Goal: Task Accomplishment & Management: Use online tool/utility

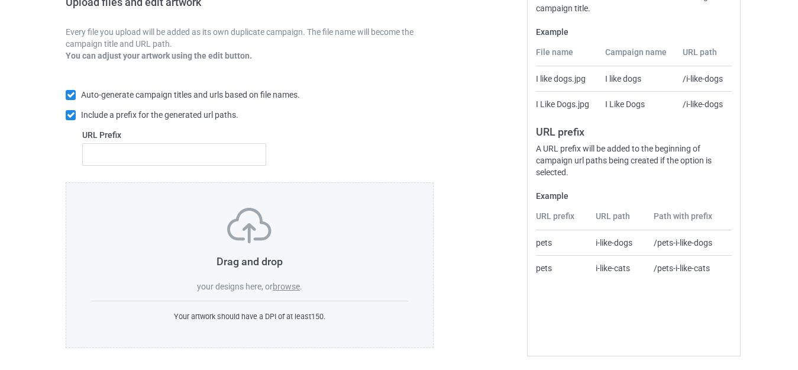
scroll to position [206, 0]
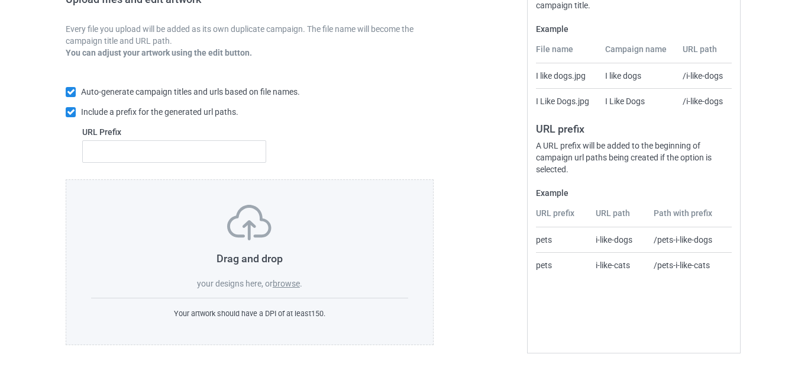
click at [286, 283] on label "browse" at bounding box center [286, 283] width 27 height 9
click at [0, 0] on input "browse" at bounding box center [0, 0] width 0 height 0
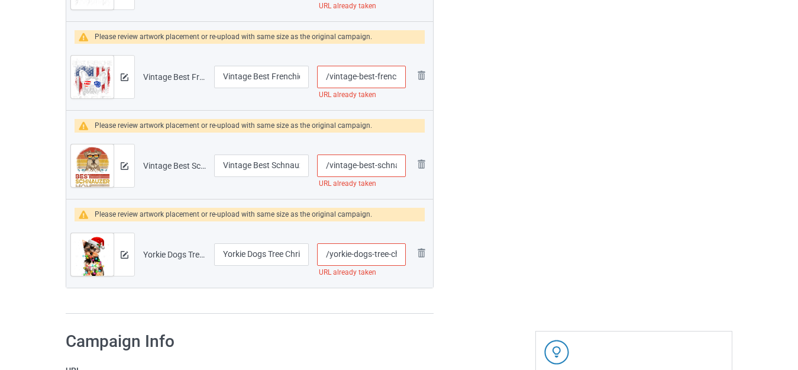
scroll to position [0, 85]
drag, startPoint x: 392, startPoint y: 254, endPoint x: 450, endPoint y: 257, distance: 58.6
click at [358, 254] on input "/yorkie-dogs-tree-christmas-sweater-xmas" at bounding box center [361, 254] width 89 height 22
drag, startPoint x: 373, startPoint y: 252, endPoint x: 507, endPoint y: 253, distance: 133.7
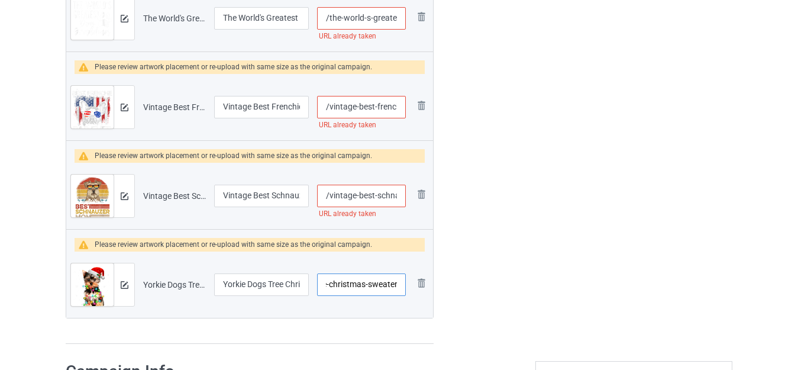
scroll to position [1643, 0]
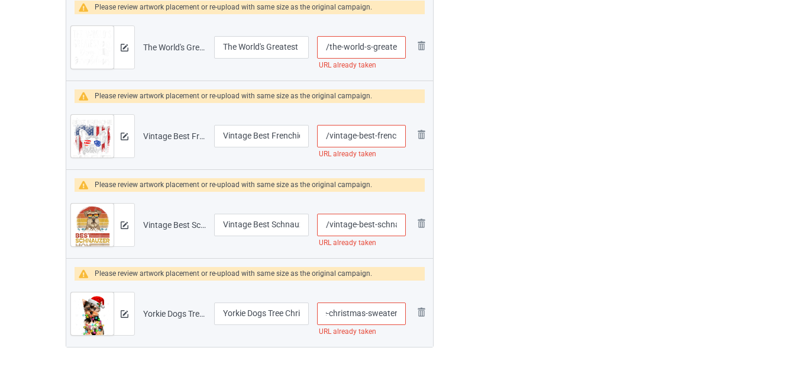
click at [387, 227] on input "/vintage-best-schnauzer-mom-ever" at bounding box center [361, 225] width 89 height 22
drag, startPoint x: 392, startPoint y: 312, endPoint x: 431, endPoint y: 312, distance: 38.4
click at [431, 312] on tr "Preview and edit artwork Yorkie Dogs Tree Christmas Sweater Xmas.png Yorkie Dog…" at bounding box center [249, 313] width 367 height 66
click at [399, 314] on input "/yorkie-dogs-tree-christmas-sweater" at bounding box center [361, 313] width 89 height 22
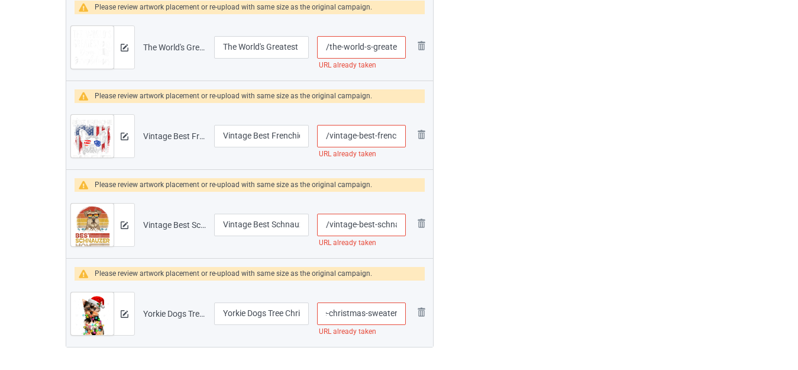
scroll to position [0, 65]
type input "/yorkie-dogs-tree-christmas-sweaterr"
drag, startPoint x: 390, startPoint y: 219, endPoint x: 415, endPoint y: 221, distance: 24.3
click at [415, 221] on tr "Preview and edit artwork Vintage Best Schnauzer Mom Ever.png Vintage Best Schna…" at bounding box center [249, 225] width 367 height 66
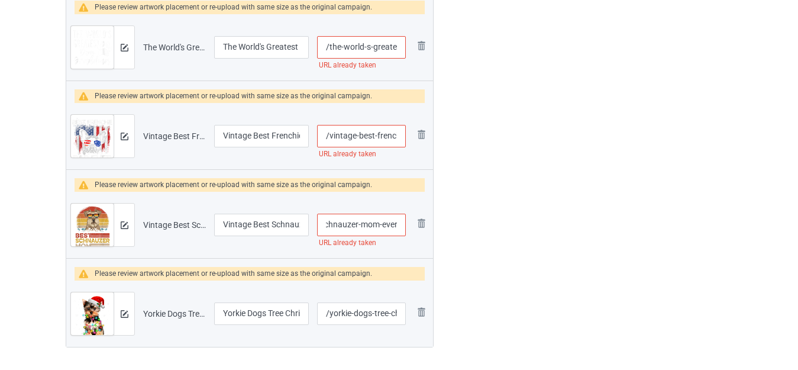
click at [384, 228] on input "/vintage-best-schnauzer-mom-ever" at bounding box center [361, 225] width 89 height 22
drag, startPoint x: 380, startPoint y: 222, endPoint x: 408, endPoint y: 226, distance: 28.0
click at [406, 226] on td "/vintage-best-schnauzer-mom-ever URL already taken" at bounding box center [361, 225] width 97 height 66
type input "/vintage-best-schnauzer-moms"
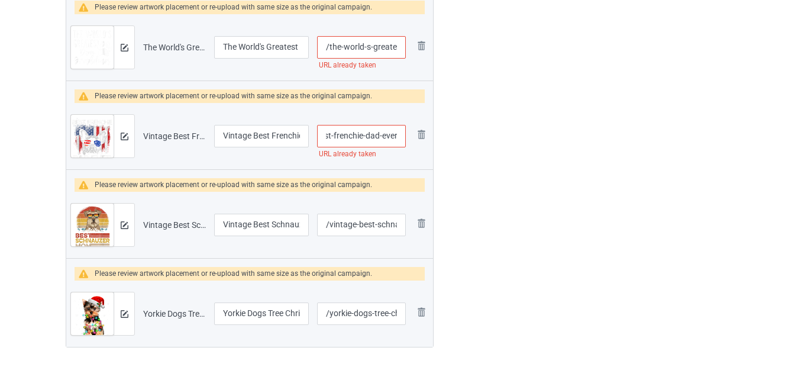
drag, startPoint x: 382, startPoint y: 137, endPoint x: 432, endPoint y: 143, distance: 51.1
click at [432, 143] on tr "Preview and edit artwork Vintage Best Frenchie Dad Ever.png Vintage Best French…" at bounding box center [249, 136] width 367 height 66
click at [384, 136] on input "/vintage-best-frenchie-dad-ever" at bounding box center [361, 136] width 89 height 22
drag, startPoint x: 380, startPoint y: 133, endPoint x: 467, endPoint y: 137, distance: 87.1
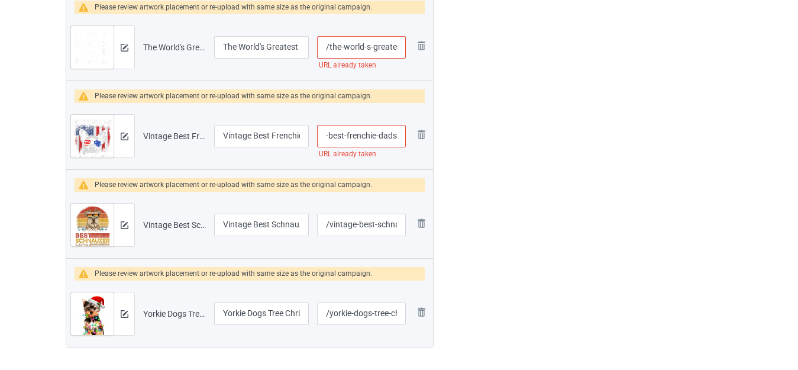
scroll to position [0, 30]
type input "/vintage-best-frenchie-dads"
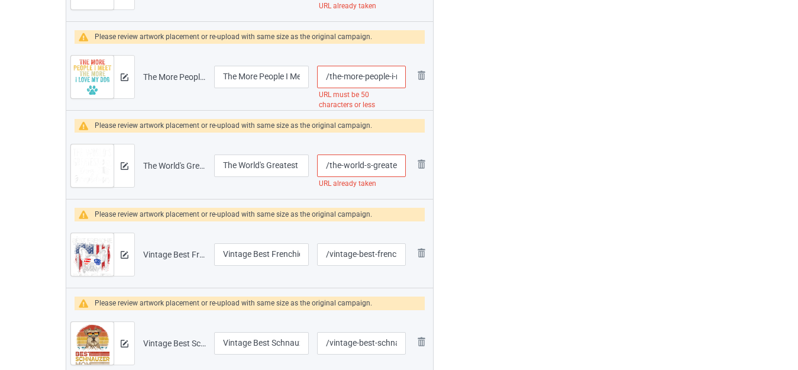
scroll to position [0, 59]
drag, startPoint x: 389, startPoint y: 164, endPoint x: 415, endPoint y: 166, distance: 26.1
click at [415, 166] on tr "Preview and edit artwork The World's Greatest Dog Grandma.png The World's Great…" at bounding box center [249, 166] width 367 height 66
click at [394, 163] on input "/the-world-s-greatest-dog-grandma" at bounding box center [361, 165] width 89 height 22
click at [402, 162] on input "/the-world-s-greatest-dog-grandma" at bounding box center [361, 165] width 89 height 22
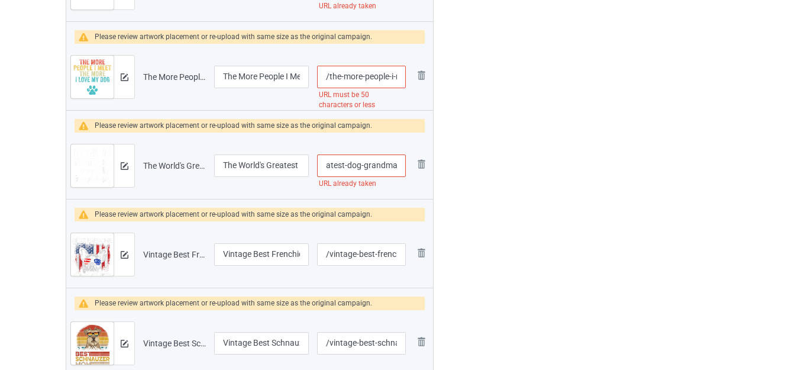
scroll to position [0, 64]
type input "/the-world-s-greatest-dog-grandmaa"
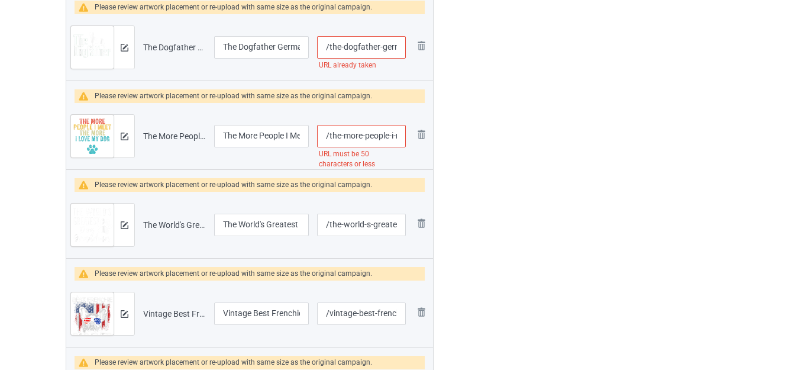
scroll to position [0, 133]
drag, startPoint x: 390, startPoint y: 138, endPoint x: 424, endPoint y: 140, distance: 33.7
click at [424, 140] on tr "Preview and edit artwork The More People I Meet The More I Love My Dog Vintage.…" at bounding box center [249, 136] width 367 height 66
click at [384, 135] on input "/the-more-people-i-meet-the-more-i-love-my-dog-vintage" at bounding box center [361, 136] width 89 height 22
drag, startPoint x: 367, startPoint y: 134, endPoint x: 484, endPoint y: 146, distance: 117.7
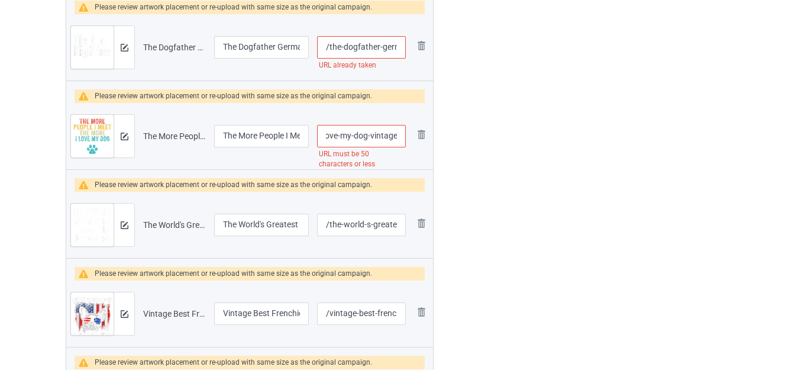
type input "/the-more-people-i-meet-the-more-i-love-my-dog"
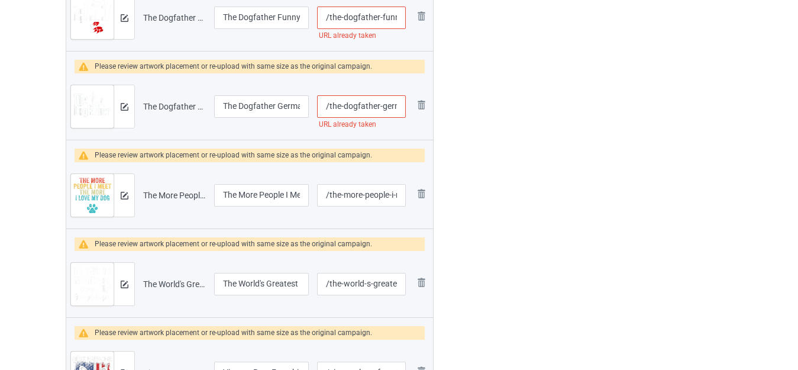
scroll to position [0, 50]
drag, startPoint x: 393, startPoint y: 108, endPoint x: 412, endPoint y: 109, distance: 19.0
click at [380, 105] on input "/the-dogfather-german-shepherd" at bounding box center [361, 106] width 89 height 22
type input "/the-dogfather-german-shepsherd"
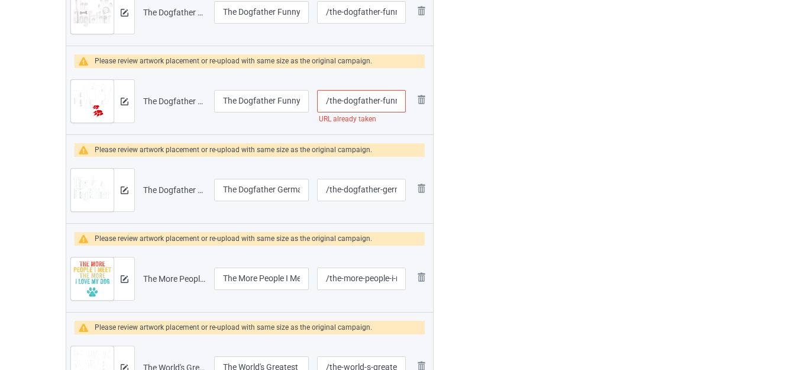
scroll to position [1288, 0]
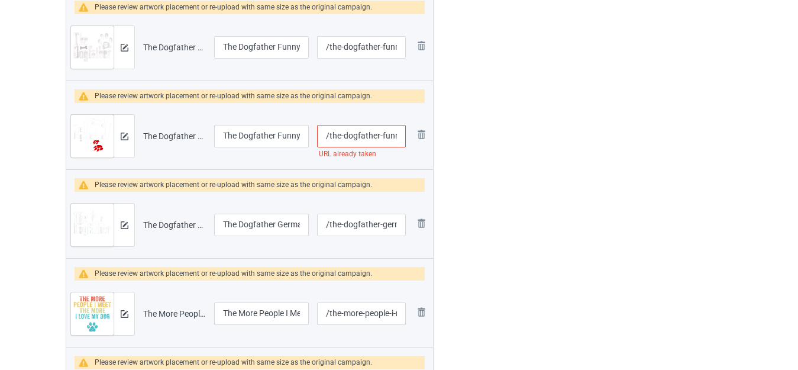
click at [422, 134] on tr "Preview and edit artwork The Dogfather Funny Dog.png The Dogfather Funny Dog /t…" at bounding box center [249, 136] width 367 height 66
drag, startPoint x: 387, startPoint y: 135, endPoint x: 413, endPoint y: 138, distance: 25.5
click at [413, 138] on tr "Preview and edit artwork The Dogfather Funny Dog.png The Dogfather Funny Dog /t…" at bounding box center [249, 136] width 367 height 66
click at [393, 134] on input "/the-dogfather-funny-dog" at bounding box center [361, 136] width 89 height 22
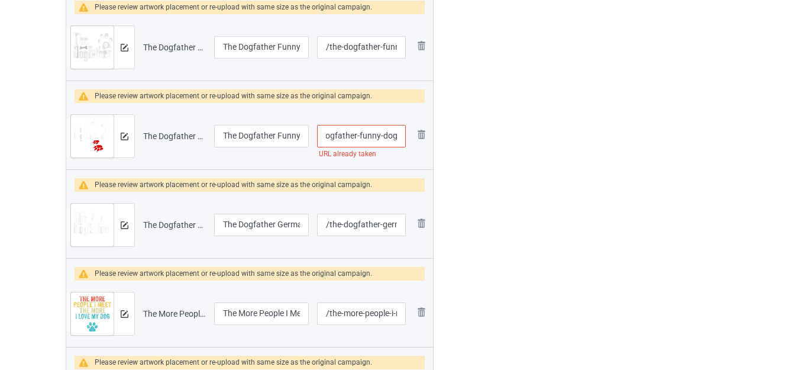
click at [391, 133] on input "/the-dogfather-funny-dog" at bounding box center [361, 136] width 89 height 22
type input "/the-dogfather-funny-s"
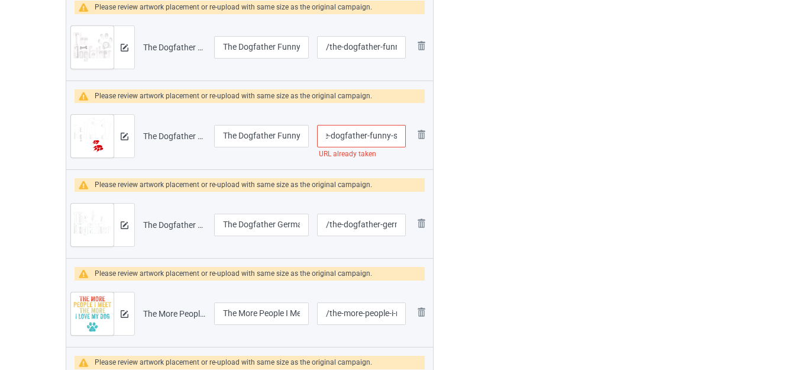
scroll to position [0, 0]
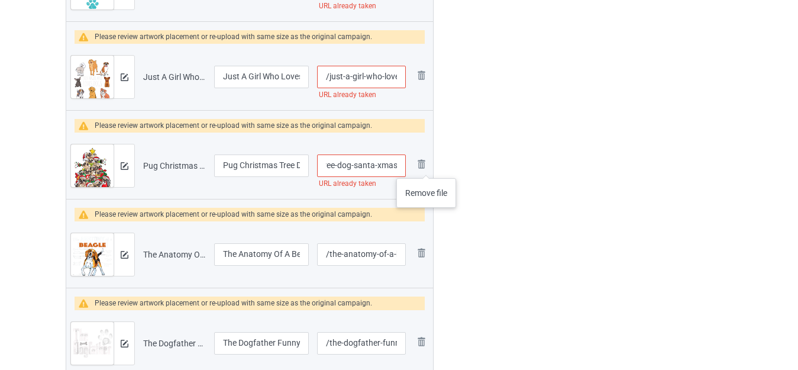
drag, startPoint x: 382, startPoint y: 164, endPoint x: 437, endPoint y: 167, distance: 55.7
click at [437, 168] on div "Campaign to duplicate I Am Telling You I'm Not A Pitbull Dog Owners Gifts Origi…" at bounding box center [249, 61] width 384 height 1941
click at [399, 163] on input "/pug-christmas-tree-dog-santa-xmas" at bounding box center [361, 165] width 89 height 22
type input "/pug-christmas-tree-dog-santa-xmasc"
click at [497, 177] on div at bounding box center [484, 61] width 85 height 1941
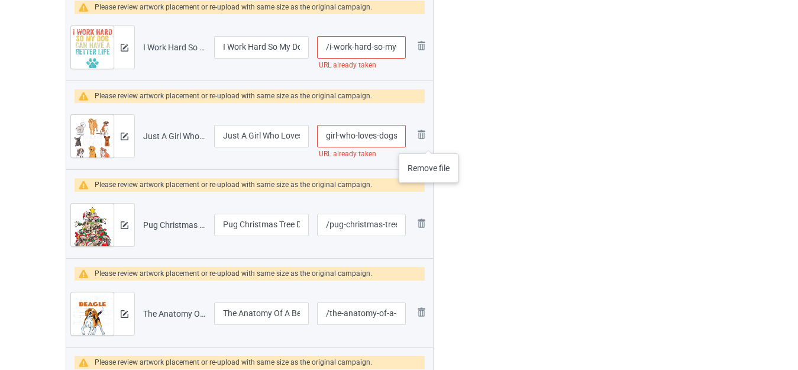
drag, startPoint x: 382, startPoint y: 137, endPoint x: 441, endPoint y: 143, distance: 60.0
click at [441, 143] on div "Campaign to duplicate I Am Telling You I'm Not A Pitbull Dog Owners Gifts Origi…" at bounding box center [398, 120] width 683 height 1941
click at [396, 137] on input "/just-a-girl-who-loves-dogs" at bounding box center [361, 136] width 89 height 22
type input "/just-a-girl-who-loves-dogss"
click at [487, 156] on div at bounding box center [484, 120] width 85 height 1941
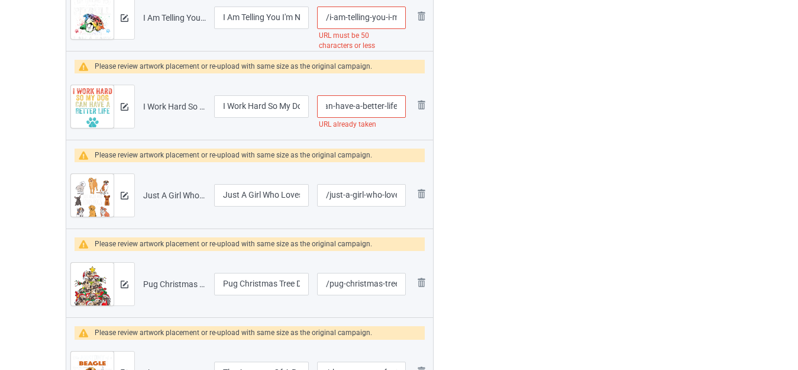
drag, startPoint x: 385, startPoint y: 108, endPoint x: 441, endPoint y: 115, distance: 56.7
click at [449, 115] on div "Campaign to duplicate I Am Telling You I'm Not A Pitbull Dog Owners Gifts Origi…" at bounding box center [398, 179] width 683 height 1941
click at [398, 105] on input "/i-work-hard-so-my-dog-can-have-a-better-life" at bounding box center [361, 106] width 89 height 22
type input "/i-work-hard-so-my-dog-can-have-a-better-lifes"
click at [484, 138] on div at bounding box center [484, 179] width 85 height 1941
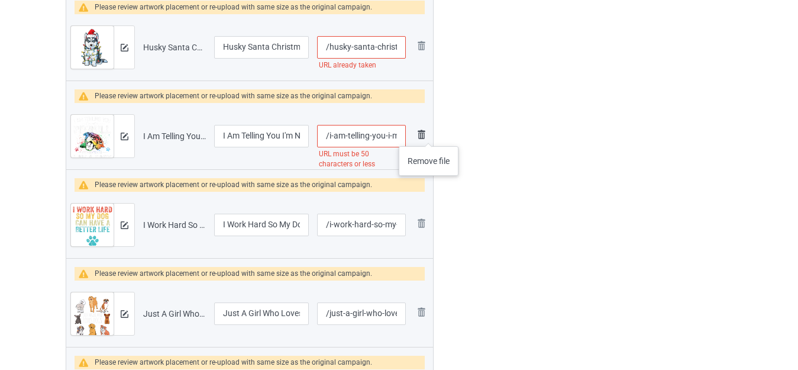
drag, startPoint x: 387, startPoint y: 134, endPoint x: 428, endPoint y: 134, distance: 40.8
click at [428, 134] on tr "Preview and edit artwork I Am Telling You I'm Not A Pitbull Dog Owners Gifts.pn…" at bounding box center [249, 136] width 367 height 66
drag, startPoint x: 386, startPoint y: 134, endPoint x: 430, endPoint y: 135, distance: 43.8
click at [430, 135] on tr "Preview and edit artwork I Am Telling You I'm Not A Pitbull Dog Owners Gifts.pn…" at bounding box center [249, 136] width 367 height 66
click at [400, 133] on input "/i-am-telling-you-i-m-not-a-pitbull-dog-owners-gifts" at bounding box center [361, 136] width 89 height 22
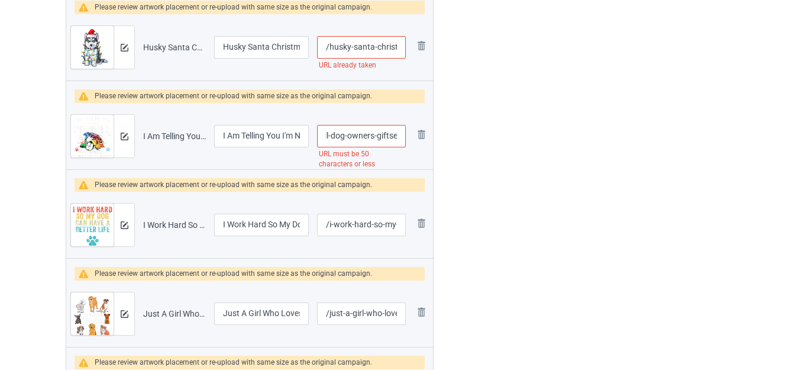
click at [491, 137] on div at bounding box center [484, 297] width 85 height 1941
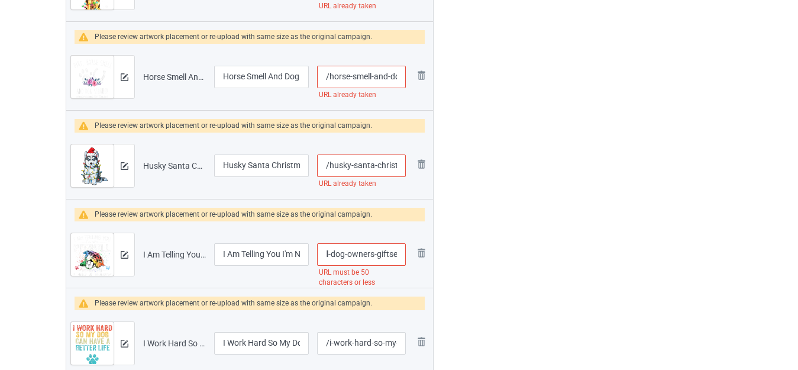
drag, startPoint x: 389, startPoint y: 252, endPoint x: 463, endPoint y: 253, distance: 73.9
type input "/i-am-telling-you-i"
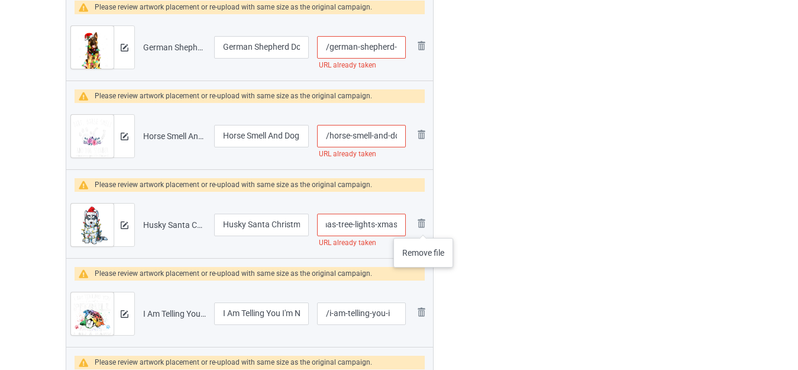
click at [425, 225] on tr "Preview and edit artwork Husky Santa Christmas Tree Lights Xmas.png Husky Santa…" at bounding box center [249, 225] width 367 height 66
click at [382, 221] on input "/husky-santa-christmas-tree-lights-xmas" at bounding box center [361, 225] width 89 height 22
drag, startPoint x: 373, startPoint y: 225, endPoint x: 514, endPoint y: 225, distance: 140.8
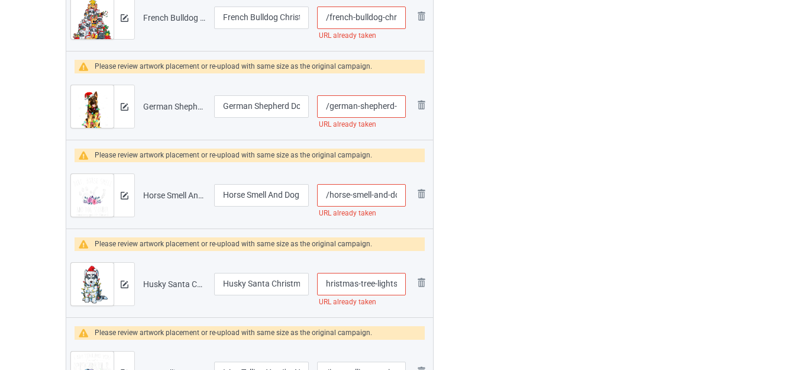
drag, startPoint x: 384, startPoint y: 284, endPoint x: 432, endPoint y: 285, distance: 47.9
click at [432, 285] on tr "Preview and edit artwork Husky Santa Christmas Tree Lights Xmas.png Husky Santa…" at bounding box center [249, 284] width 367 height 66
click at [372, 281] on input "/husky-santa-christmas-tree-lights" at bounding box center [361, 284] width 89 height 22
click at [396, 282] on input "/husky-santa-christmas-tree-lights" at bounding box center [361, 284] width 89 height 22
type input "/husky-santa-christmas-tree-lightss"
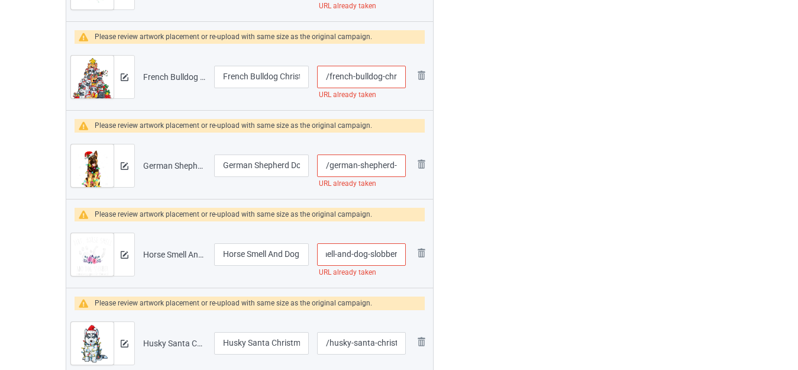
drag, startPoint x: 388, startPoint y: 254, endPoint x: 395, endPoint y: 251, distance: 7.5
click at [392, 251] on input "/horse-smell-and-dog-slobber" at bounding box center [361, 254] width 89 height 22
drag, startPoint x: 367, startPoint y: 253, endPoint x: 513, endPoint y: 254, distance: 145.5
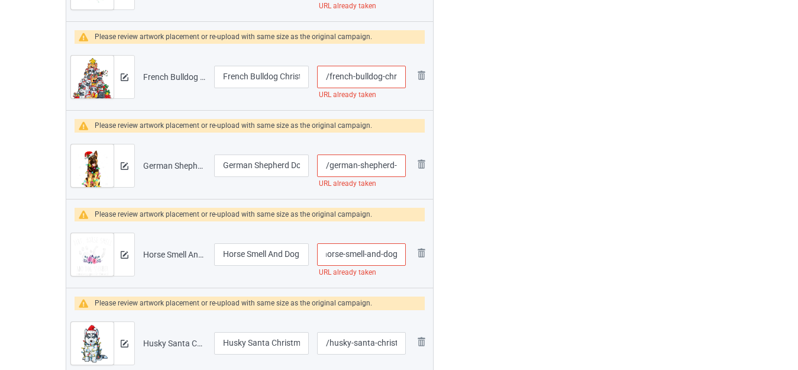
type input "/horse-smell-and-dog"
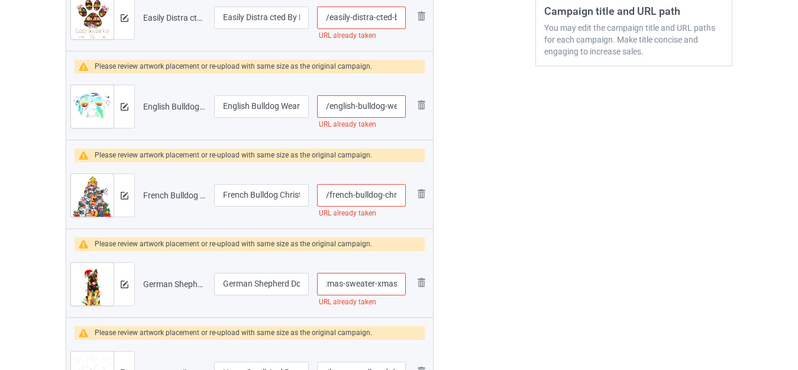
drag, startPoint x: 392, startPoint y: 282, endPoint x: 442, endPoint y: 283, distance: 50.3
click at [387, 283] on input "/german-shepherd-dog-tree-christmas-sweater-xmas" at bounding box center [361, 284] width 89 height 22
drag, startPoint x: 375, startPoint y: 282, endPoint x: 512, endPoint y: 282, distance: 136.6
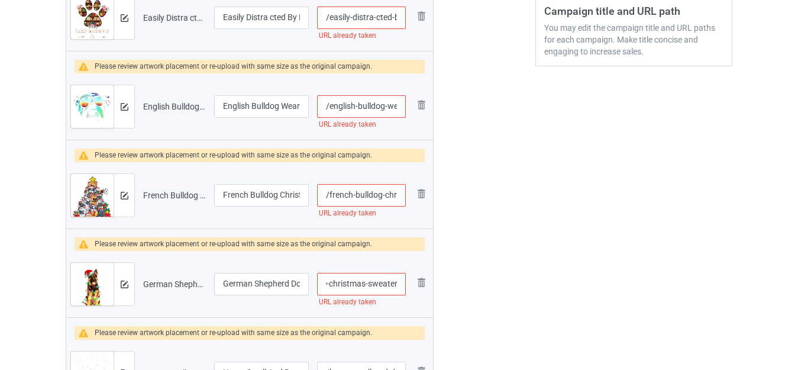
type input "/german-shepherd-dog-tree-christmas-sweater"
drag, startPoint x: 384, startPoint y: 193, endPoint x: 438, endPoint y: 195, distance: 54.4
click at [395, 195] on input "/french-bulldog-christmas-tree-dog-santa-xmas" at bounding box center [361, 195] width 89 height 22
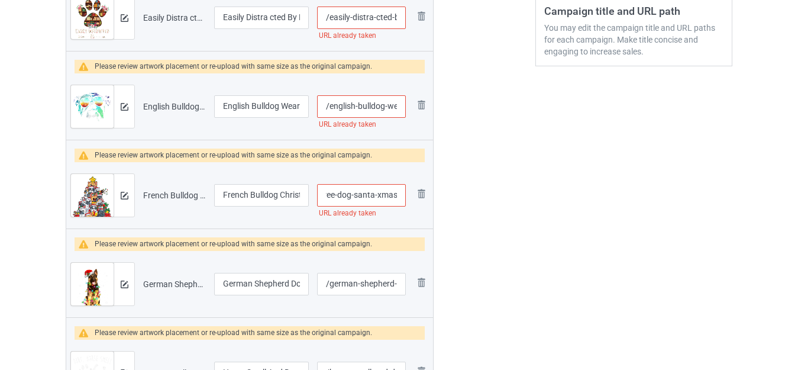
click at [396, 194] on input "/french-bulldog-christmas-tree-dog-santa-xmas" at bounding box center [361, 195] width 89 height 22
type input "/french-bulldog-christmas-tree-dog-santa-xmass"
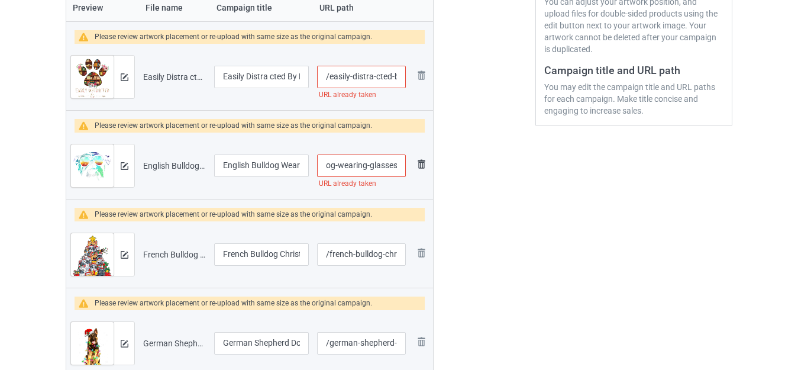
drag, startPoint x: 395, startPoint y: 167, endPoint x: 416, endPoint y: 164, distance: 22.0
click at [395, 162] on input "/english-bulldog-wearing-glasses" at bounding box center [361, 165] width 89 height 22
click at [397, 165] on input "/english-bulldog-wearing-glasses" at bounding box center [361, 165] width 89 height 22
type input "/english-bulldog-wearing-glassese"
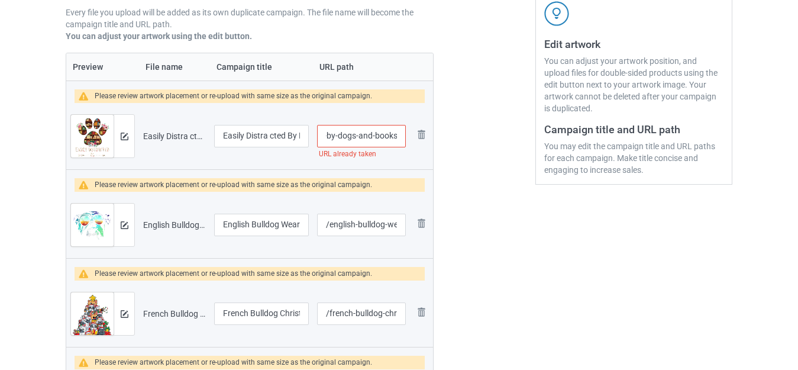
drag, startPoint x: 392, startPoint y: 136, endPoint x: 441, endPoint y: 136, distance: 49.1
click at [400, 134] on input "/easily-distra-cted-by-dogs-and-books" at bounding box center [361, 136] width 89 height 22
type input "/easily-distra-cted-by-dogs-and-booksr"
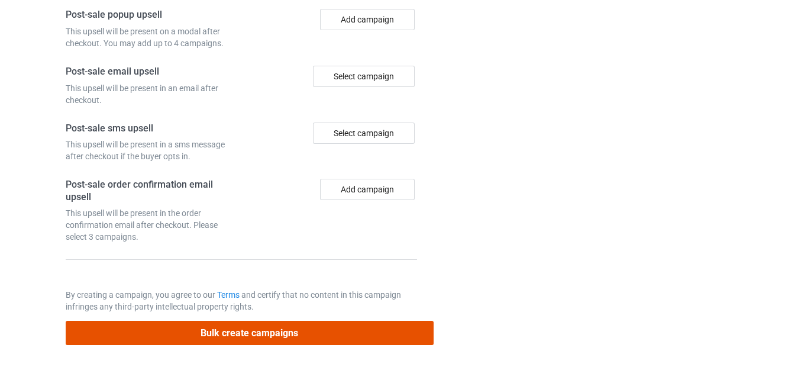
click at [265, 333] on button "Bulk create campaigns" at bounding box center [250, 333] width 368 height 24
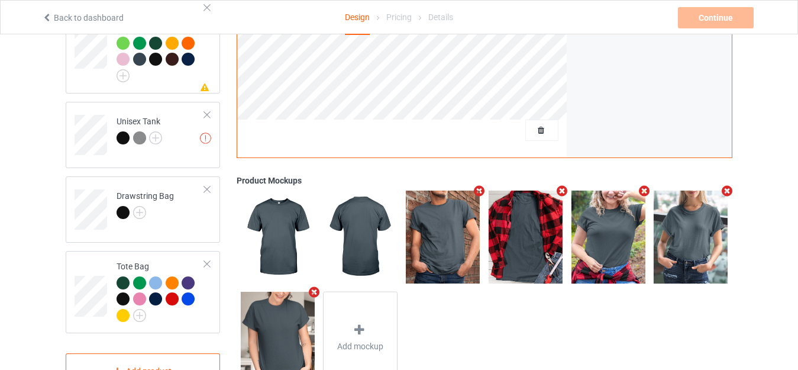
scroll to position [946, 0]
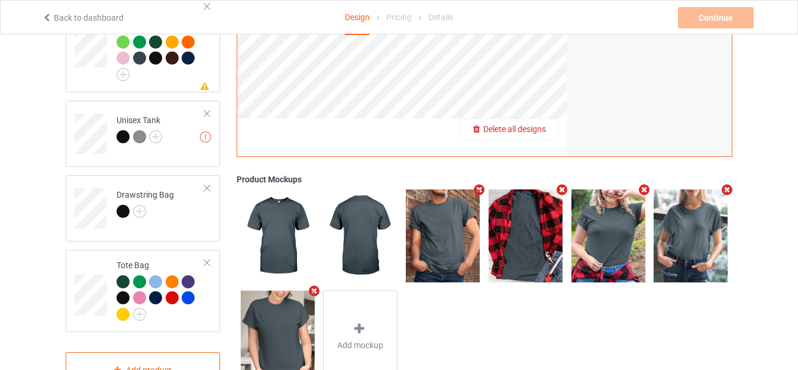
click at [534, 124] on span "Delete all designs" at bounding box center [514, 128] width 63 height 9
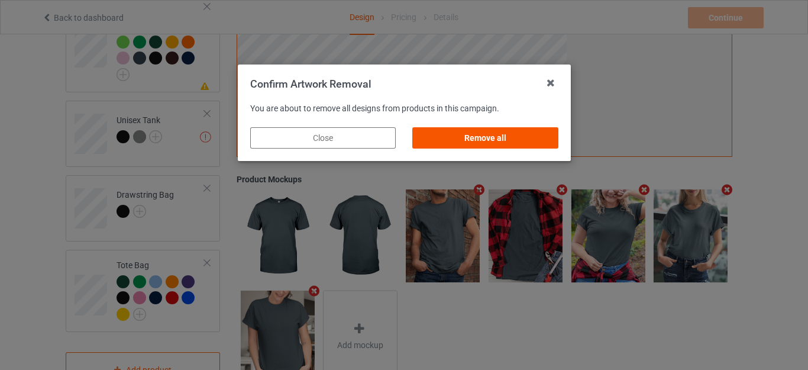
click at [502, 133] on div "Remove all" at bounding box center [485, 137] width 146 height 21
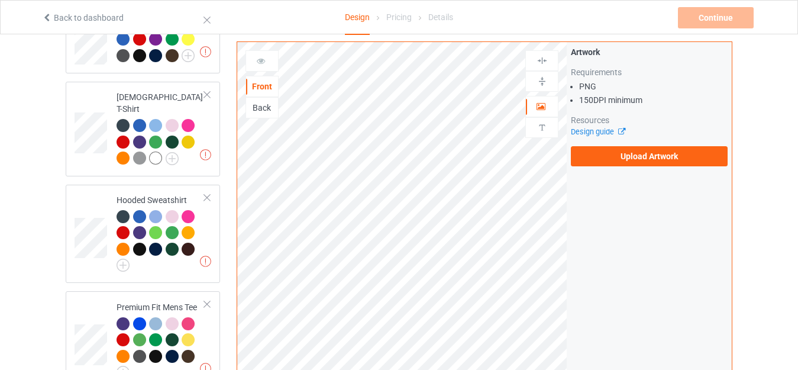
scroll to position [0, 0]
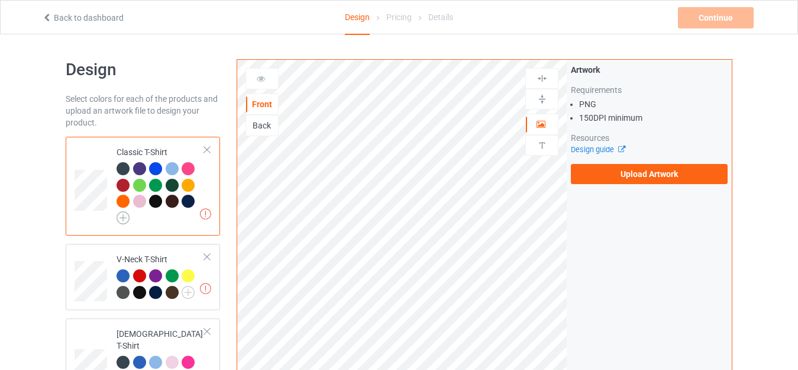
click at [121, 218] on img at bounding box center [123, 217] width 13 height 13
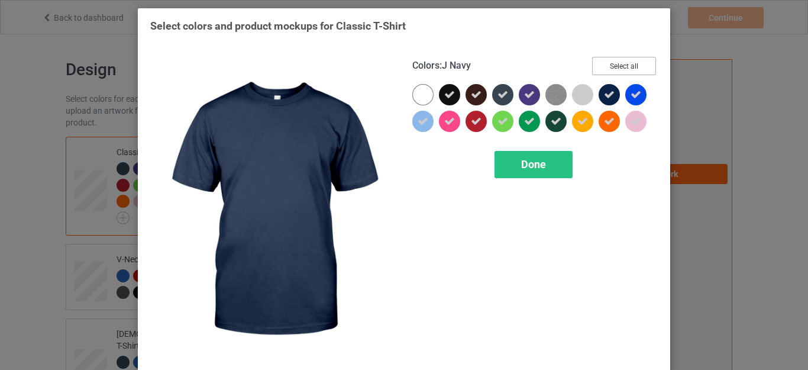
click at [618, 62] on button "Select all" at bounding box center [624, 66] width 64 height 18
click at [606, 91] on icon at bounding box center [609, 94] width 11 height 11
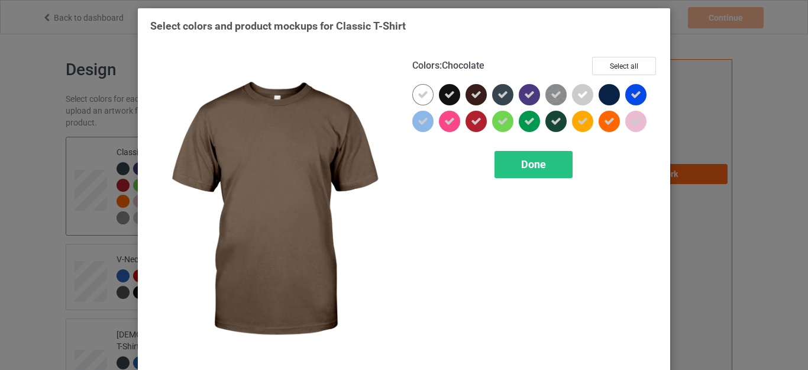
click at [471, 93] on icon at bounding box center [476, 94] width 11 height 11
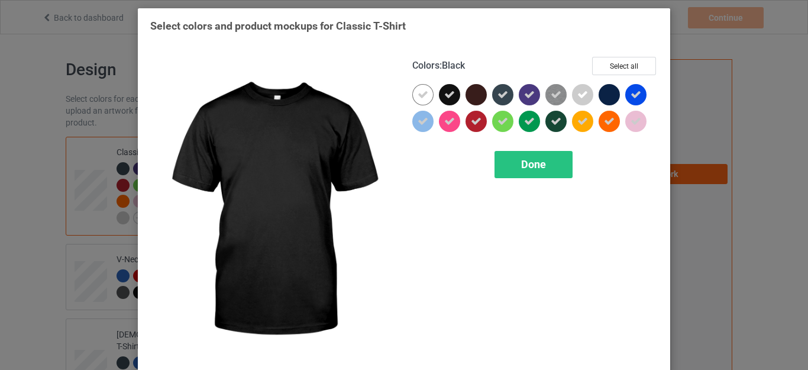
click at [450, 93] on div at bounding box center [449, 94] width 21 height 21
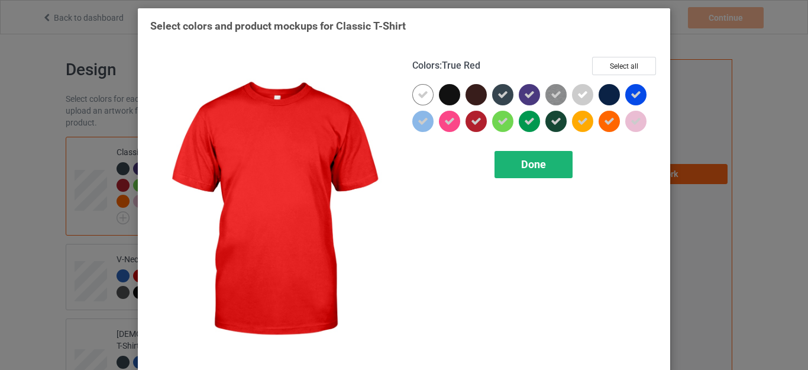
click at [521, 159] on span "Done" at bounding box center [533, 164] width 25 height 12
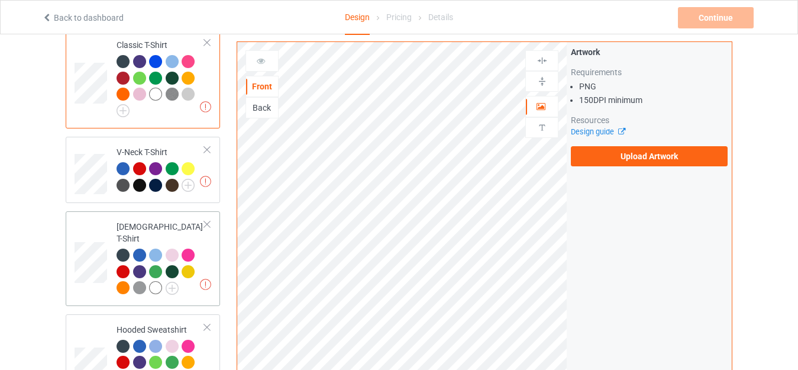
scroll to position [118, 0]
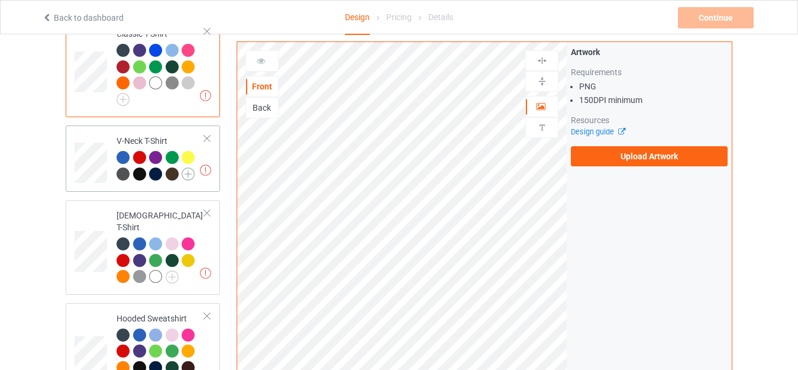
click at [186, 172] on img at bounding box center [188, 173] width 13 height 13
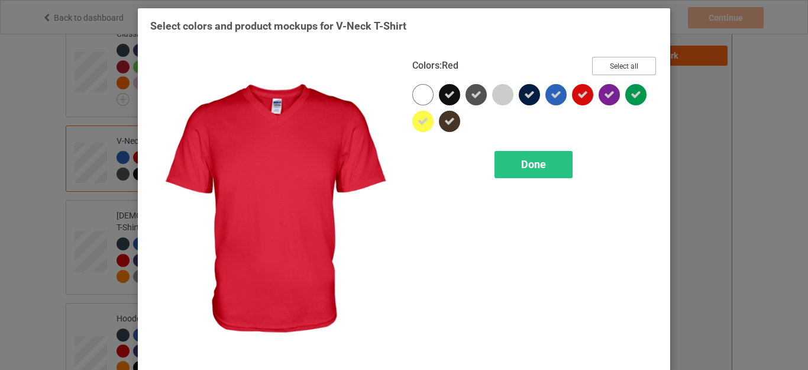
click at [609, 66] on button "Select all" at bounding box center [624, 66] width 64 height 18
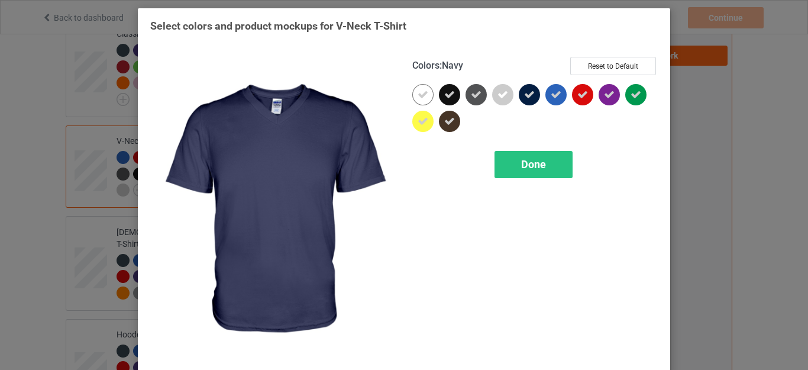
click at [525, 94] on icon at bounding box center [529, 94] width 11 height 11
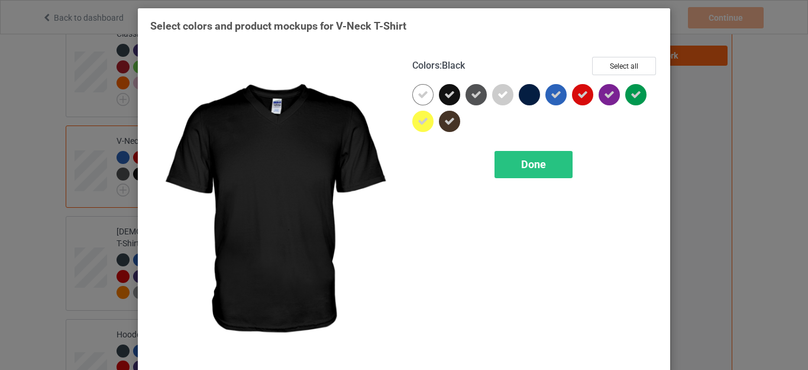
drag, startPoint x: 447, startPoint y: 95, endPoint x: 445, endPoint y: 101, distance: 6.0
click at [446, 95] on icon at bounding box center [449, 94] width 11 height 11
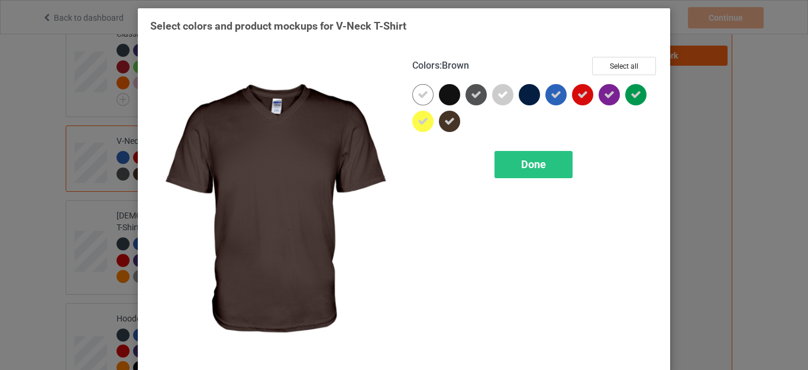
click at [444, 120] on icon at bounding box center [449, 121] width 11 height 11
click at [524, 162] on span "Done" at bounding box center [533, 164] width 25 height 12
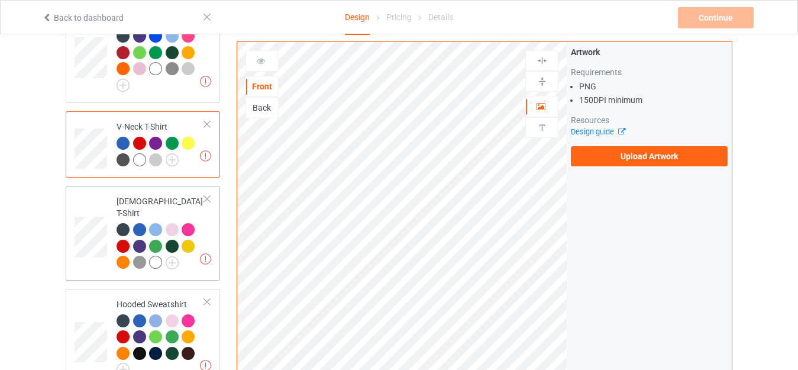
scroll to position [177, 0]
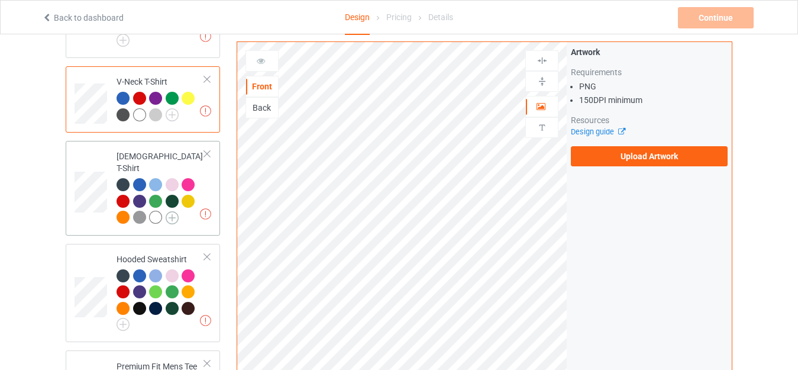
click at [167, 211] on img at bounding box center [172, 217] width 13 height 13
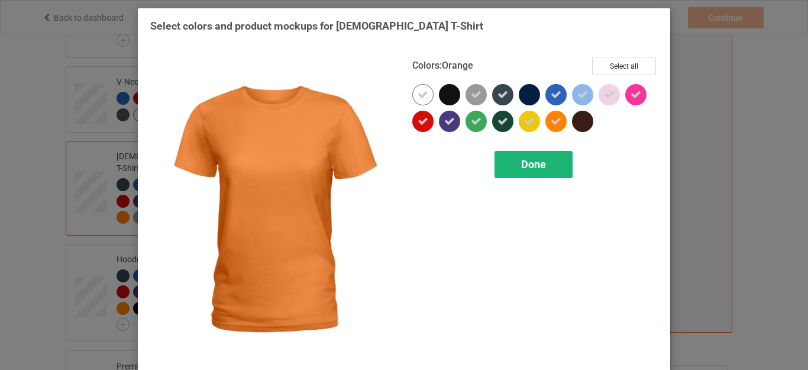
click at [526, 165] on span "Done" at bounding box center [533, 164] width 25 height 12
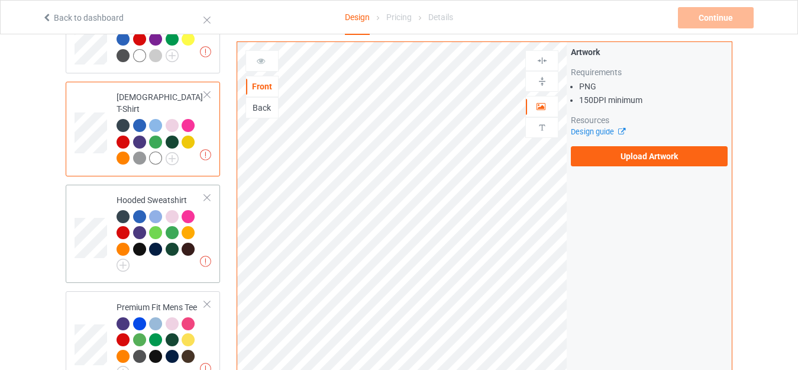
scroll to position [296, 0]
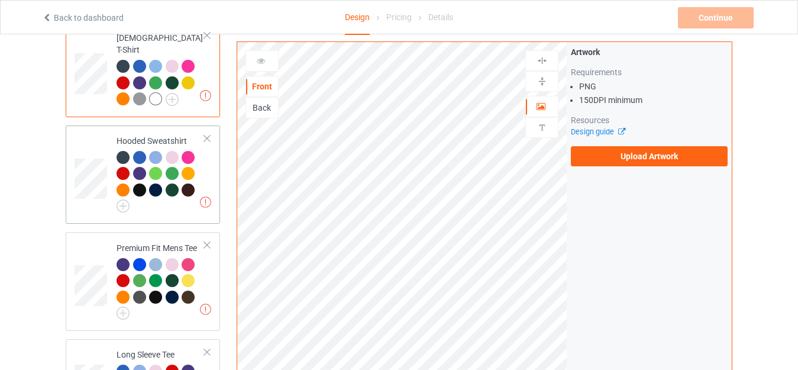
click at [115, 198] on td "Missing artworks Hooded Sweatshirt" at bounding box center [160, 174] width 101 height 89
click at [120, 199] on img at bounding box center [123, 205] width 13 height 13
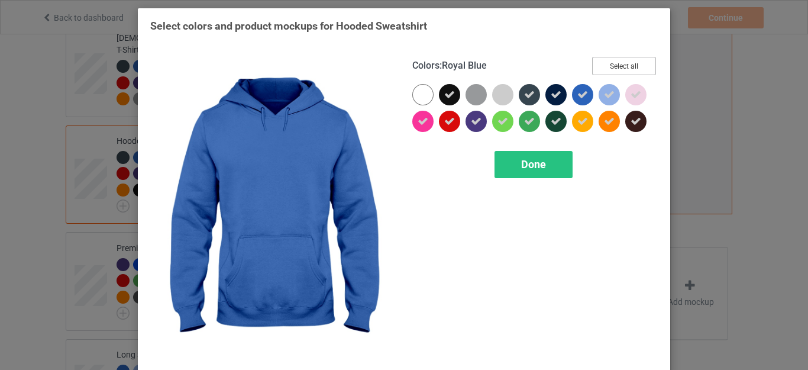
click at [621, 60] on button "Select all" at bounding box center [624, 66] width 64 height 18
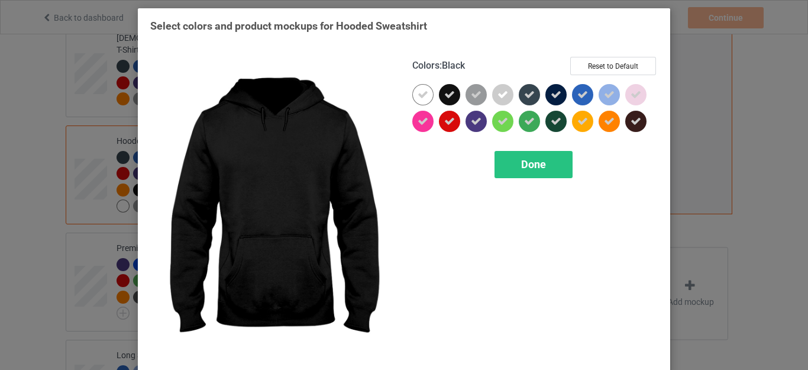
click at [451, 95] on div at bounding box center [449, 94] width 21 height 21
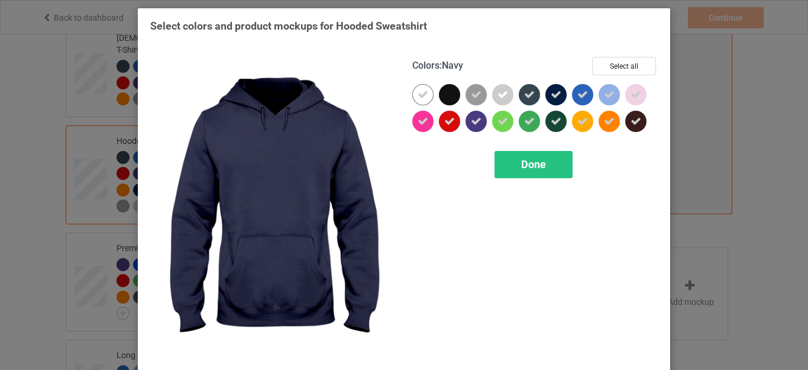
click at [545, 91] on div at bounding box center [558, 97] width 27 height 27
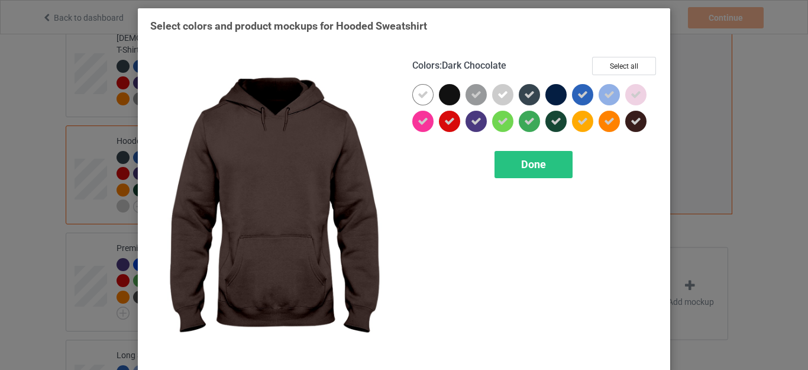
click at [625, 123] on div at bounding box center [635, 121] width 21 height 21
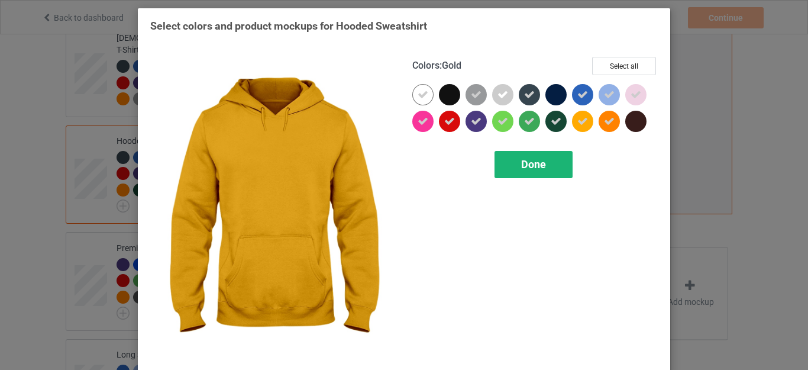
click at [543, 158] on div "Done" at bounding box center [534, 164] width 78 height 27
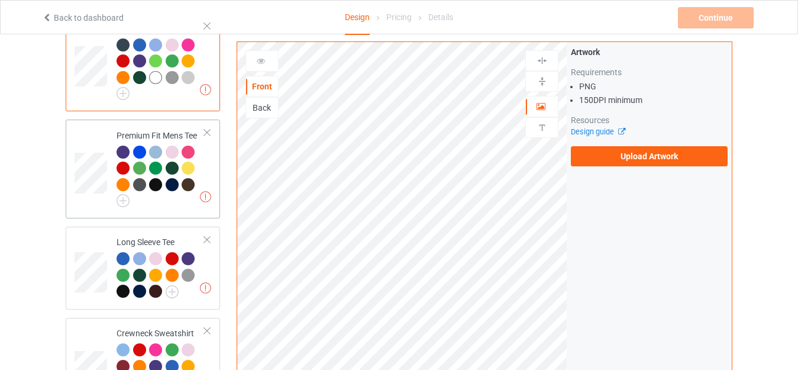
scroll to position [414, 0]
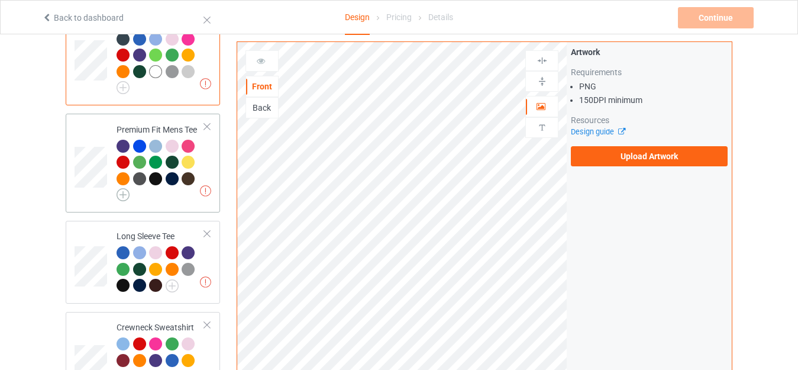
click at [123, 188] on img at bounding box center [123, 194] width 13 height 13
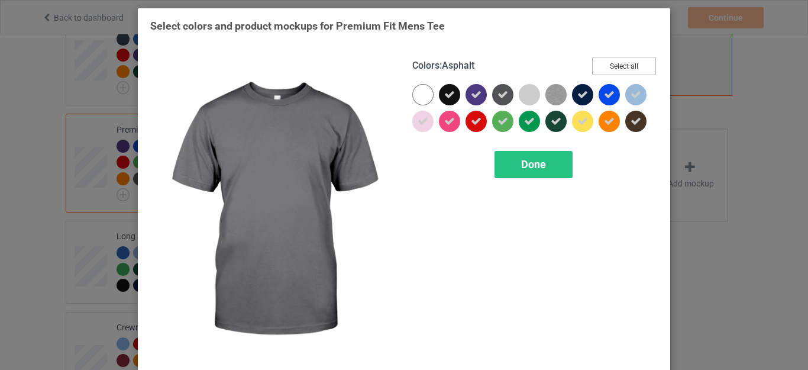
click at [613, 67] on button "Select all" at bounding box center [624, 66] width 64 height 18
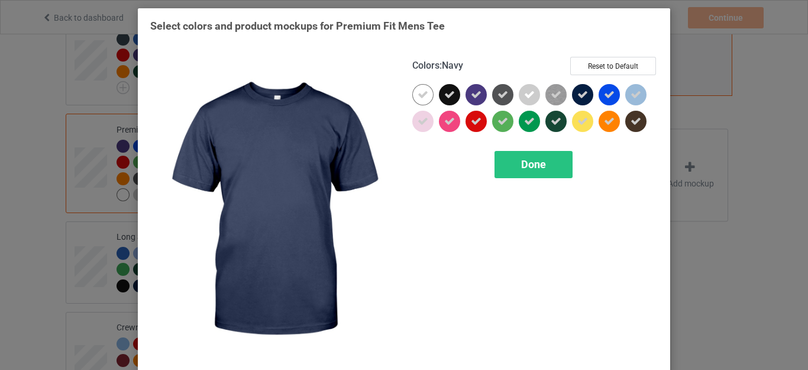
click at [577, 91] on icon at bounding box center [582, 94] width 11 height 11
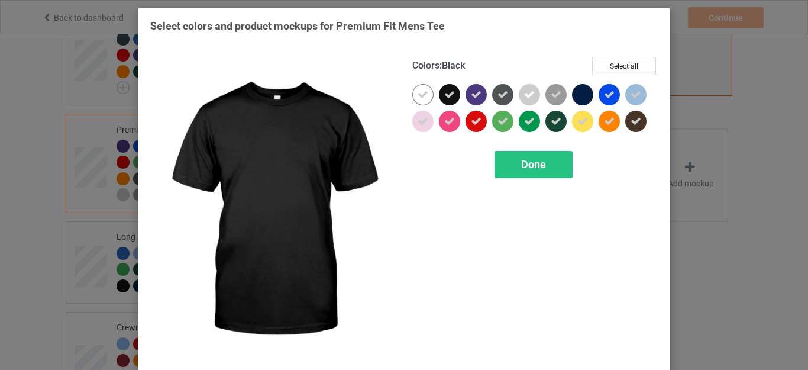
click at [445, 95] on icon at bounding box center [449, 94] width 11 height 11
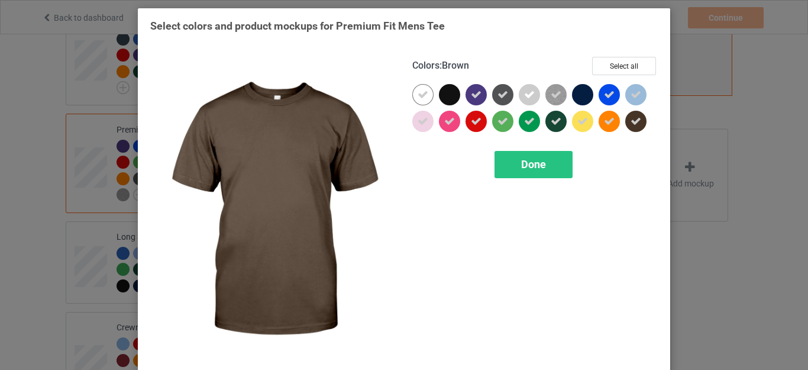
click at [635, 121] on icon at bounding box center [636, 121] width 11 height 11
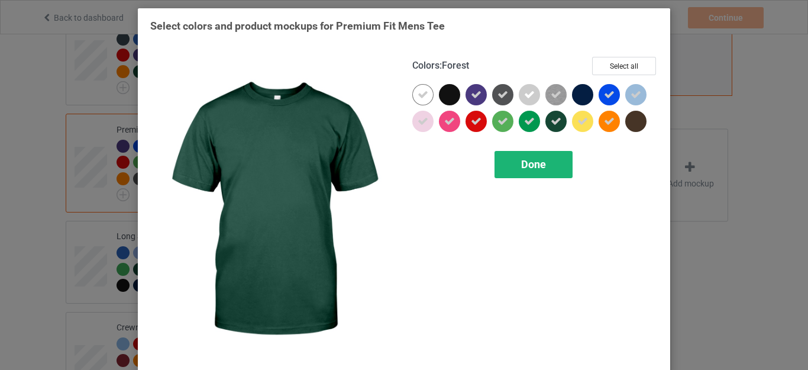
click at [527, 160] on span "Done" at bounding box center [533, 164] width 25 height 12
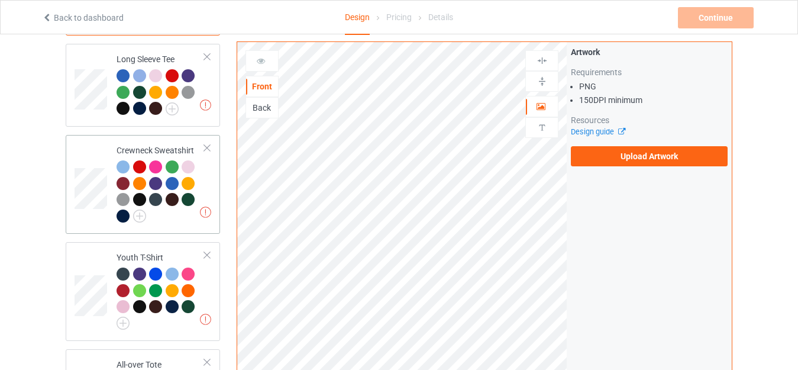
scroll to position [592, 0]
click at [170, 102] on img at bounding box center [172, 108] width 13 height 13
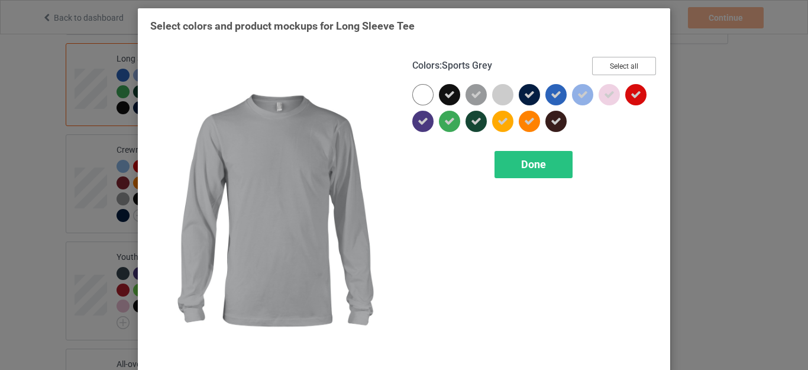
click at [615, 64] on button "Select all" at bounding box center [624, 66] width 64 height 18
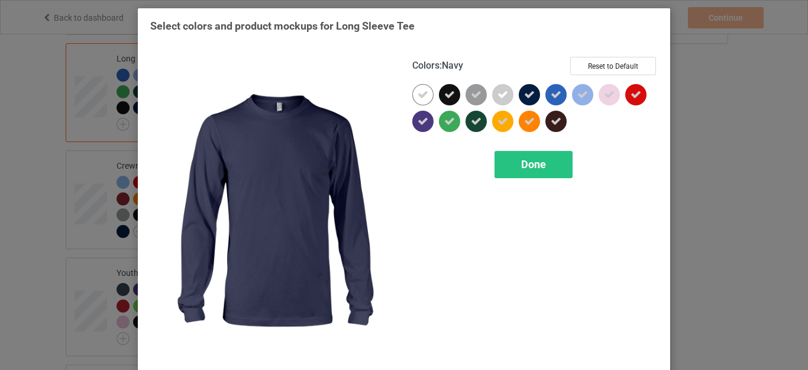
click at [524, 98] on icon at bounding box center [529, 94] width 11 height 11
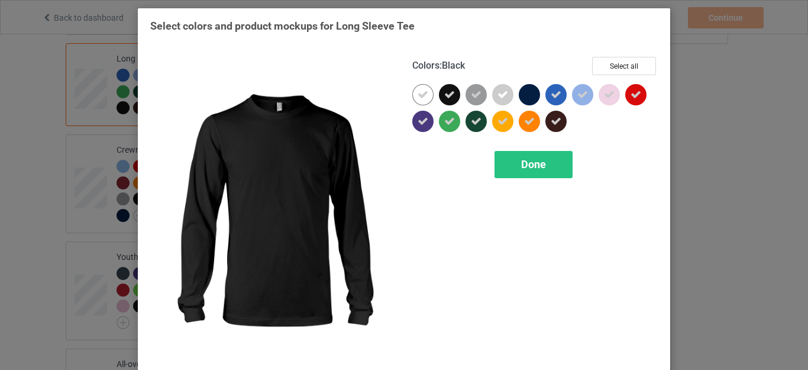
click at [447, 100] on icon at bounding box center [449, 94] width 11 height 11
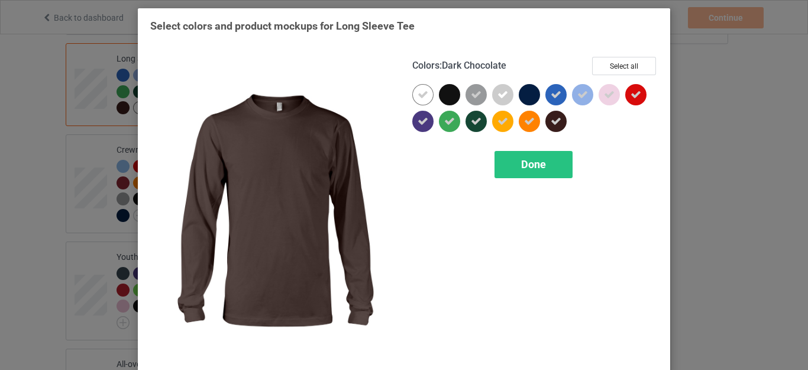
click at [551, 122] on icon at bounding box center [556, 121] width 11 height 11
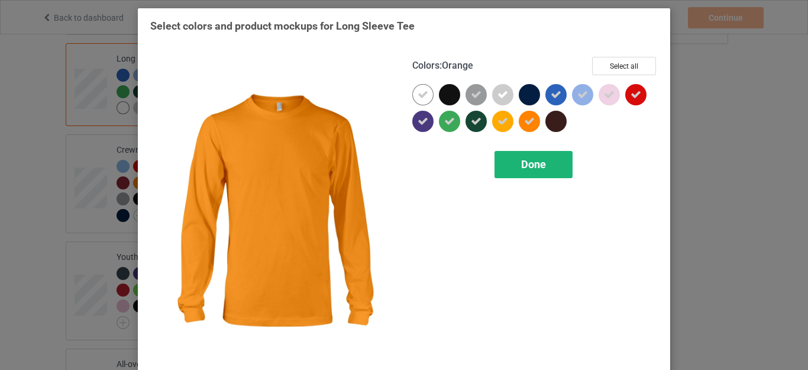
click at [526, 159] on span "Done" at bounding box center [533, 164] width 25 height 12
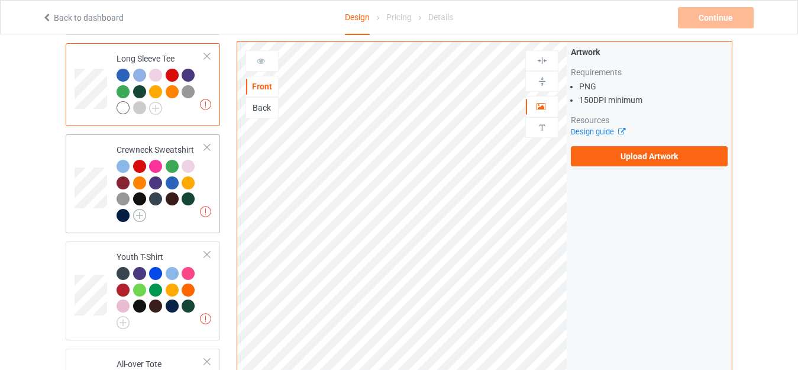
click at [142, 209] on img at bounding box center [139, 215] width 13 height 13
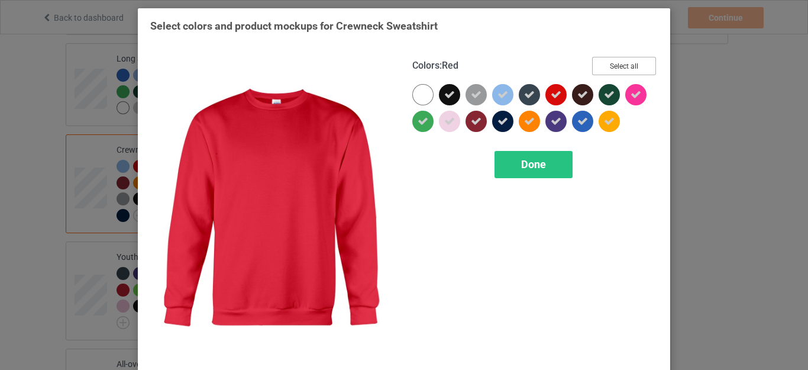
click at [611, 67] on button "Select all" at bounding box center [624, 66] width 64 height 18
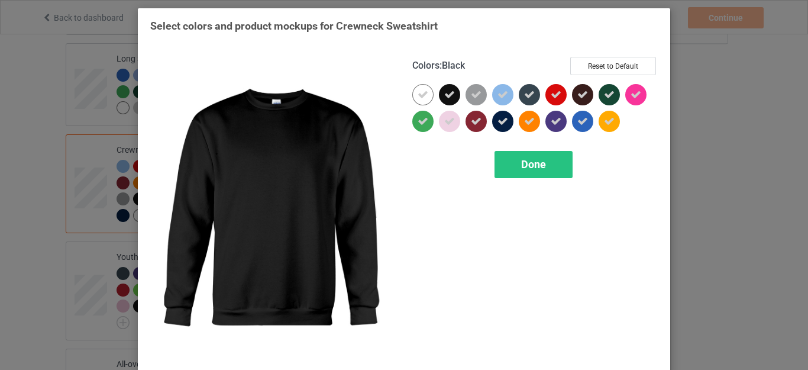
click at [444, 97] on icon at bounding box center [449, 94] width 11 height 11
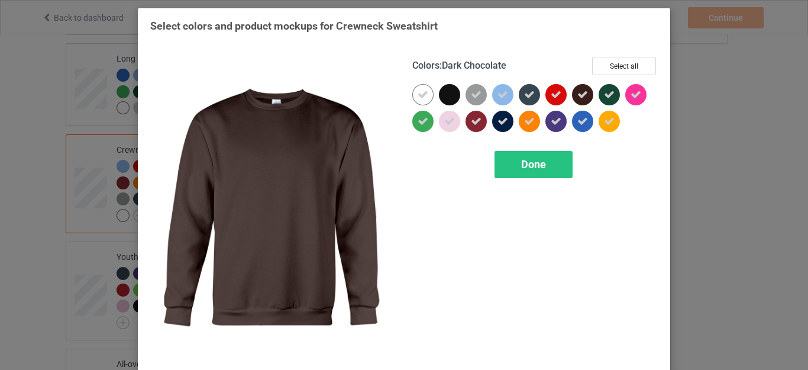
click at [577, 93] on icon at bounding box center [582, 94] width 11 height 11
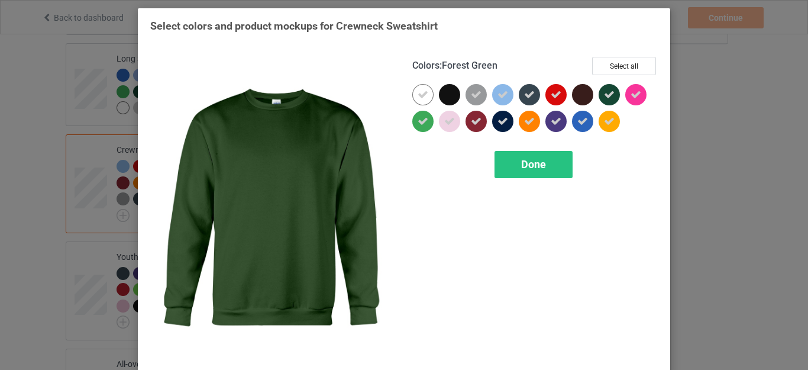
click at [604, 92] on icon at bounding box center [609, 94] width 11 height 11
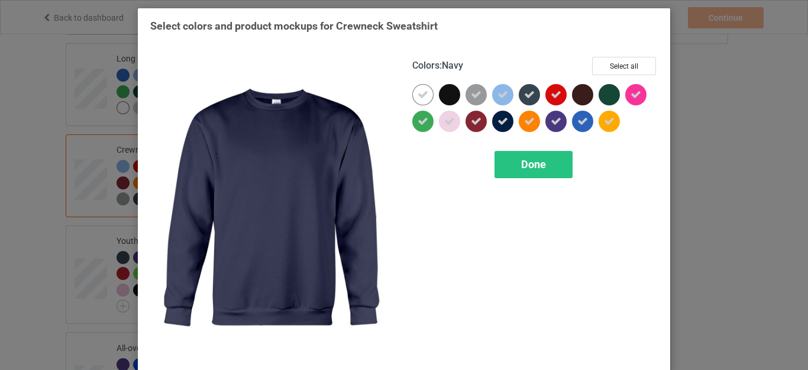
click at [497, 123] on icon at bounding box center [502, 121] width 11 height 11
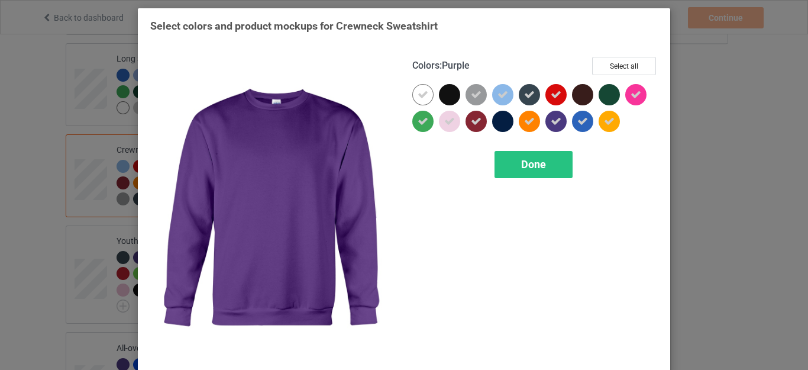
click at [556, 126] on icon at bounding box center [556, 121] width 11 height 11
click at [538, 151] on div "Done" at bounding box center [534, 164] width 78 height 27
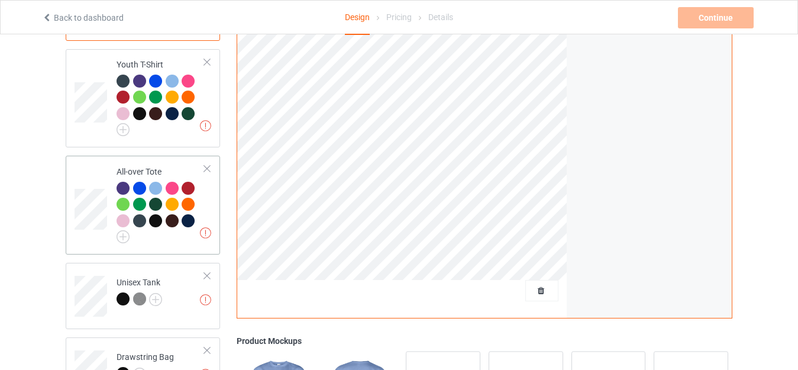
scroll to position [769, 0]
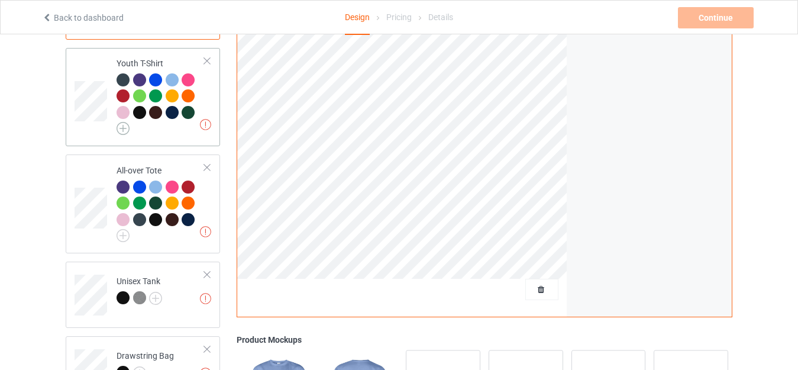
click at [124, 124] on img at bounding box center [123, 128] width 13 height 13
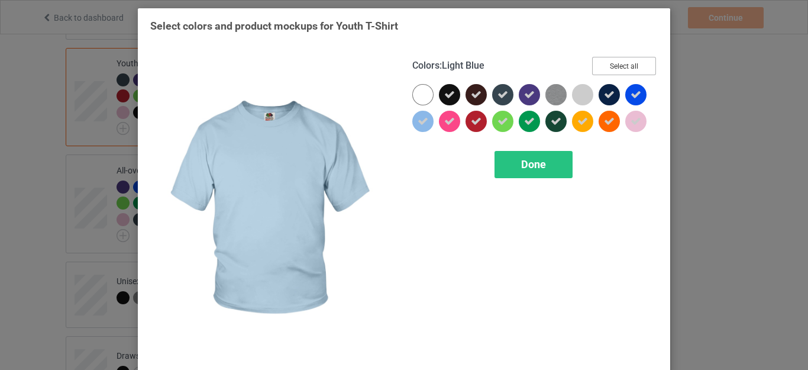
click at [620, 67] on button "Select all" at bounding box center [624, 66] width 64 height 18
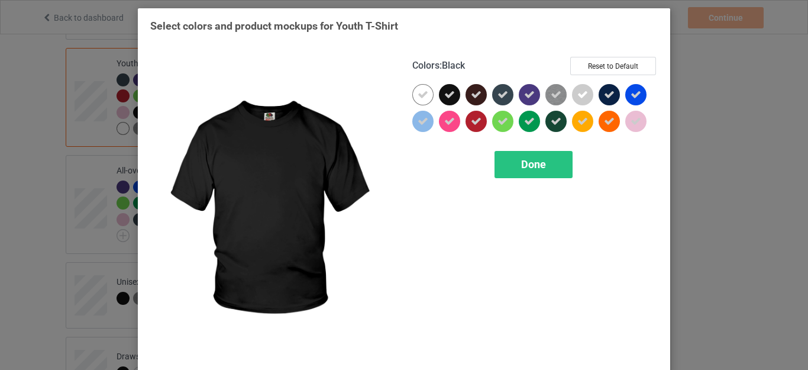
click at [448, 92] on icon at bounding box center [449, 94] width 11 height 11
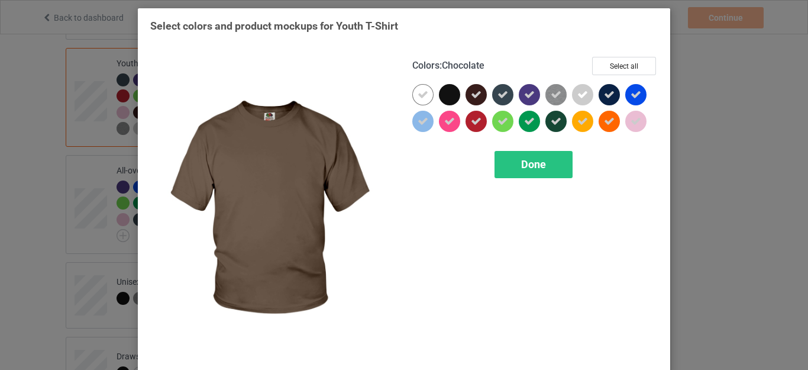
click at [471, 95] on icon at bounding box center [476, 94] width 11 height 11
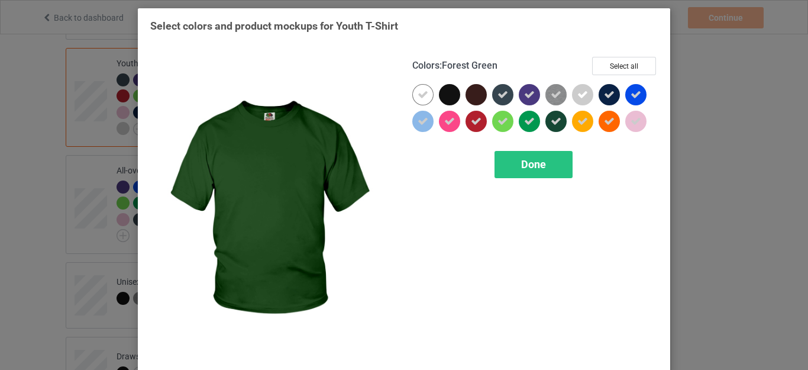
click at [551, 119] on icon at bounding box center [556, 121] width 11 height 11
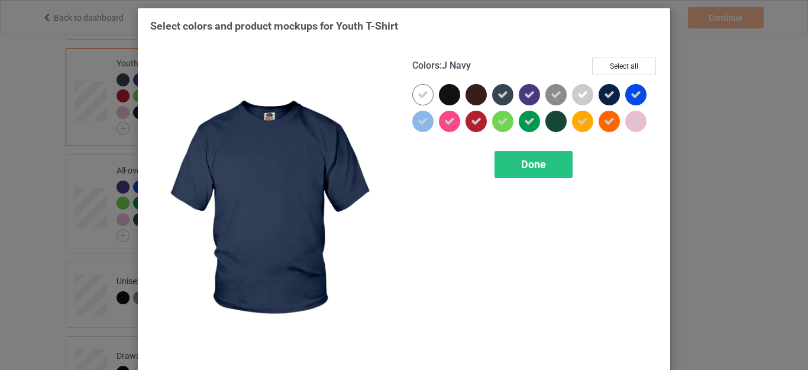
click at [608, 97] on icon at bounding box center [609, 94] width 11 height 11
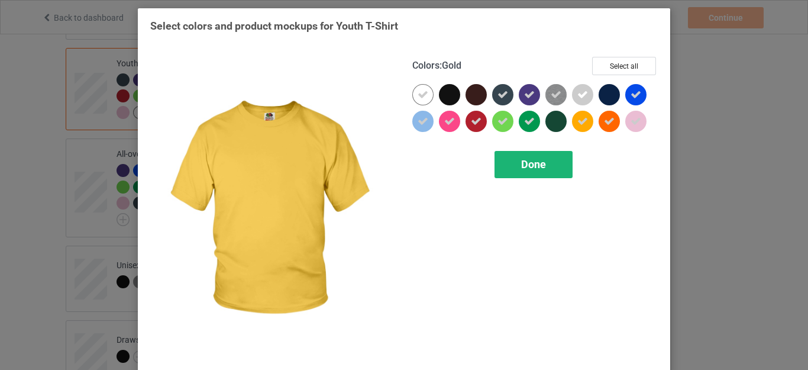
click at [548, 165] on div "Done" at bounding box center [534, 164] width 78 height 27
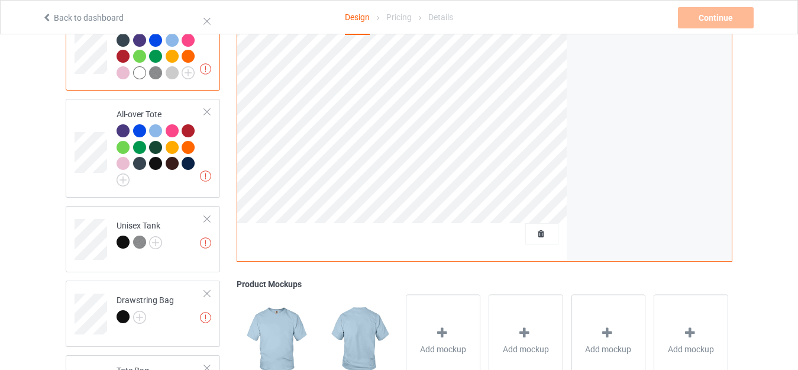
scroll to position [828, 0]
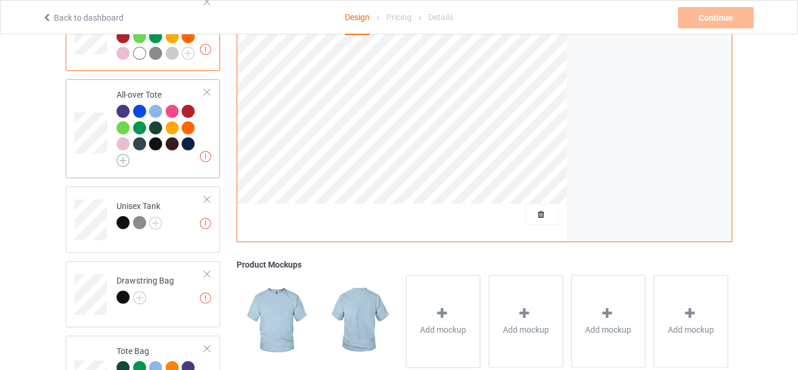
click at [125, 154] on img at bounding box center [123, 160] width 13 height 13
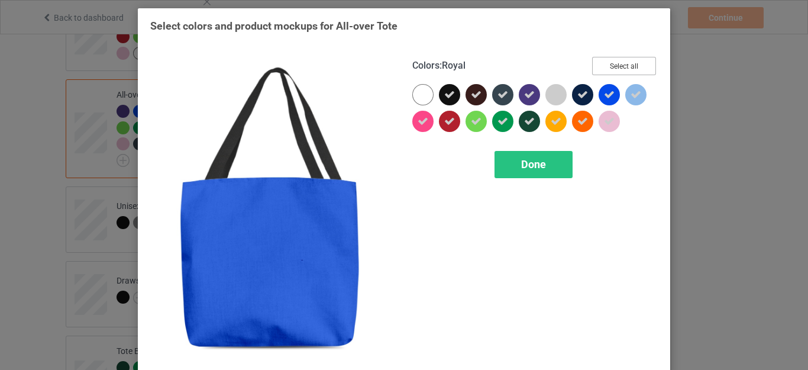
click at [623, 63] on button "Select all" at bounding box center [624, 66] width 64 height 18
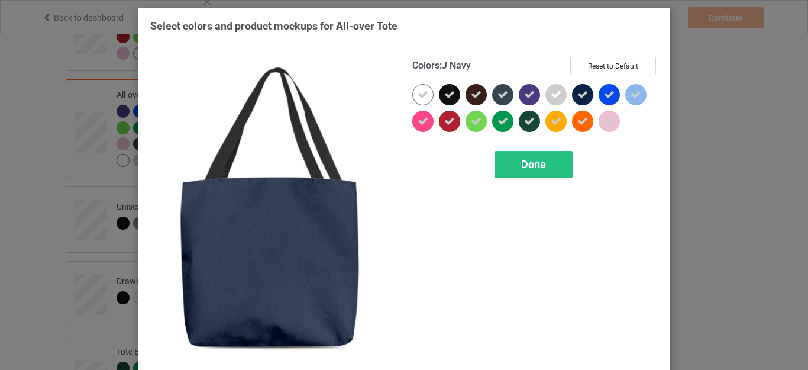
click at [572, 92] on div at bounding box center [582, 94] width 21 height 21
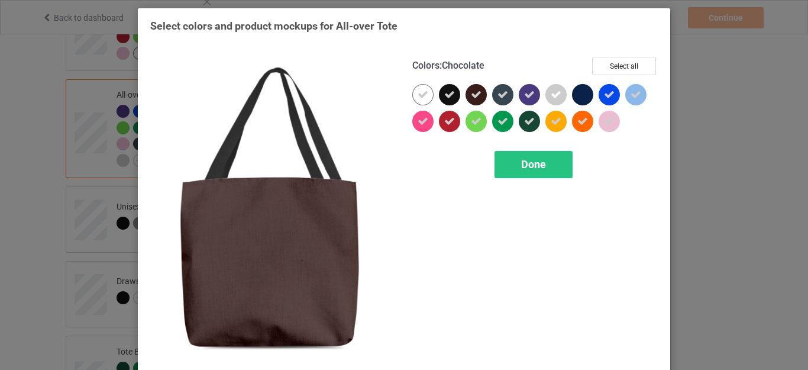
click at [472, 95] on icon at bounding box center [476, 94] width 11 height 11
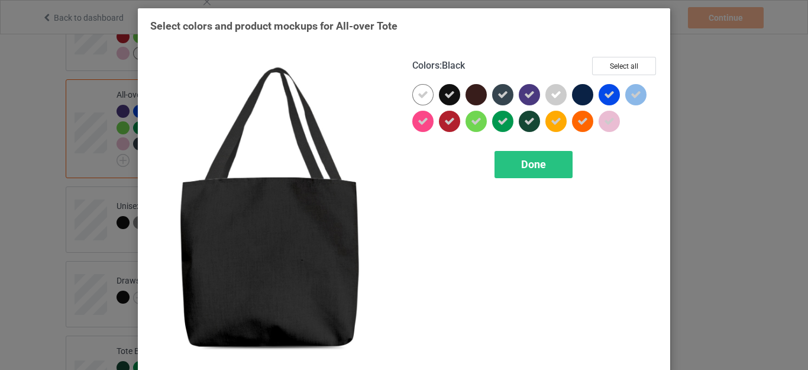
click at [453, 92] on div at bounding box center [449, 94] width 21 height 21
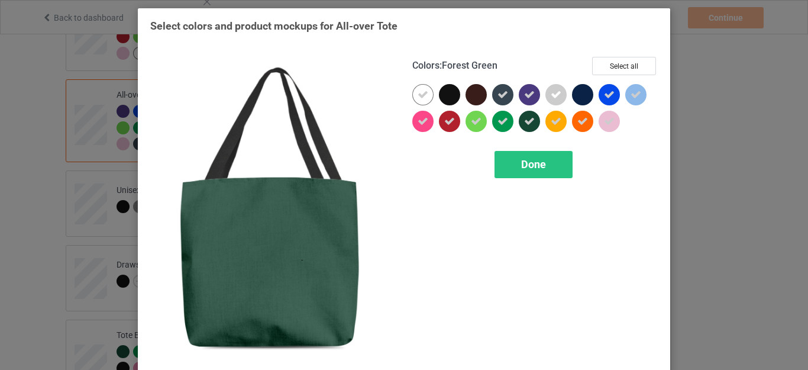
click at [524, 117] on icon at bounding box center [529, 121] width 11 height 11
click at [519, 149] on div "Colors : Forest Green Select all Done" at bounding box center [535, 211] width 262 height 324
click at [521, 164] on span "Done" at bounding box center [533, 164] width 25 height 12
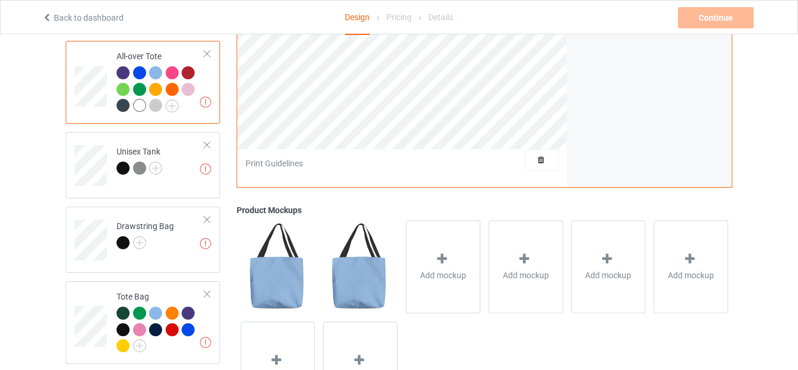
scroll to position [887, 0]
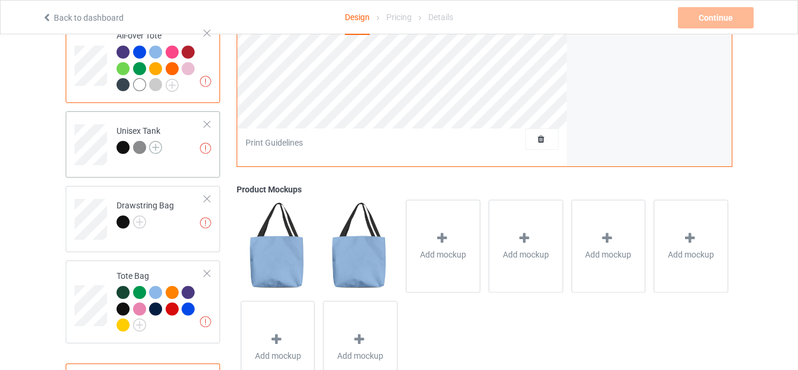
click at [156, 144] on img at bounding box center [155, 147] width 13 height 13
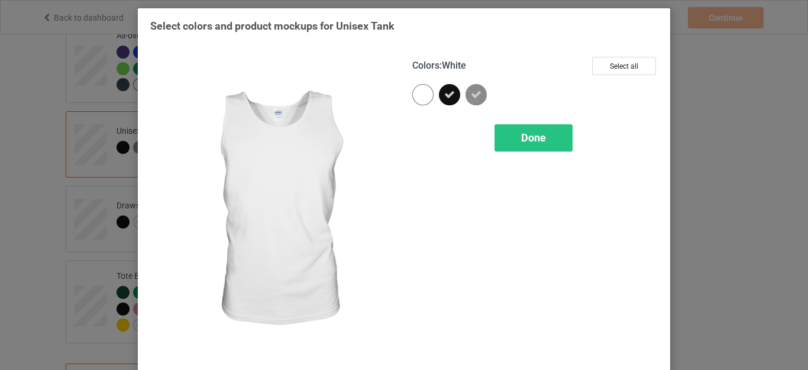
click at [422, 95] on div at bounding box center [422, 94] width 21 height 21
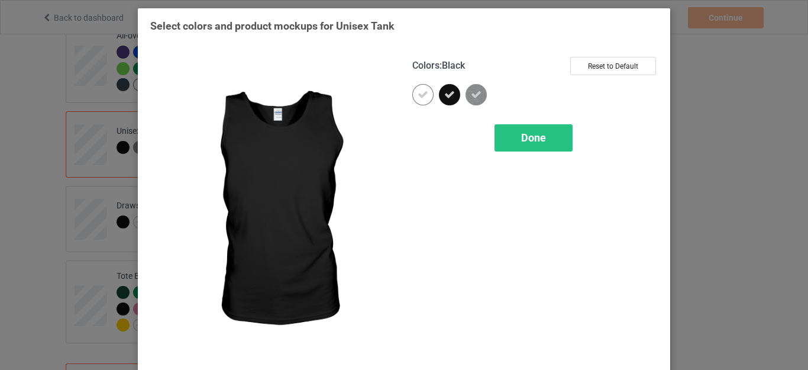
click at [449, 97] on icon at bounding box center [449, 94] width 11 height 11
click at [538, 129] on div "Done" at bounding box center [534, 137] width 78 height 27
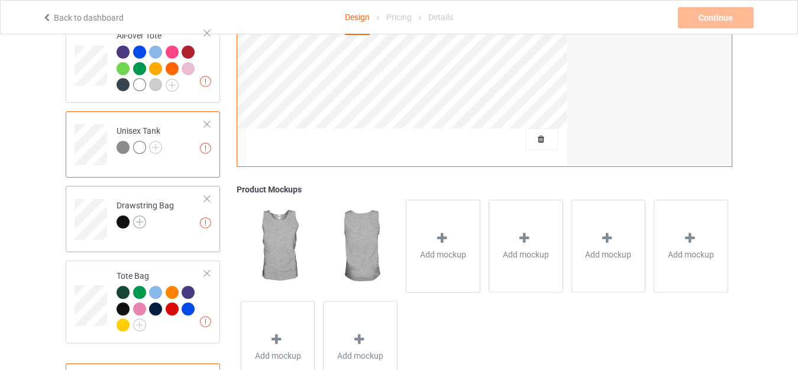
click at [140, 215] on img at bounding box center [139, 221] width 13 height 13
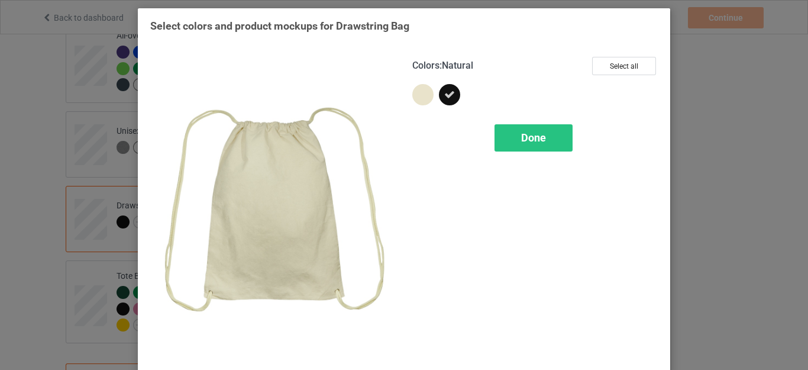
click at [413, 92] on div at bounding box center [422, 94] width 21 height 21
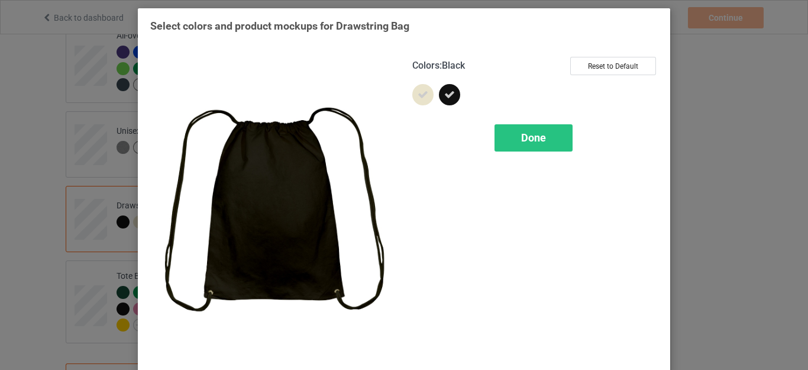
click at [439, 95] on div at bounding box center [449, 94] width 21 height 21
click at [505, 137] on div "Done" at bounding box center [534, 137] width 78 height 27
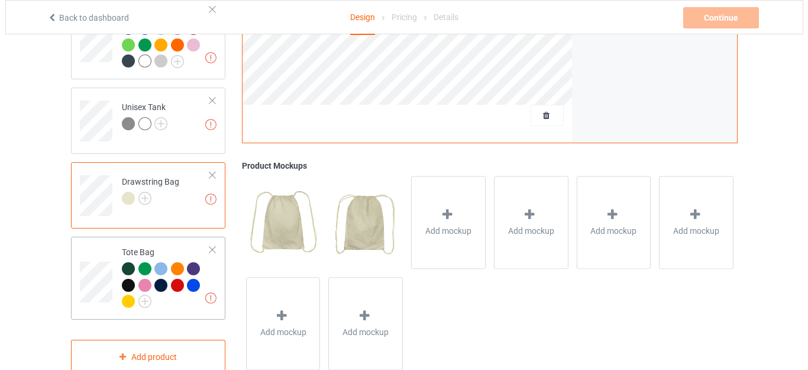
scroll to position [934, 0]
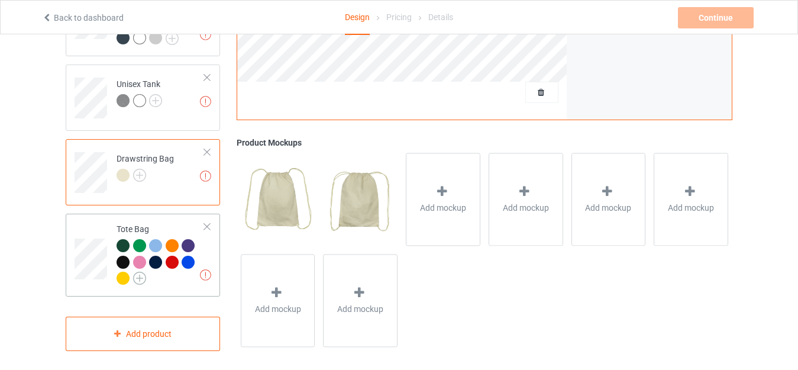
click at [137, 274] on img at bounding box center [139, 278] width 13 height 13
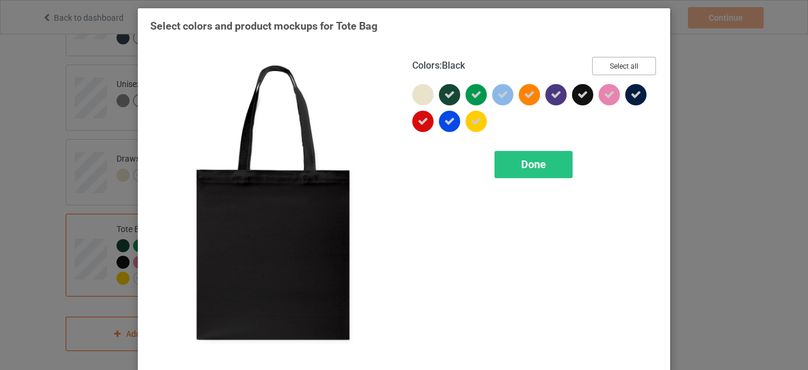
click at [616, 63] on button "Select all" at bounding box center [624, 66] width 64 height 18
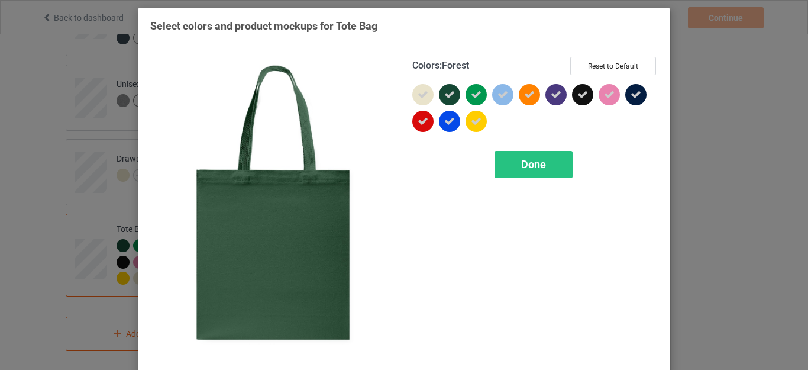
click at [447, 93] on icon at bounding box center [449, 94] width 11 height 11
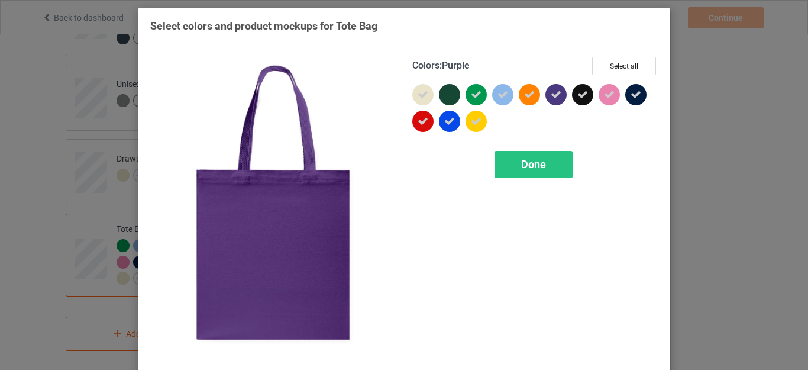
click at [551, 98] on icon at bounding box center [556, 94] width 11 height 11
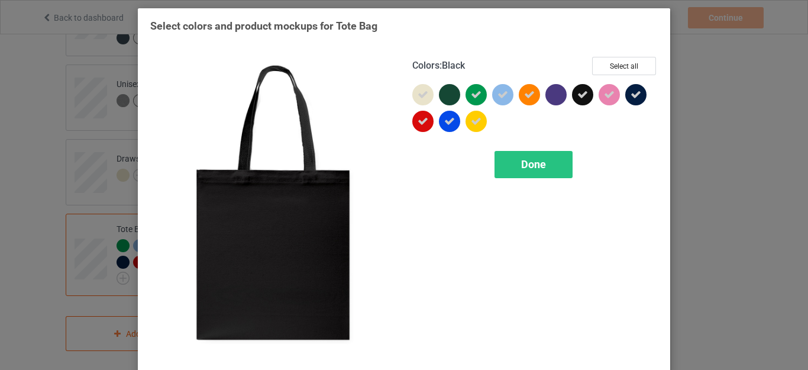
click at [577, 96] on icon at bounding box center [582, 94] width 11 height 11
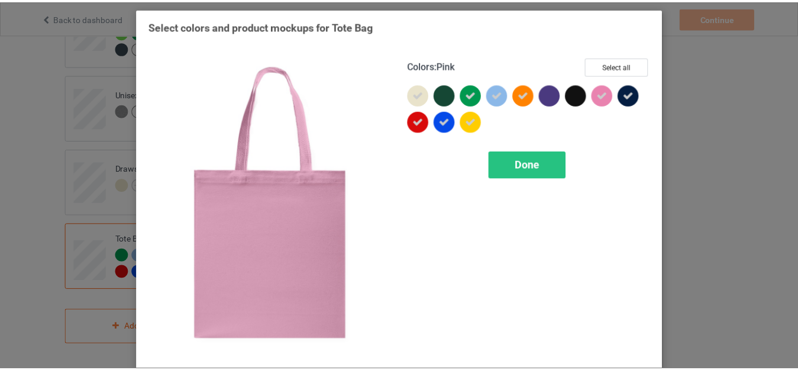
scroll to position [917, 0]
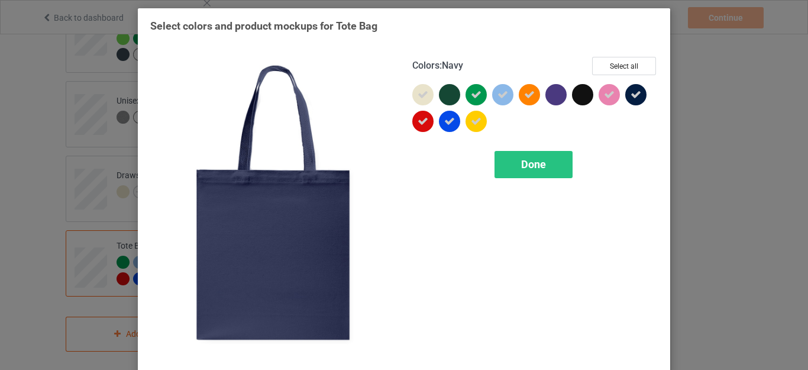
click at [631, 97] on icon at bounding box center [636, 94] width 11 height 11
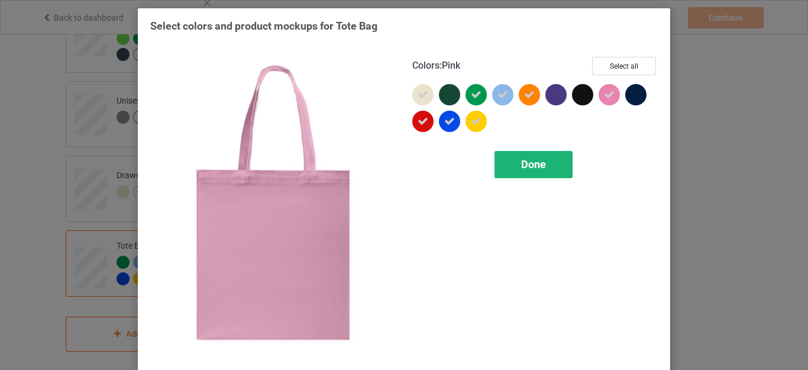
click at [524, 173] on div "Done" at bounding box center [534, 164] width 78 height 27
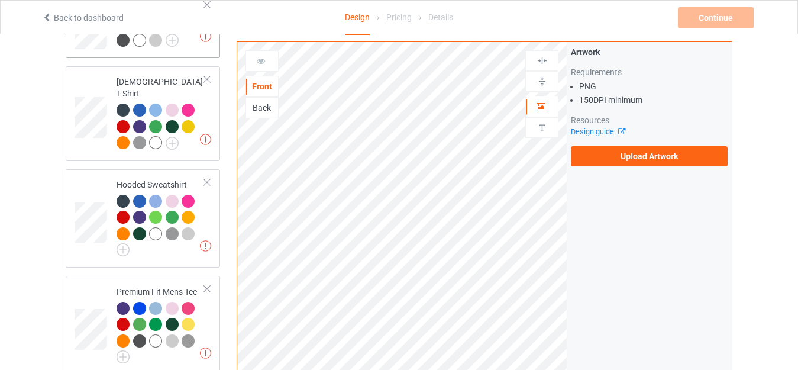
scroll to position [148, 0]
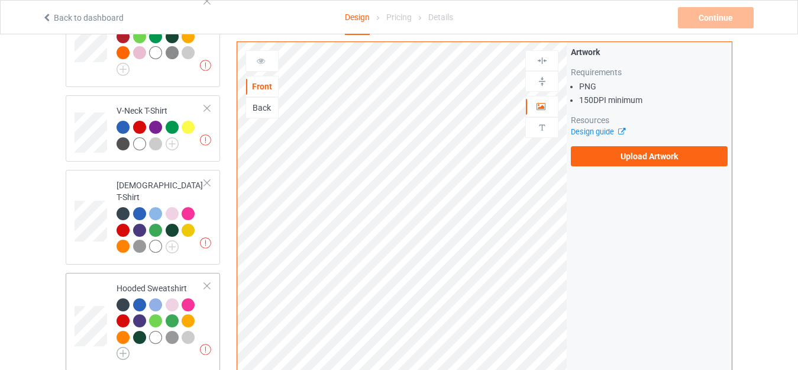
click at [122, 347] on img at bounding box center [123, 353] width 13 height 13
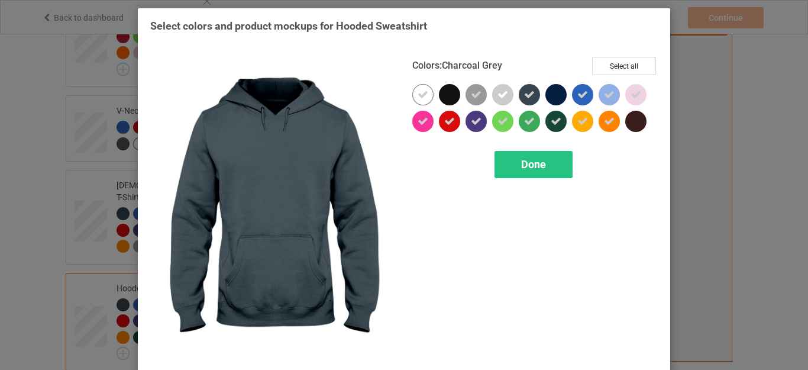
click at [524, 95] on icon at bounding box center [529, 94] width 11 height 11
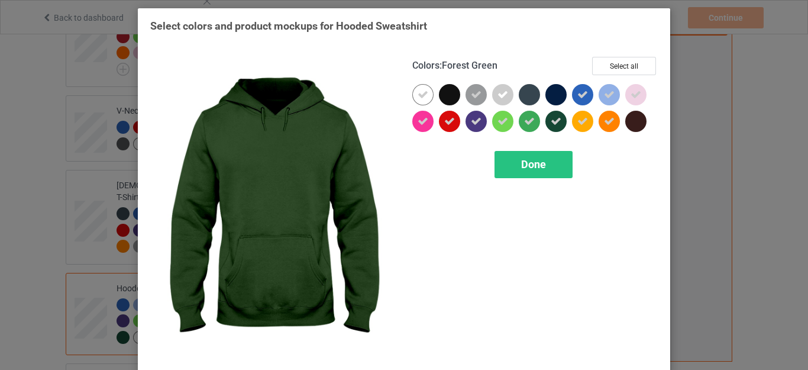
click at [551, 123] on icon at bounding box center [556, 121] width 11 height 11
click at [538, 160] on span "Done" at bounding box center [533, 164] width 25 height 12
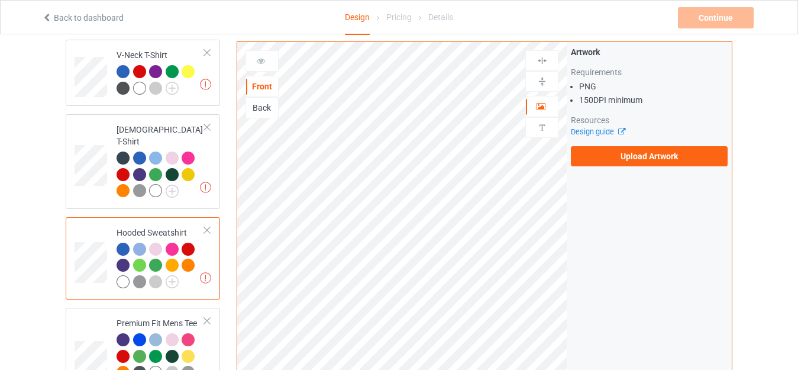
scroll to position [267, 0]
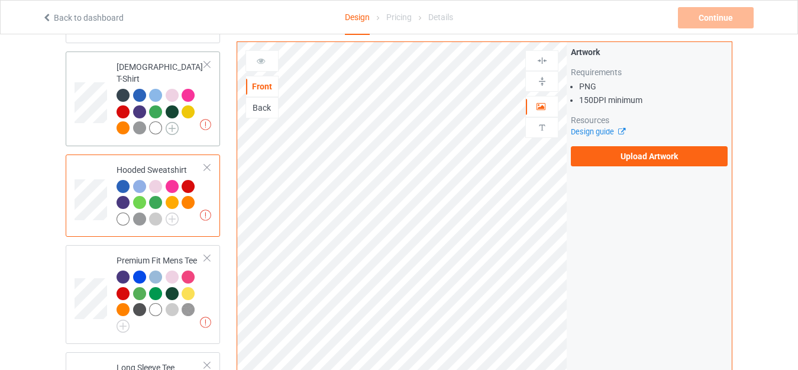
click at [172, 122] on img at bounding box center [172, 128] width 13 height 13
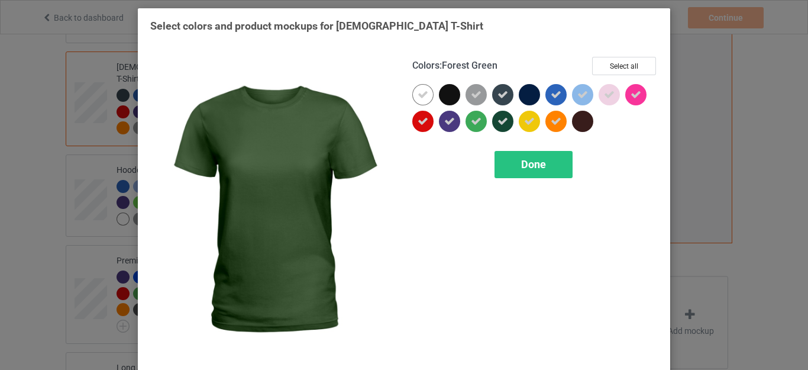
click at [497, 118] on icon at bounding box center [502, 121] width 11 height 11
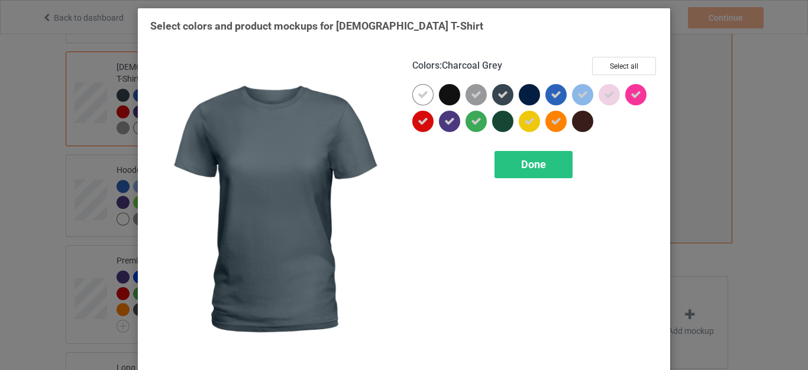
click at [500, 96] on icon at bounding box center [502, 94] width 11 height 11
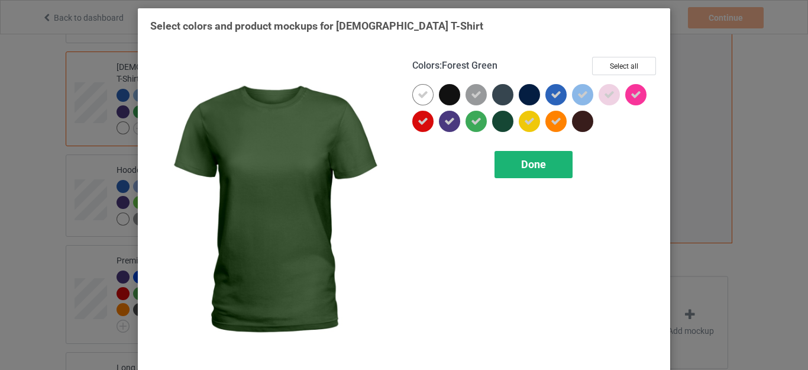
click at [528, 167] on span "Done" at bounding box center [533, 164] width 25 height 12
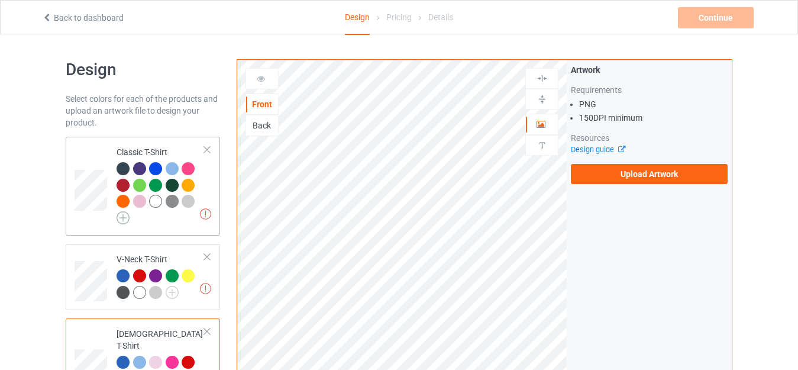
click at [122, 212] on img at bounding box center [123, 217] width 13 height 13
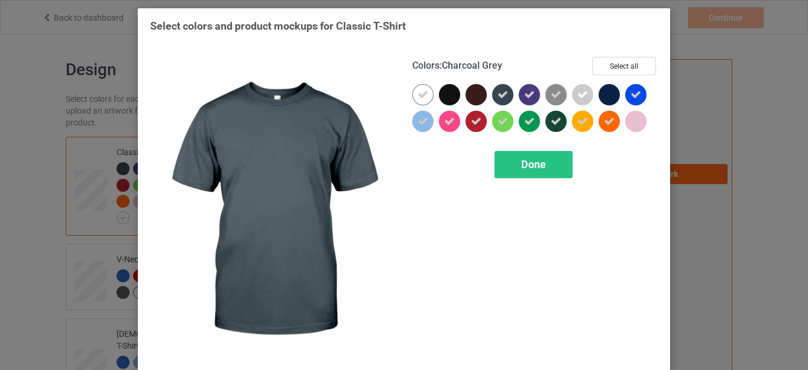
click at [500, 96] on icon at bounding box center [502, 94] width 11 height 11
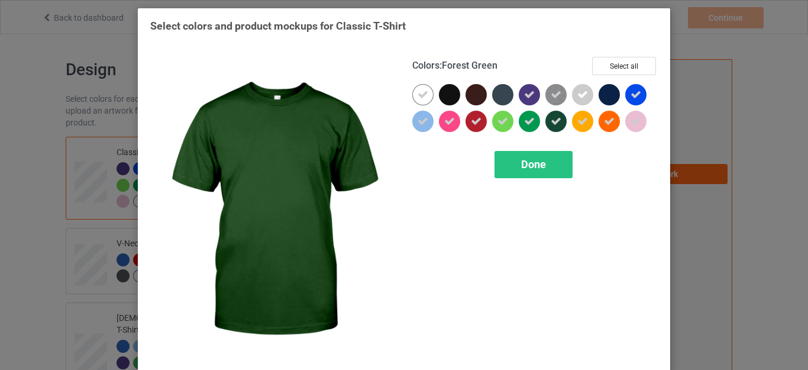
click at [557, 122] on div at bounding box center [555, 121] width 21 height 21
click at [539, 160] on span "Done" at bounding box center [533, 164] width 25 height 12
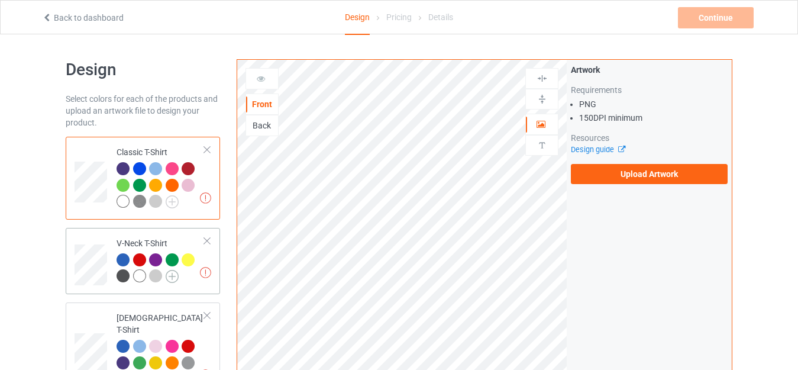
click at [171, 277] on img at bounding box center [172, 276] width 13 height 13
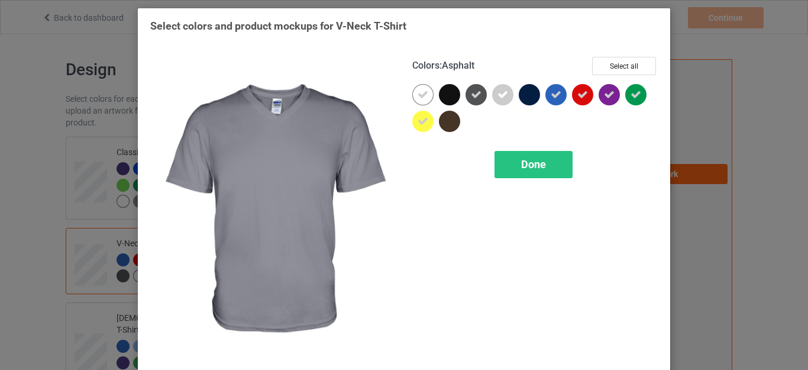
click at [471, 100] on icon at bounding box center [476, 94] width 11 height 11
click at [532, 159] on span "Done" at bounding box center [533, 164] width 25 height 12
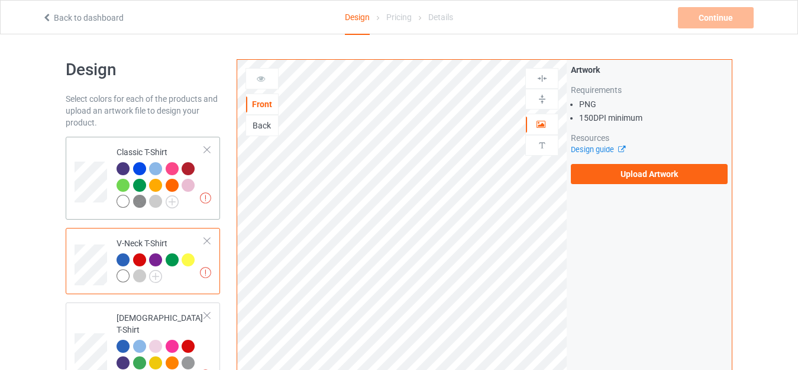
click at [156, 151] on div "Classic T-Shirt" at bounding box center [161, 176] width 88 height 61
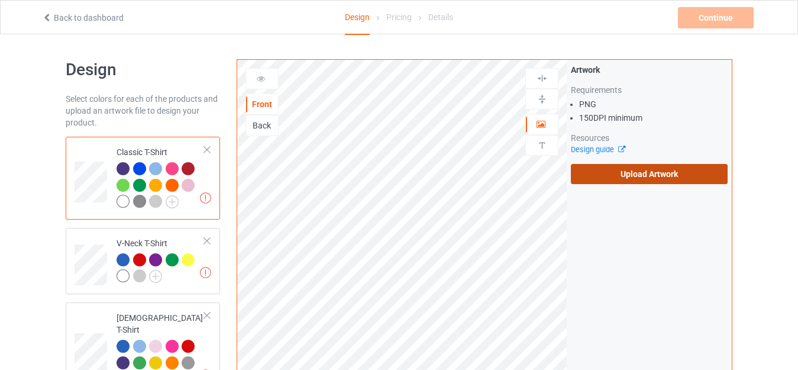
click at [646, 170] on label "Upload Artwork" at bounding box center [649, 174] width 157 height 20
click at [0, 0] on input "Upload Artwork" at bounding box center [0, 0] width 0 height 0
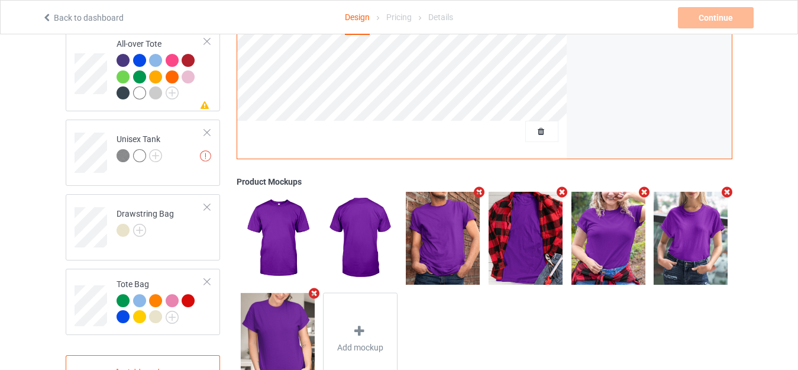
scroll to position [826, 0]
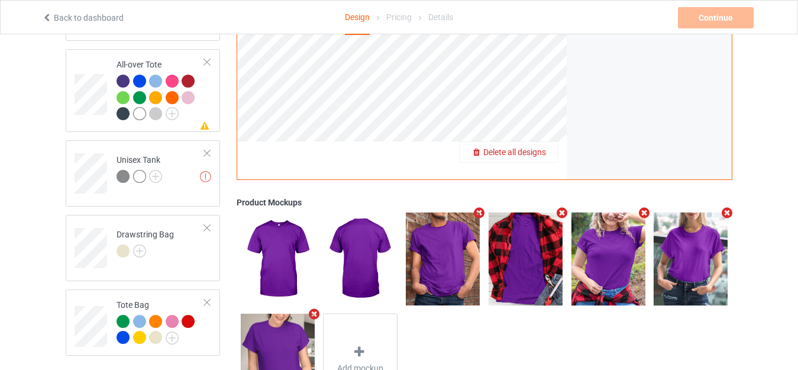
click at [544, 147] on span "Delete all designs" at bounding box center [514, 151] width 63 height 9
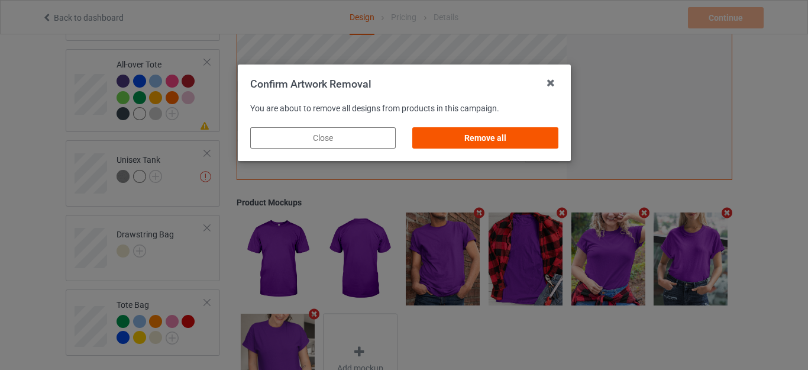
click at [486, 134] on div "Remove all" at bounding box center [485, 137] width 146 height 21
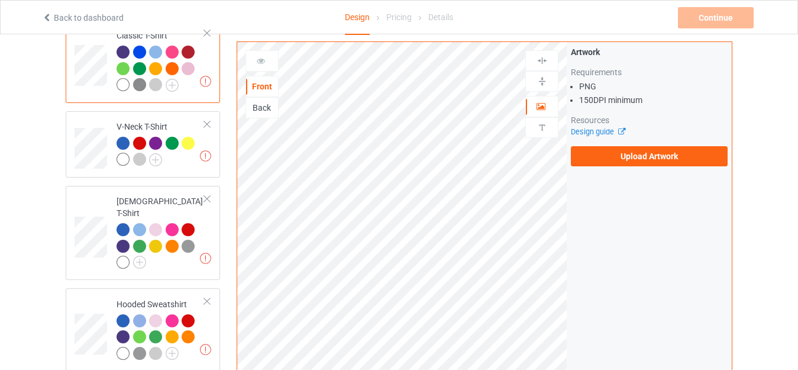
scroll to position [0, 0]
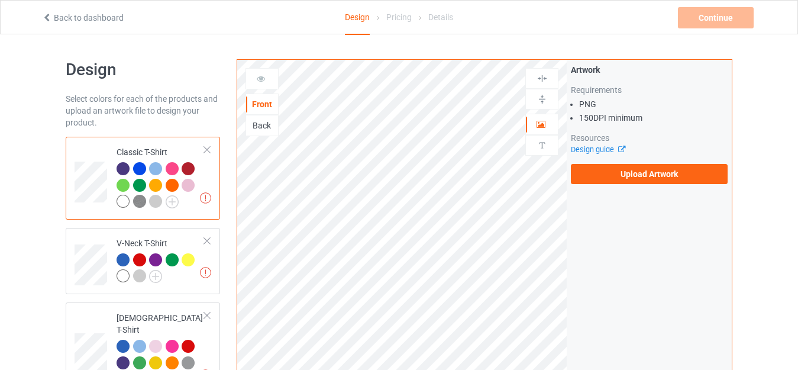
click at [123, 198] on div at bounding box center [123, 201] width 13 height 13
click at [601, 169] on label "Upload Artwork" at bounding box center [649, 174] width 157 height 20
click at [0, 0] on input "Upload Artwork" at bounding box center [0, 0] width 0 height 0
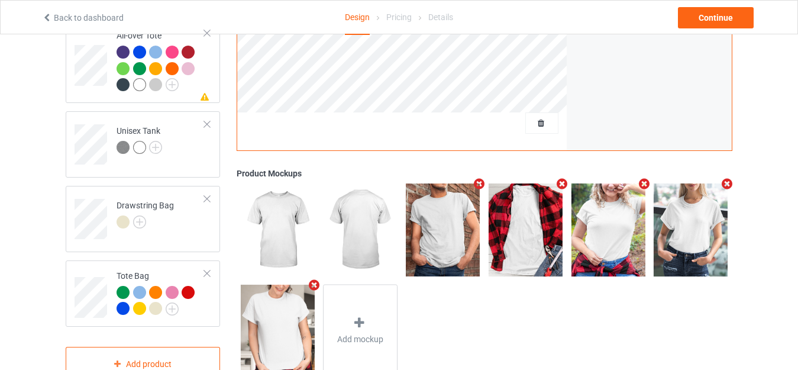
scroll to position [826, 0]
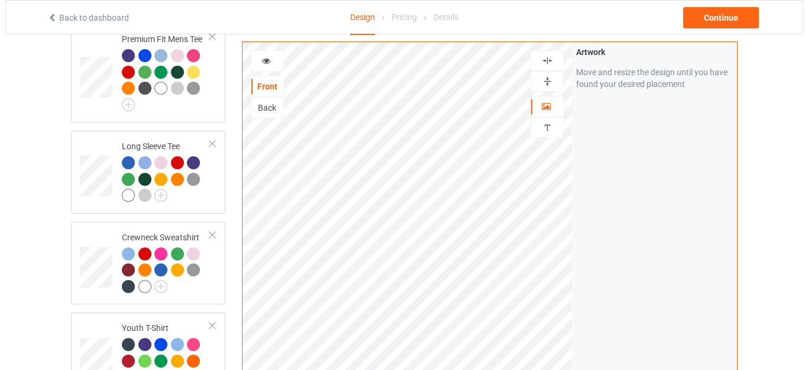
scroll to position [471, 0]
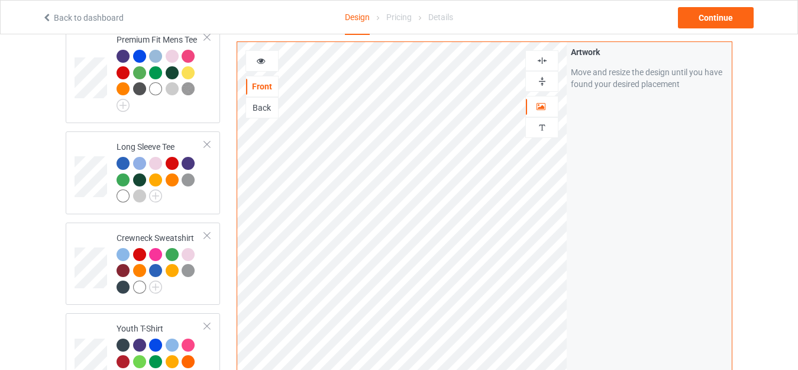
click at [541, 85] on img at bounding box center [542, 81] width 11 height 11
click at [539, 59] on img at bounding box center [542, 60] width 11 height 11
click at [705, 17] on div "Continue" at bounding box center [716, 17] width 76 height 21
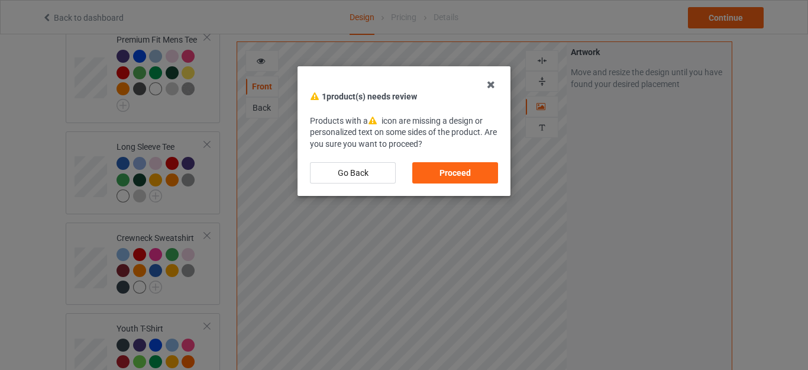
click at [459, 170] on div "Proceed" at bounding box center [455, 172] width 86 height 21
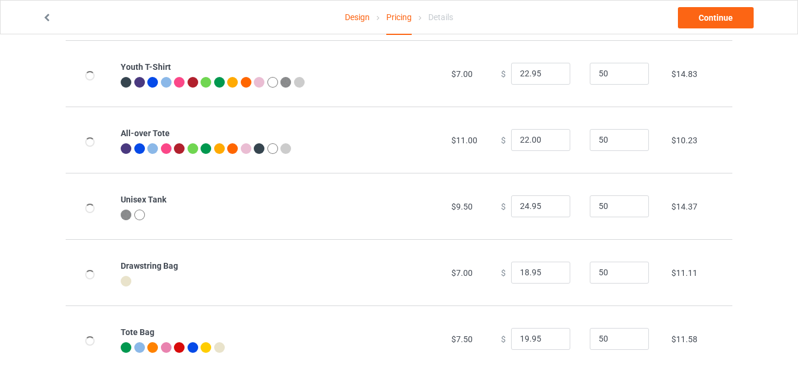
scroll to position [567, 0]
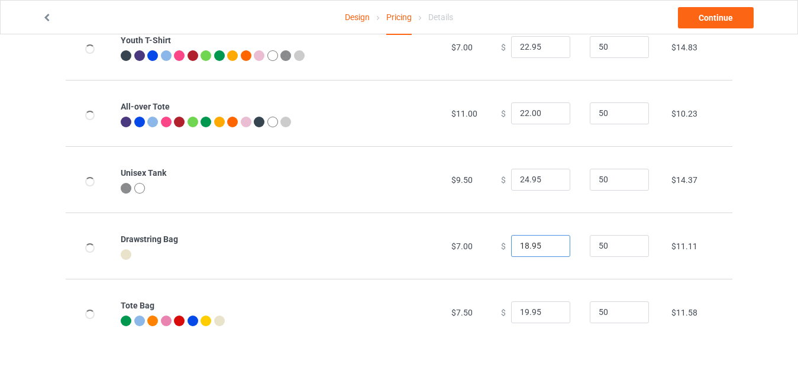
drag, startPoint x: 522, startPoint y: 244, endPoint x: 482, endPoint y: 241, distance: 40.9
click at [485, 243] on tr "Drawstring Bag $7.00 $ 18.95 50 $11.11" at bounding box center [399, 245] width 667 height 66
type input "23.95"
drag, startPoint x: 522, startPoint y: 309, endPoint x: 490, endPoint y: 309, distance: 31.9
click at [495, 309] on td "$ 19.95" at bounding box center [539, 312] width 89 height 66
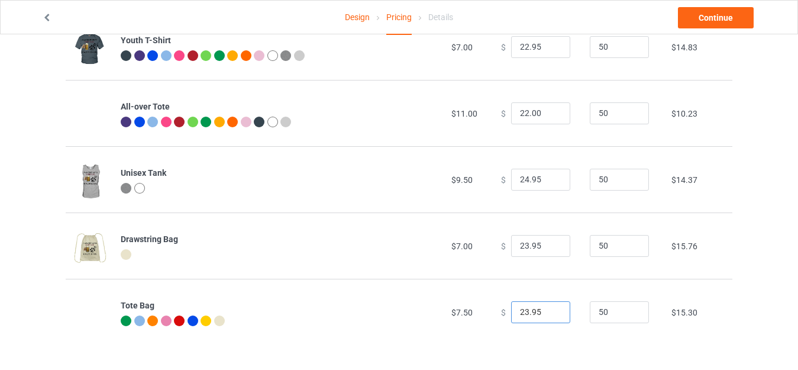
type input "23.95"
click at [519, 179] on input "24.95" at bounding box center [540, 180] width 59 height 22
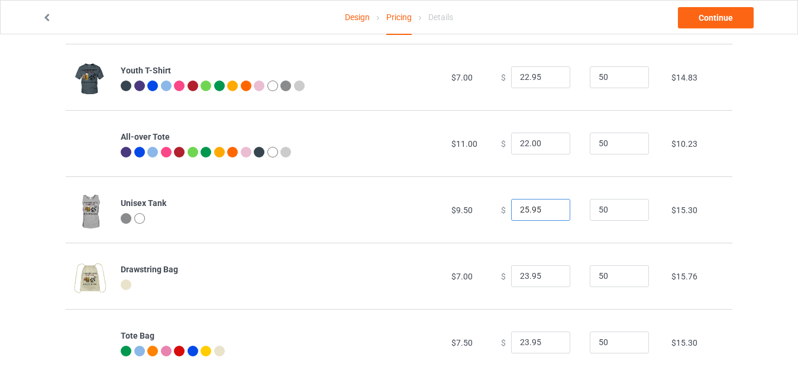
scroll to position [508, 0]
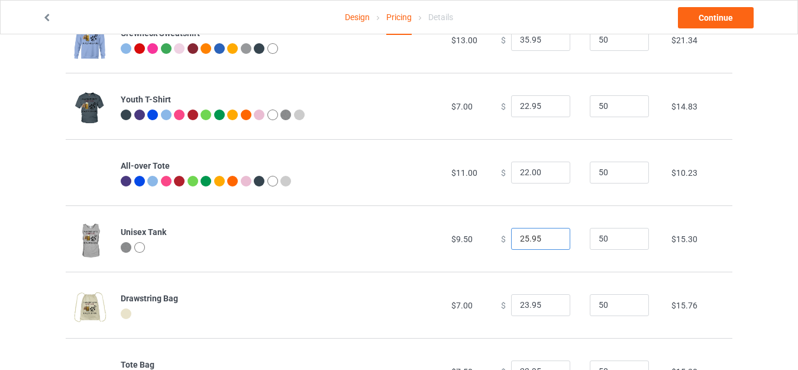
type input "25.95"
click at [517, 169] on input "22.00" at bounding box center [540, 172] width 59 height 22
drag, startPoint x: 525, startPoint y: 171, endPoint x: 542, endPoint y: 172, distance: 17.2
click at [544, 172] on input "27.00" at bounding box center [540, 172] width 59 height 22
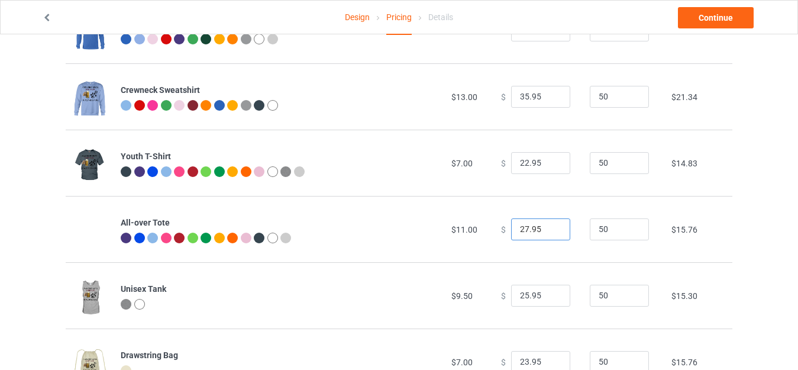
scroll to position [449, 0]
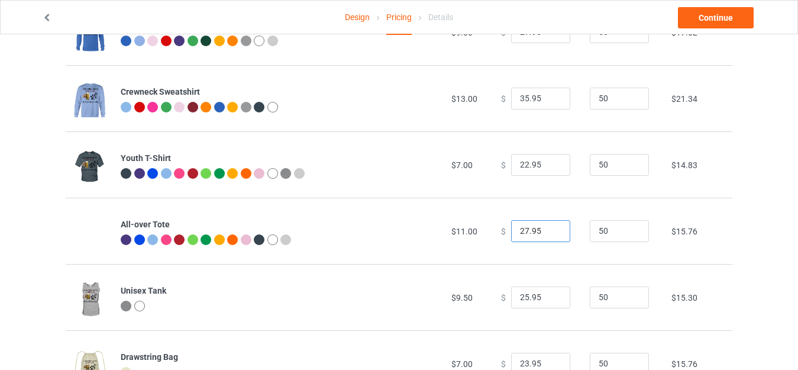
type input "27.95"
click at [797, 223] on div "Design Pricing Details Continue Pricing Estimated total profit $10,271.00 Produ…" at bounding box center [399, 36] width 798 height 902
click at [521, 164] on input "22.95" at bounding box center [540, 165] width 59 height 22
type input "23.95"
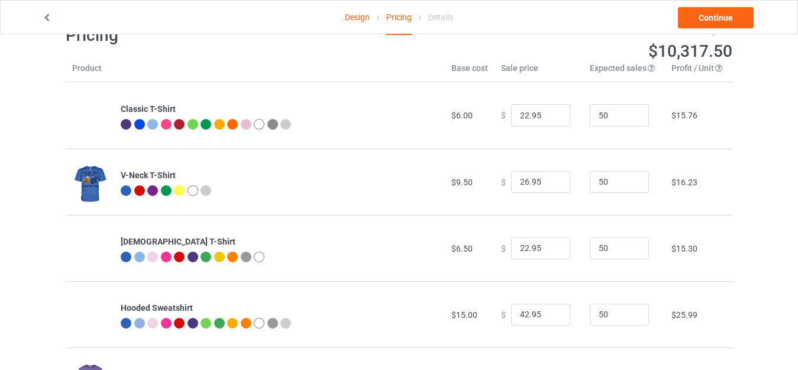
scroll to position [23, 0]
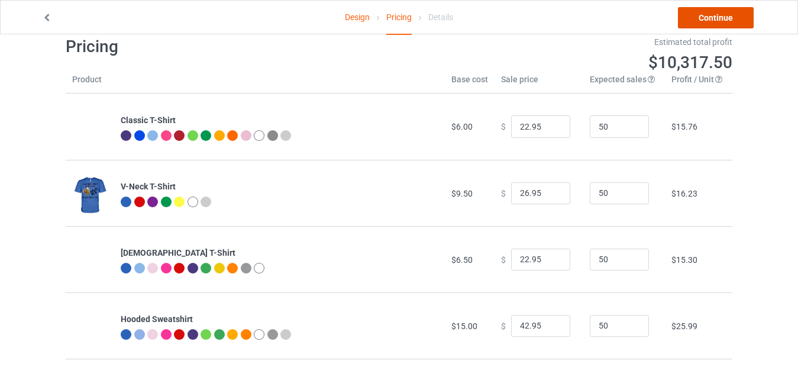
click at [723, 17] on link "Continue" at bounding box center [716, 17] width 76 height 21
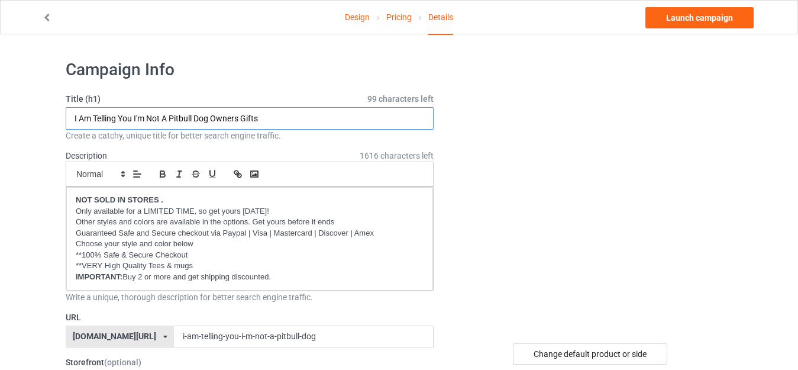
click at [277, 117] on input "I Am Telling You I'm Not A Pitbull Dog Owners Gifts" at bounding box center [250, 118] width 368 height 22
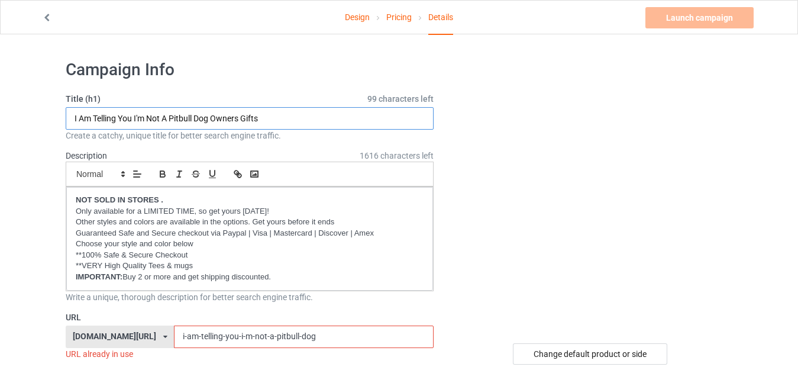
click at [264, 114] on input "I Am Telling You I'm Not A Pitbull Dog Owners Gifts" at bounding box center [250, 118] width 368 height 22
paste input "https://www.teemeow.com/"
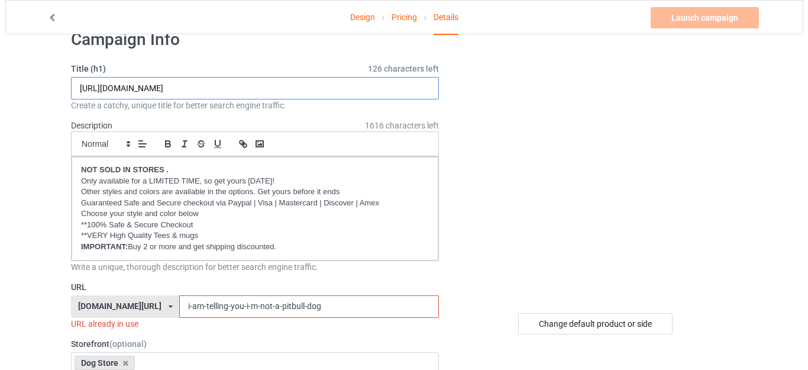
scroll to position [59, 0]
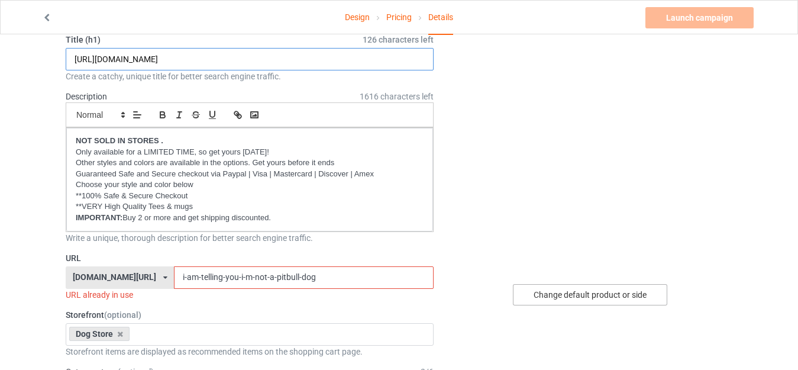
type input "https://www.teemeow.com/"
click at [573, 292] on div "Change default product or side" at bounding box center [590, 294] width 154 height 21
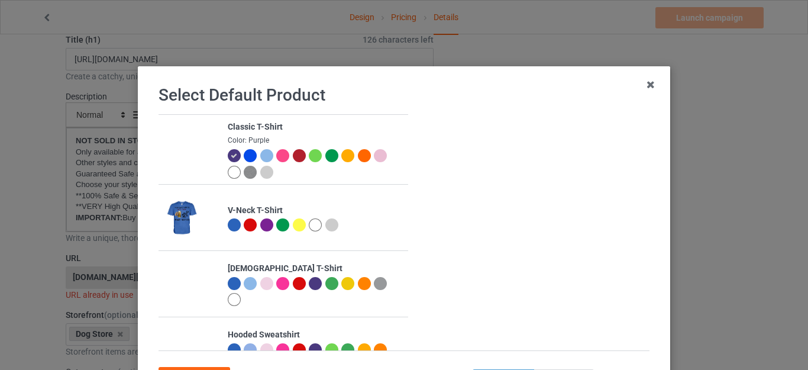
click at [228, 171] on div at bounding box center [234, 172] width 13 height 13
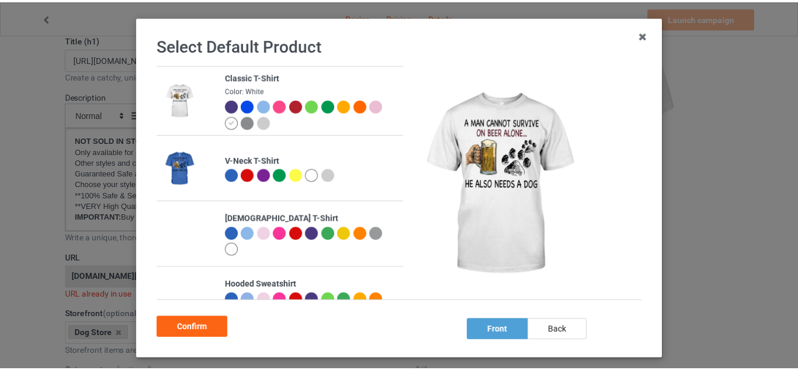
scroll to position [105, 0]
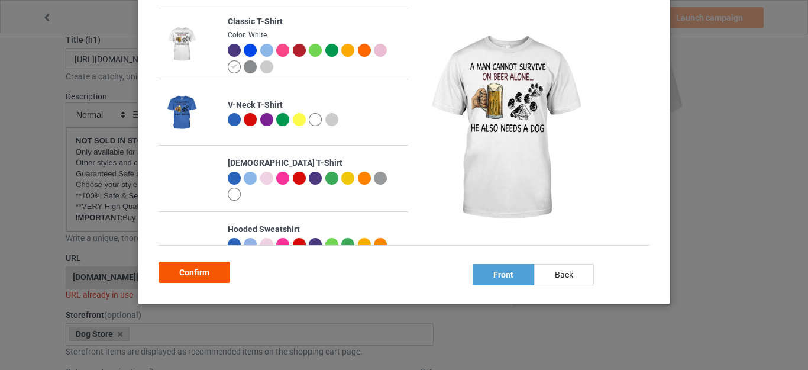
click at [205, 271] on div "Confirm" at bounding box center [195, 271] width 72 height 21
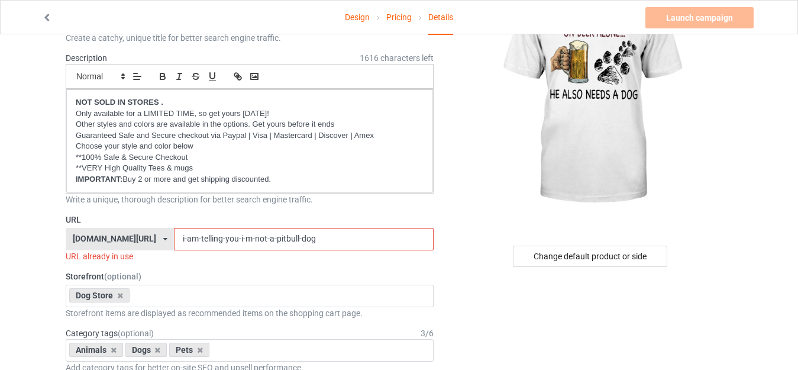
scroll to position [118, 0]
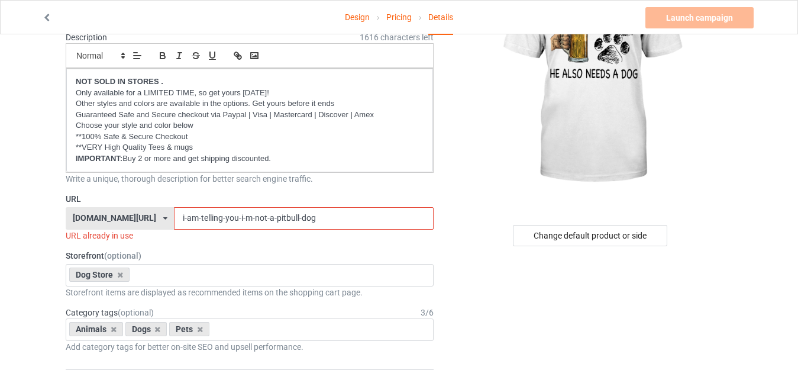
drag, startPoint x: 295, startPoint y: 214, endPoint x: 145, endPoint y: 214, distance: 150.2
click at [145, 214] on div "teemeow.com/ milkyshops.com/ teedinos.com/ teemeow.com/ teesbunny.com/ teechip.…" at bounding box center [250, 218] width 368 height 22
paste input "A Man Also Needs A Dog On Beer"
click at [174, 215] on input "A Man Also Needs A Dog On Beer" at bounding box center [303, 218] width 259 height 22
click at [181, 216] on input "AMan Also Needs A Dog On Beer" at bounding box center [303, 218] width 259 height 22
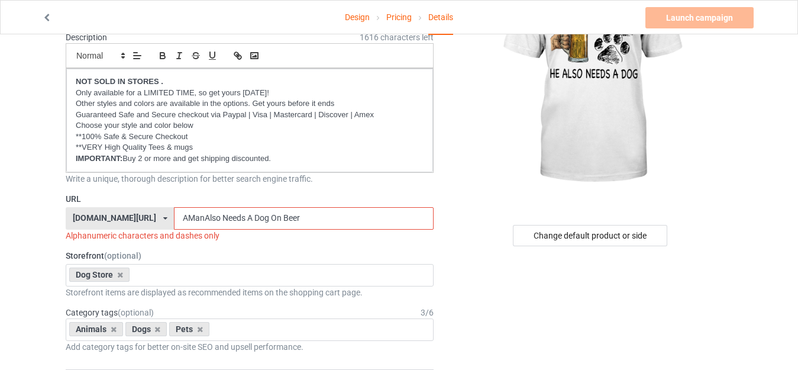
click at [197, 215] on input "AManAlso Needs A Dog On Beer" at bounding box center [303, 218] width 259 height 22
drag, startPoint x: 218, startPoint y: 215, endPoint x: 371, endPoint y: 220, distance: 153.9
click at [373, 221] on input "AManAlsoNeeds A Dog On Beer" at bounding box center [303, 218] width 259 height 22
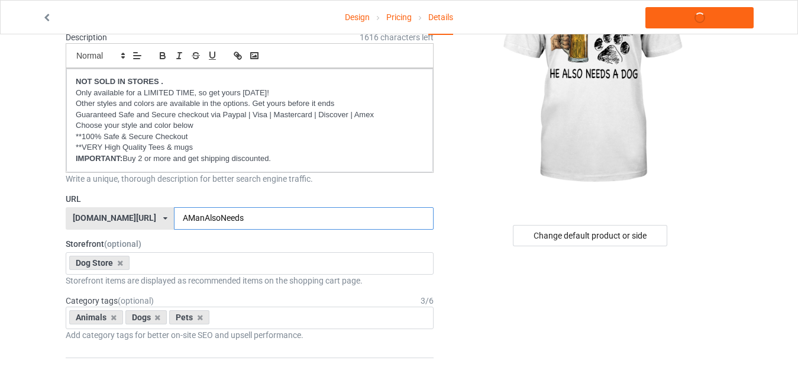
type input "AManAlsoNeeds"
click at [496, 225] on div "Change default product or side" at bounding box center [591, 235] width 282 height 21
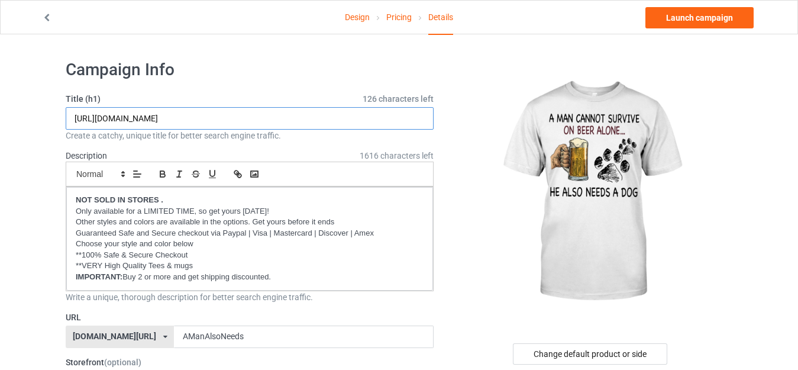
click at [179, 118] on input "https://www.teemeow.com/" at bounding box center [250, 118] width 368 height 22
click at [178, 118] on input "https://www.teemeow.com/" at bounding box center [250, 118] width 368 height 22
paste input "A Man Also Needs A Dog On Beer"
type input "A Man Also Needs A Dog On Beer"
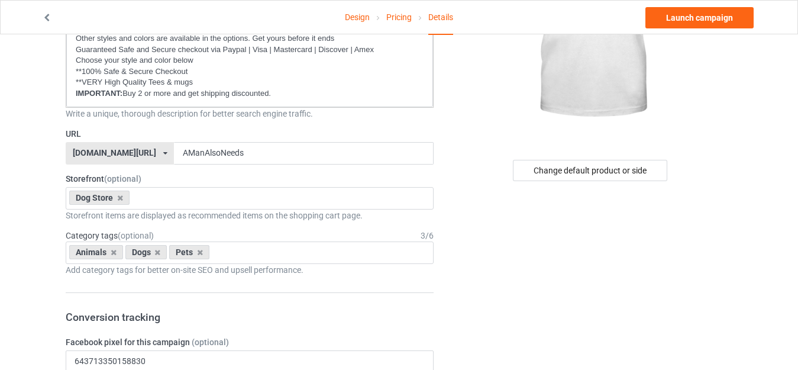
scroll to position [113, 0]
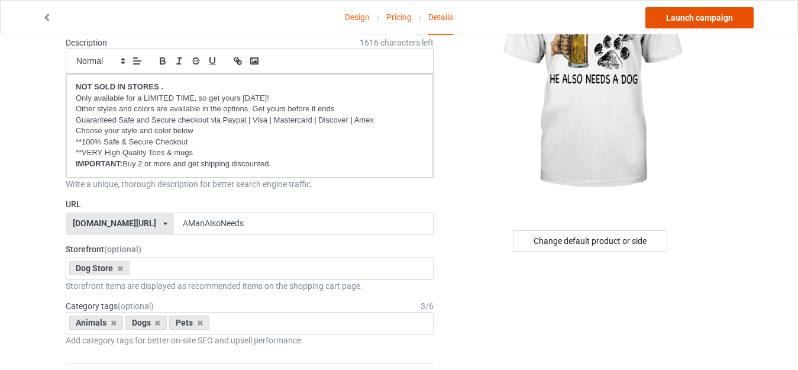
click at [699, 21] on link "Launch campaign" at bounding box center [699, 17] width 108 height 21
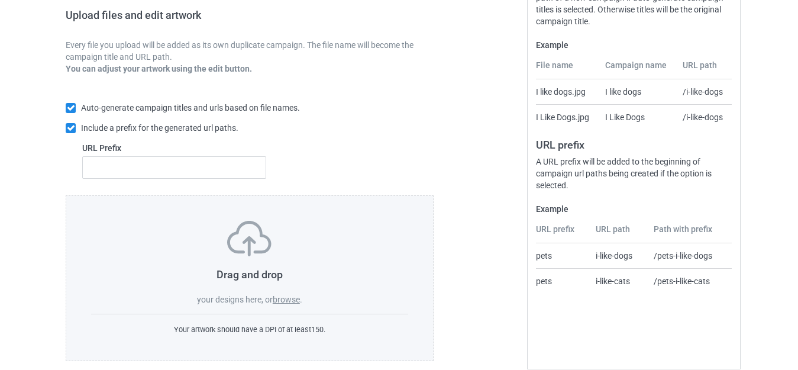
scroll to position [206, 0]
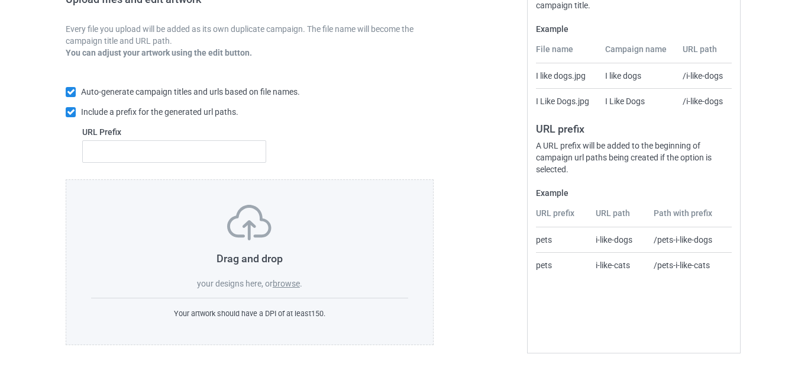
click at [284, 282] on label "browse" at bounding box center [286, 283] width 27 height 9
click at [0, 0] on input "browse" at bounding box center [0, 0] width 0 height 0
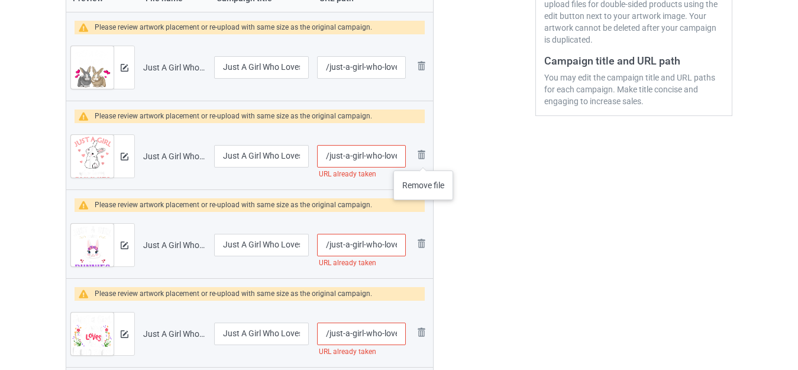
scroll to position [0, 44]
drag, startPoint x: 383, startPoint y: 155, endPoint x: 427, endPoint y: 162, distance: 44.3
click at [394, 160] on input "/just-a-girl-who-loves-bunnies-2" at bounding box center [361, 156] width 89 height 22
drag, startPoint x: 390, startPoint y: 154, endPoint x: 468, endPoint y: 161, distance: 77.8
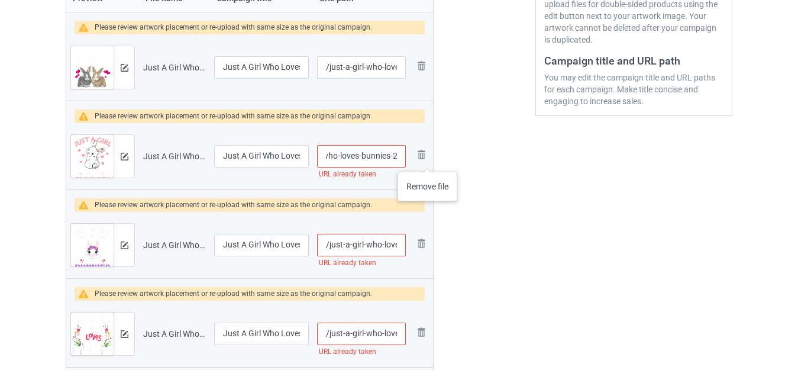
drag, startPoint x: 392, startPoint y: 155, endPoint x: 417, endPoint y: 156, distance: 25.5
click at [417, 156] on tr "Preview and edit artwork Just A Girl Who Loves [PERSON_NAME] 2.png Just A Girl …" at bounding box center [249, 156] width 367 height 66
click at [390, 155] on input "/just-a-girl-who-loves-bunnies-2" at bounding box center [361, 156] width 89 height 22
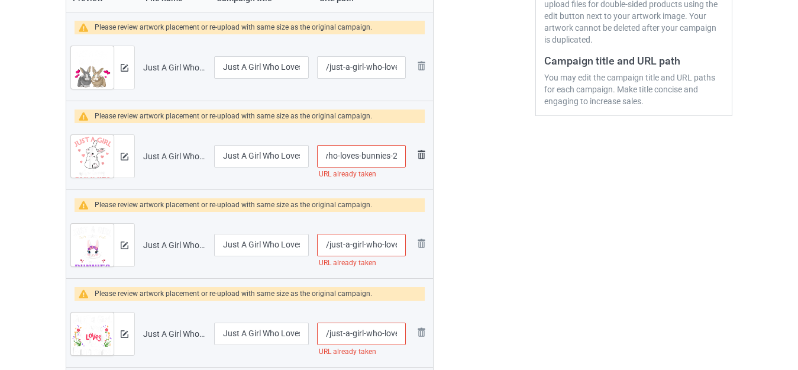
drag, startPoint x: 390, startPoint y: 155, endPoint x: 422, endPoint y: 159, distance: 31.6
click at [417, 159] on tr "Preview and edit artwork Just A Girl Who Loves [PERSON_NAME] 2.png Just A Girl …" at bounding box center [249, 156] width 367 height 66
drag, startPoint x: 384, startPoint y: 153, endPoint x: 423, endPoint y: 154, distance: 38.5
click at [423, 154] on tr "Preview and edit artwork Just A Girl Who Loves [PERSON_NAME] 2.png Just A Girl …" at bounding box center [249, 156] width 367 height 66
click at [393, 153] on input "/just-a-girl-who-loves-bunnies-2" at bounding box center [361, 156] width 89 height 22
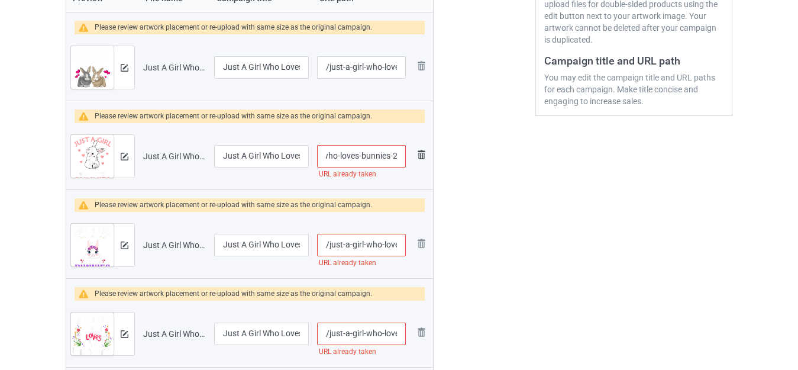
drag, startPoint x: 391, startPoint y: 154, endPoint x: 414, endPoint y: 159, distance: 23.4
click at [413, 159] on tr "Preview and edit artwork Just A Girl Who Loves [PERSON_NAME] 2.png Just A Girl …" at bounding box center [249, 156] width 367 height 66
type input "/just-a-girl-who-loves-bunniess"
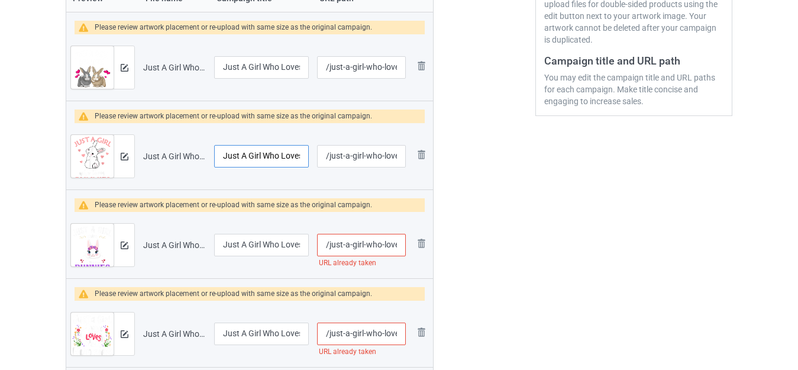
scroll to position [0, 41]
drag, startPoint x: 277, startPoint y: 154, endPoint x: 309, endPoint y: 157, distance: 32.1
click at [331, 154] on tr "Preview and edit artwork Just A Girl Who Loves [PERSON_NAME] 2.png Just A Girl …" at bounding box center [249, 156] width 367 height 66
click at [296, 154] on input "Just A Girl Who Loves [PERSON_NAME] 2" at bounding box center [261, 156] width 95 height 22
drag, startPoint x: 296, startPoint y: 154, endPoint x: 316, endPoint y: 155, distance: 20.7
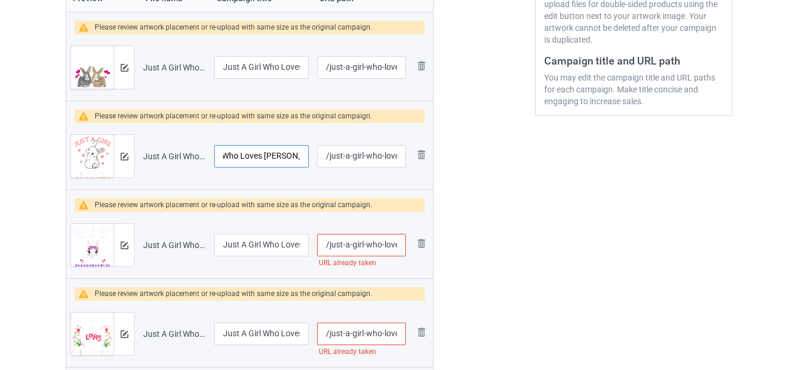
click at [316, 155] on tr "Preview and edit artwork Just A Girl Who Loves [PERSON_NAME] 2.png Just A Girl …" at bounding box center [249, 156] width 367 height 66
type input "Just A Girl Who Loves [PERSON_NAME]"
drag, startPoint x: 383, startPoint y: 243, endPoint x: 413, endPoint y: 243, distance: 29.6
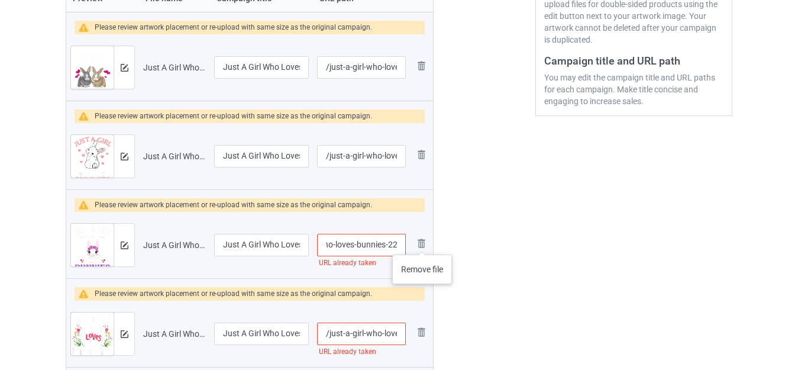
click at [424, 243] on tr "Preview and edit artwork Just A Girl Who Loves [PERSON_NAME] 22.png Just A Girl…" at bounding box center [249, 245] width 367 height 66
click at [389, 241] on input "/just-a-girl-who-loves-bunnies-22" at bounding box center [361, 245] width 89 height 22
drag, startPoint x: 384, startPoint y: 244, endPoint x: 447, endPoint y: 245, distance: 63.3
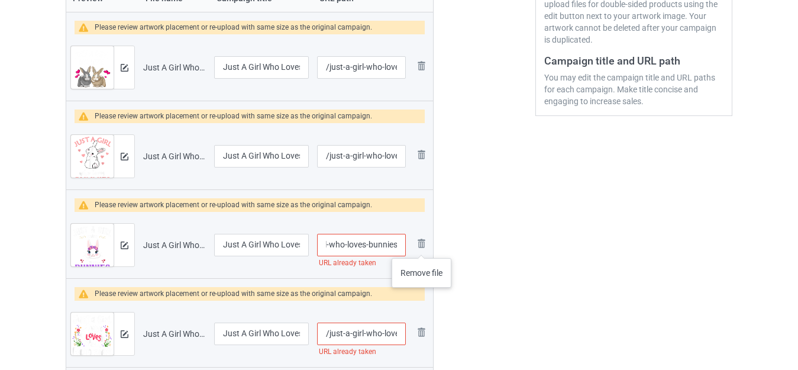
drag, startPoint x: 388, startPoint y: 243, endPoint x: 434, endPoint y: 248, distance: 46.4
type input "/just-a-girl-who-loves-bunny"
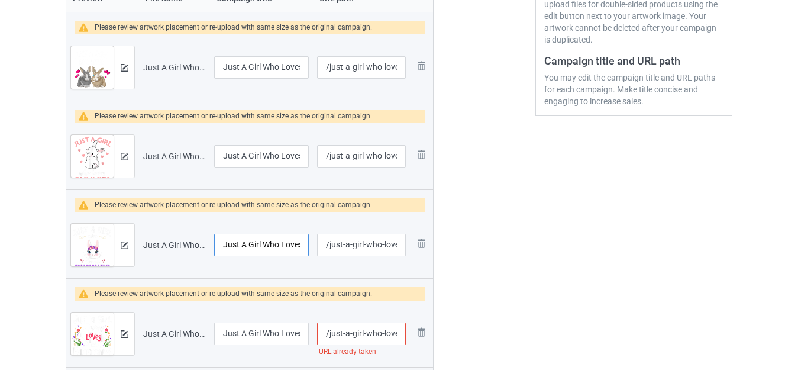
scroll to position [0, 46]
drag, startPoint x: 287, startPoint y: 248, endPoint x: 322, endPoint y: 248, distance: 34.9
click at [322, 248] on tr "Preview and edit artwork Just A Girl Who Loves [PERSON_NAME] 22.png Just A Girl…" at bounding box center [249, 245] width 367 height 66
click at [322, 248] on input "/just-a-girl-who-loves-bunny" at bounding box center [361, 245] width 89 height 22
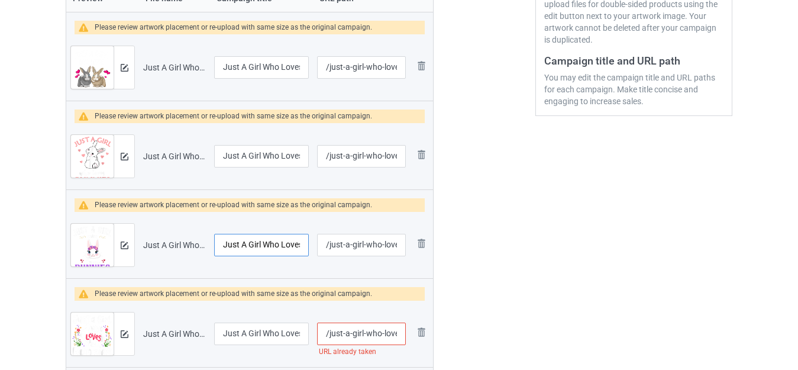
click at [291, 243] on input "Just A Girl Who Loves [PERSON_NAME] 22" at bounding box center [261, 245] width 95 height 22
drag, startPoint x: 283, startPoint y: 243, endPoint x: 290, endPoint y: 244, distance: 7.1
click at [317, 245] on tr "Preview and edit artwork Just A Girl Who Loves [PERSON_NAME] 22.png Just A Girl…" at bounding box center [249, 245] width 367 height 66
click at [285, 243] on input "Just A Girl Who Loves [PERSON_NAME] 22" at bounding box center [261, 245] width 95 height 22
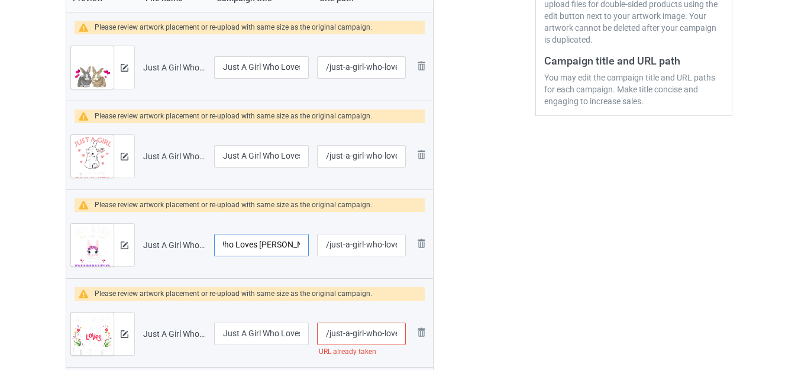
drag, startPoint x: 289, startPoint y: 243, endPoint x: 309, endPoint y: 243, distance: 20.1
click at [309, 243] on td "Just A Girl Who Loves [PERSON_NAME] 22" at bounding box center [261, 245] width 103 height 66
type input "Just A Girl Who Loves [PERSON_NAME]"
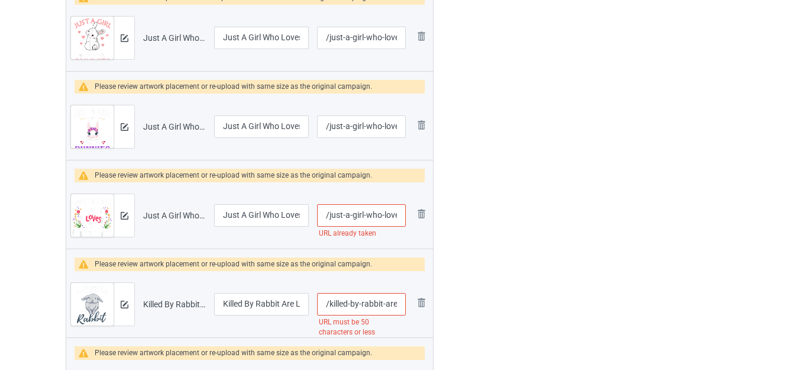
scroll to position [0, 37]
drag, startPoint x: 380, startPoint y: 218, endPoint x: 419, endPoint y: 222, distance: 39.8
click at [419, 222] on tr "Preview and edit artwork Just A Girl Who Loves [PERSON_NAME].png Just A Girl Wh…" at bounding box center [249, 215] width 367 height 66
click at [388, 218] on input "/just-a-girl-who-loves-bunnies" at bounding box center [361, 215] width 89 height 22
click at [374, 215] on input "/just-a-girl-who-loves-bunnies" at bounding box center [361, 215] width 89 height 22
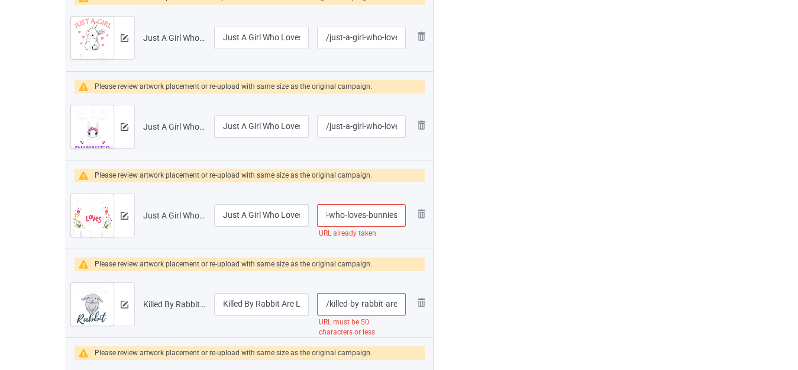
drag, startPoint x: 366, startPoint y: 213, endPoint x: 482, endPoint y: 213, distance: 116.5
type input "/just-a-girl-who-loves"
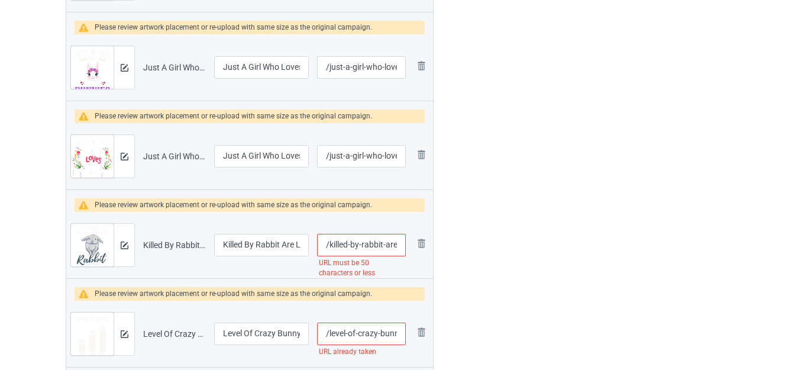
scroll to position [0, 116]
drag, startPoint x: 384, startPoint y: 244, endPoint x: 426, endPoint y: 246, distance: 42.0
click at [425, 246] on tr "Preview and edit artwork Killed By Rabbit Are Low But Never Zero Bunny Lover.pn…" at bounding box center [249, 245] width 367 height 66
click at [377, 245] on input "/killed-by-rabbit-are-low-but-never-zero-bunny-lover" at bounding box center [361, 245] width 89 height 22
click at [398, 244] on input "/killed-by-rabbit-are-low-but-never-zero-bunny-lover" at bounding box center [361, 245] width 89 height 22
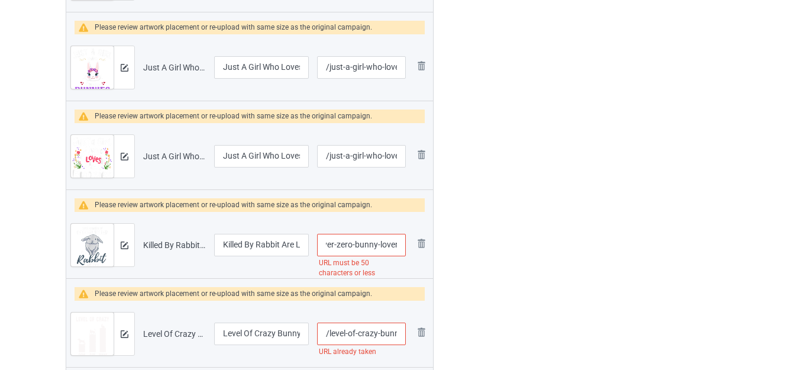
scroll to position [0, 120]
drag, startPoint x: 351, startPoint y: 245, endPoint x: 506, endPoint y: 241, distance: 155.0
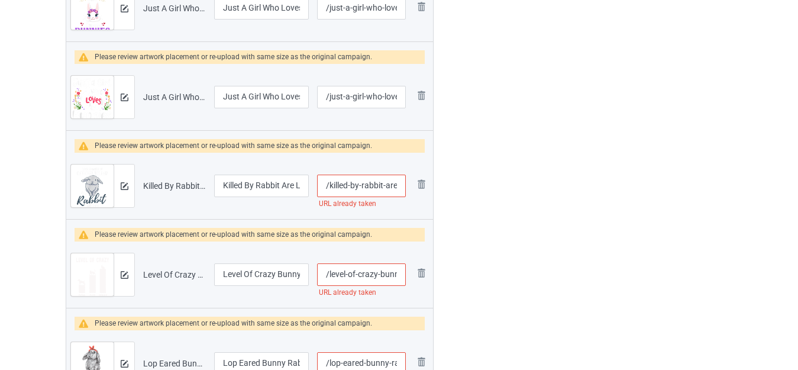
scroll to position [0, 0]
drag, startPoint x: 384, startPoint y: 185, endPoint x: 491, endPoint y: 189, distance: 107.1
click at [389, 184] on input "/killed-by-rabbit" at bounding box center [361, 186] width 89 height 22
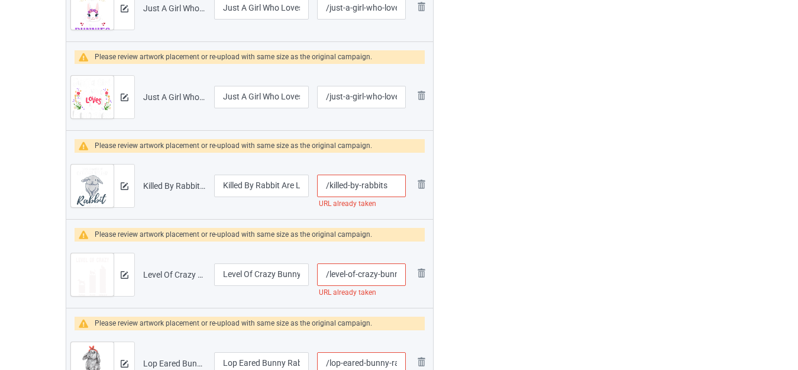
type input "/killed-by-rabbits"
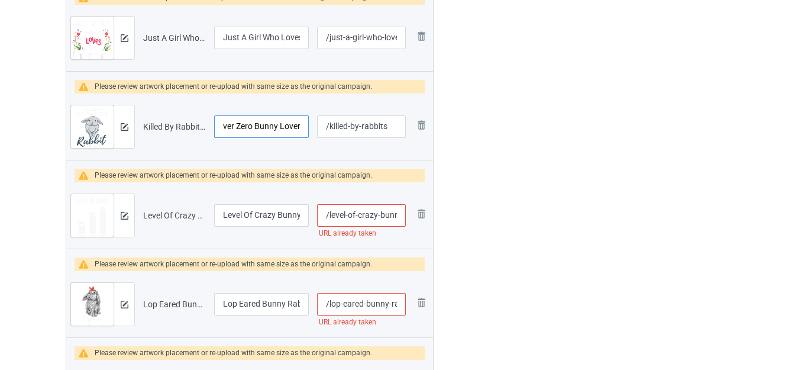
drag, startPoint x: 285, startPoint y: 125, endPoint x: 335, endPoint y: 130, distance: 50.6
click at [333, 130] on tr "Preview and edit artwork Killed By Rabbit Are Low But Never Zero Bunny Lover.pn…" at bounding box center [249, 126] width 367 height 66
drag, startPoint x: 372, startPoint y: 212, endPoint x: 410, endPoint y: 218, distance: 38.2
click at [411, 218] on tr "Preview and edit artwork Level Of Crazy Bunny People.png Level Of Crazy Bunny P…" at bounding box center [249, 215] width 367 height 66
click at [365, 216] on input "/level-of-crazy-bunny-people" at bounding box center [361, 215] width 89 height 22
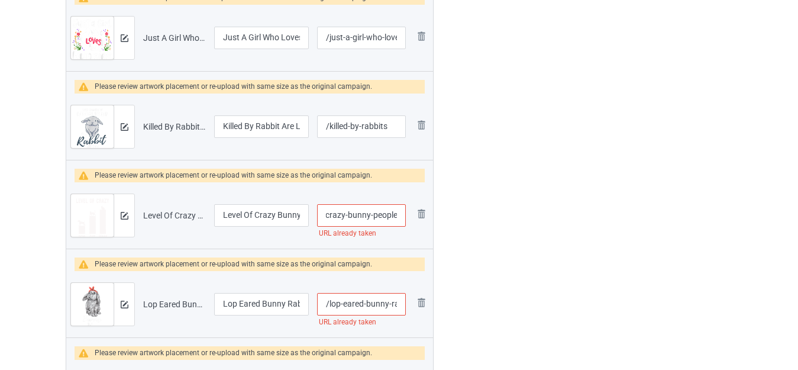
drag, startPoint x: 370, startPoint y: 213, endPoint x: 502, endPoint y: 212, distance: 131.9
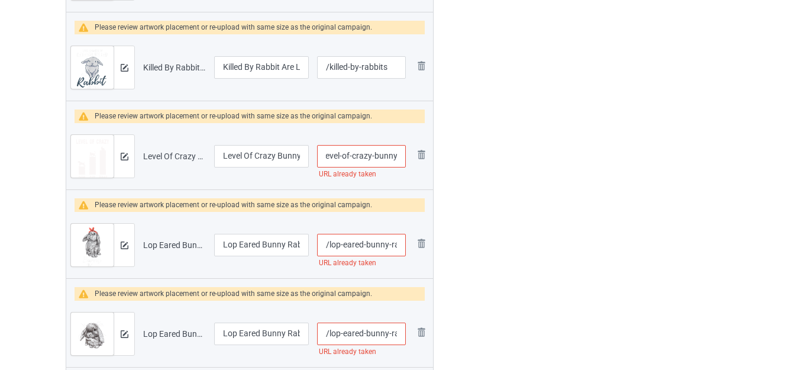
drag, startPoint x: 378, startPoint y: 154, endPoint x: 411, endPoint y: 153, distance: 32.5
click at [411, 153] on tr "Preview and edit artwork Level Of Crazy Bunny People.png Level Of Crazy Bunny P…" at bounding box center [249, 156] width 367 height 66
click at [411, 153] on td "Remove file" at bounding box center [421, 156] width 22 height 66
drag, startPoint x: 380, startPoint y: 156, endPoint x: 402, endPoint y: 157, distance: 21.9
click at [405, 157] on input "/level-of-crazy-bunny" at bounding box center [361, 156] width 89 height 22
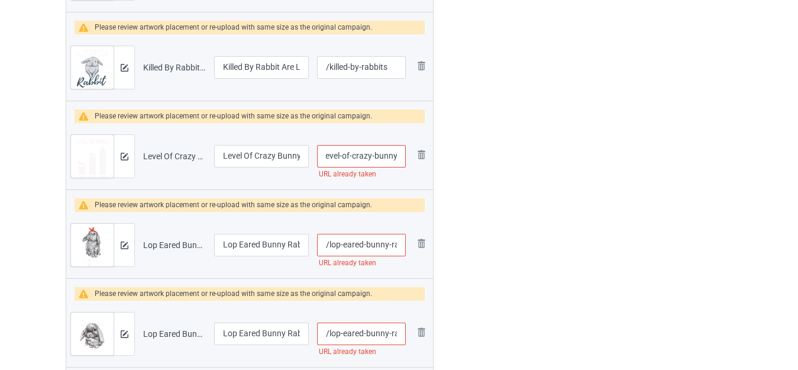
click at [400, 156] on input "/level-of-crazy-bunny" at bounding box center [361, 156] width 89 height 22
type input "/level-of-crazy-bunnyy"
drag, startPoint x: 380, startPoint y: 243, endPoint x: 392, endPoint y: 240, distance: 12.2
click at [422, 242] on tr "Preview and edit artwork Lop Eared Bunny Rabbit Mom.png Lop Eared Bunny Rabbit …" at bounding box center [249, 245] width 367 height 66
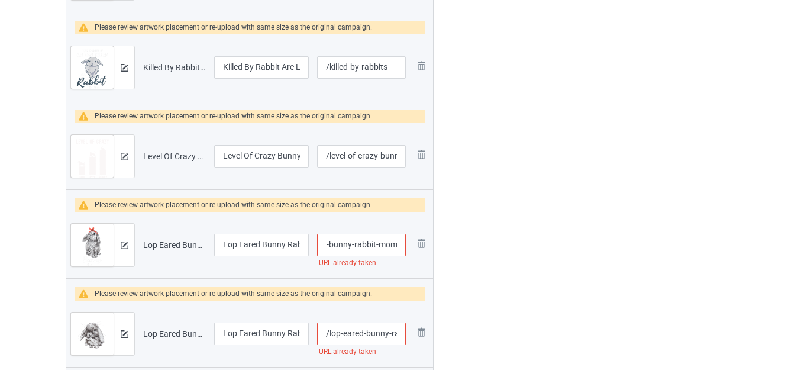
click at [396, 241] on input "/lop-eared-bunny-rabbit-mom" at bounding box center [361, 245] width 89 height 22
type input "/lop-eared-bunny-rabbit-moms"
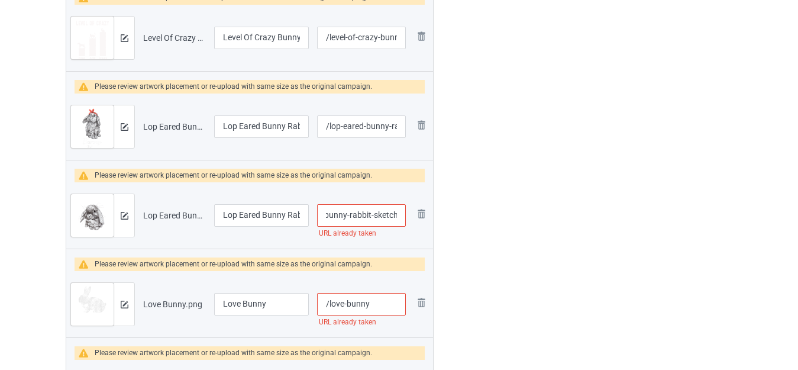
drag, startPoint x: 386, startPoint y: 219, endPoint x: 442, endPoint y: 218, distance: 56.2
click at [392, 213] on input "/lop-eared-bunny-rabbit-sketch" at bounding box center [361, 215] width 89 height 22
click at [400, 212] on input "/lop-eared-bunny-rabbit-sketch" at bounding box center [361, 215] width 89 height 22
click at [398, 214] on input "/lop-eared-bunny-rabbit-sketch" at bounding box center [361, 215] width 89 height 22
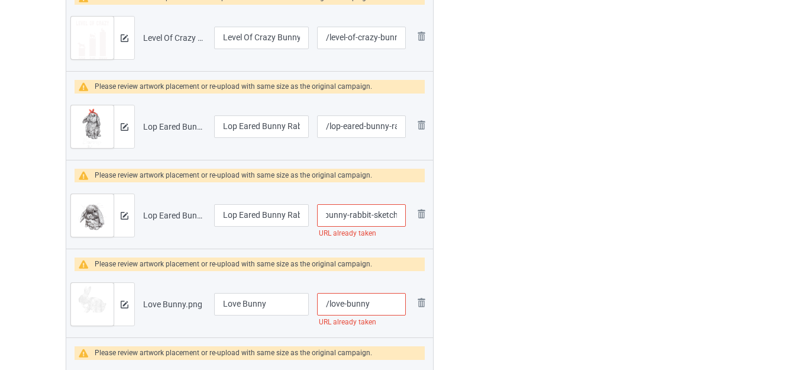
click at [397, 215] on input "/lop-eared-bunny-rabbit-sketch" at bounding box center [361, 215] width 89 height 22
click at [395, 214] on input "/lop-eared-bunny-rabbit-sketch" at bounding box center [361, 215] width 89 height 22
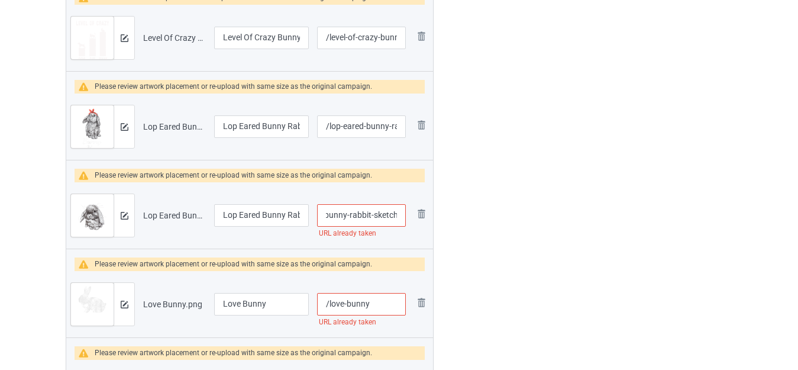
click at [397, 215] on input "/lop-eared-bunny-rabbit-sketch" at bounding box center [361, 215] width 89 height 22
click at [396, 217] on input "/lop-eared-bunny-rabbit-sketch" at bounding box center [361, 215] width 89 height 22
drag, startPoint x: 373, startPoint y: 215, endPoint x: 480, endPoint y: 216, distance: 107.1
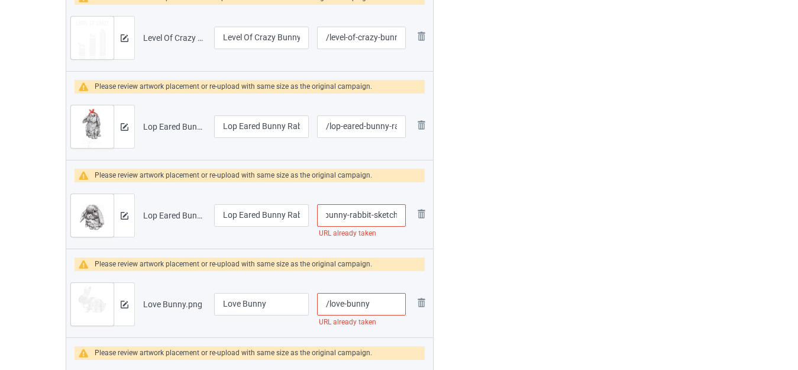
drag, startPoint x: 389, startPoint y: 218, endPoint x: 431, endPoint y: 218, distance: 42.0
click at [431, 218] on tr "Preview and edit artwork Lop Eared Bunny Rabbit Sketch.png Lop Eared Bunny Rabb…" at bounding box center [249, 215] width 367 height 66
click at [431, 218] on td "Remove file" at bounding box center [421, 215] width 22 height 66
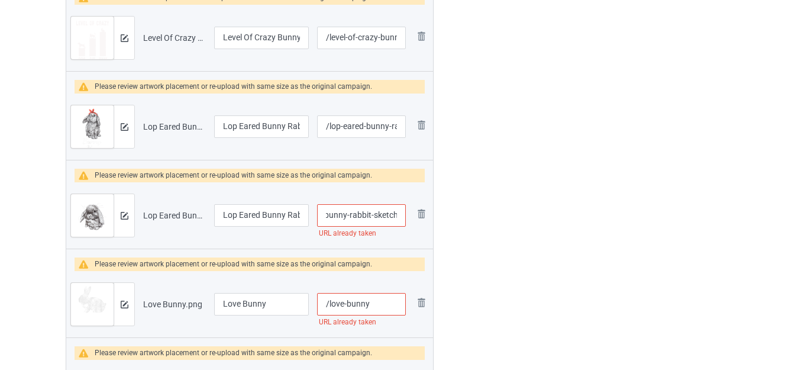
scroll to position [0, 0]
drag, startPoint x: 386, startPoint y: 215, endPoint x: 399, endPoint y: 215, distance: 13.0
click at [421, 215] on tr "Preview and edit artwork Lop Eared Bunny Rabbit Sketch.png Lop Eared Bunny Rabb…" at bounding box center [249, 215] width 367 height 66
click at [396, 214] on input "/lop-eared-bunny-rabbit-sketch" at bounding box center [361, 215] width 89 height 22
click at [398, 214] on input "/lop-eared-bunny-rabbit-sketch" at bounding box center [361, 215] width 89 height 22
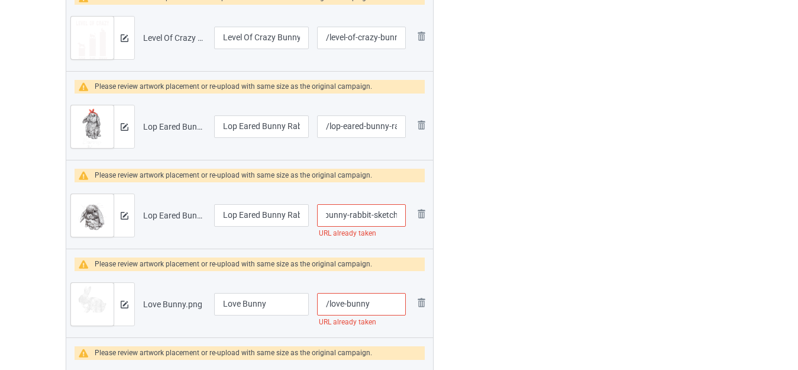
drag, startPoint x: 377, startPoint y: 214, endPoint x: 407, endPoint y: 215, distance: 30.2
click at [406, 215] on input "/lop-eared-bunny-rabbit-sketch" at bounding box center [361, 215] width 89 height 22
type input "/lop-eared-bunny-rabbit-s"
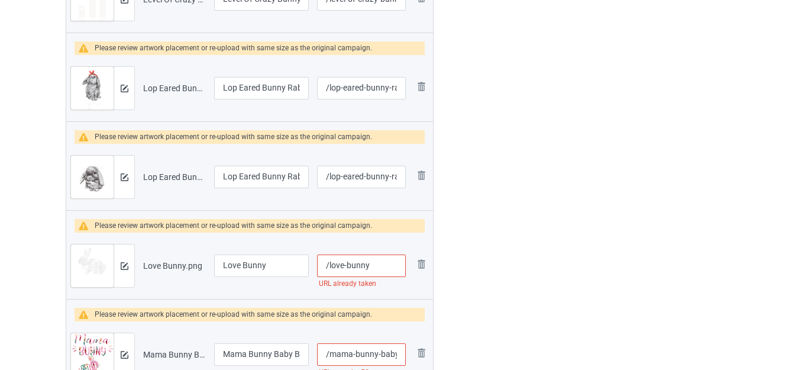
scroll to position [883, 0]
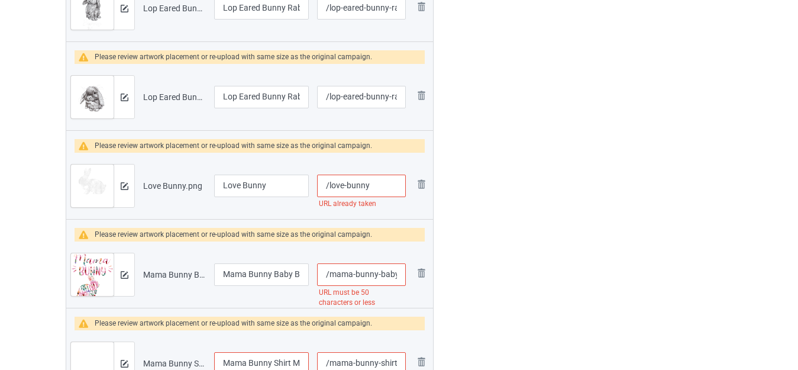
click at [380, 188] on input "/love-bunny" at bounding box center [361, 186] width 89 height 22
type input "/love-bunny-love"
drag, startPoint x: 377, startPoint y: 274, endPoint x: 405, endPoint y: 275, distance: 28.4
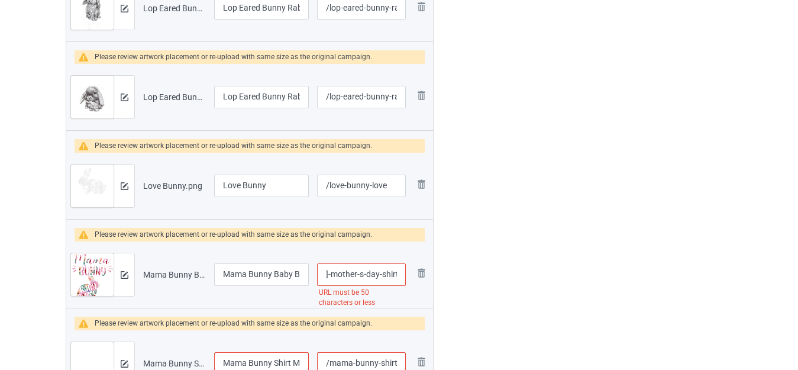
click at [431, 274] on tr "Preview and edit artwork Mama Bunny Baby Bunny Floral [DATE] Mother’s Day shirt…" at bounding box center [249, 274] width 367 height 66
click at [379, 274] on input "/mama-bunny-baby-bunny-floral-[DATE]-mother-s-day-shirt" at bounding box center [361, 274] width 89 height 22
drag, startPoint x: 362, startPoint y: 273, endPoint x: 497, endPoint y: 272, distance: 135.5
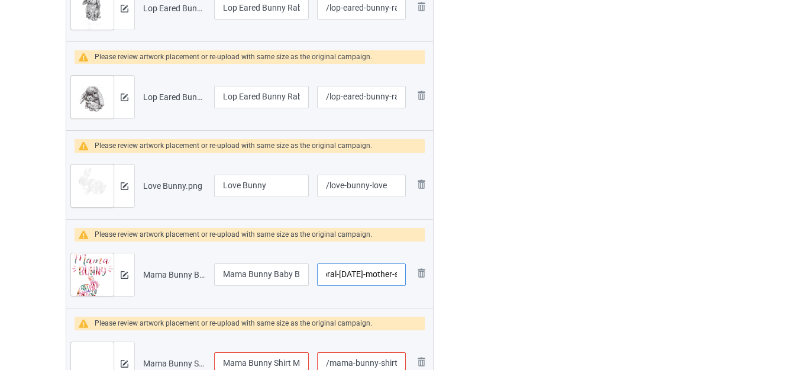
type input "/mama-bunny-baby-bunny-floral-[DATE]-mother-s"
drag, startPoint x: 299, startPoint y: 274, endPoint x: 320, endPoint y: 274, distance: 21.3
click at [320, 274] on tr "Preview and edit artwork Mama Bunny Baby Bunny Floral [DATE] Mother’s Day shirt…" at bounding box center [249, 274] width 367 height 66
click at [279, 270] on input "Mama Bunny Baby Bunny Floral [DATE] Mother’s Day shirt" at bounding box center [261, 274] width 95 height 22
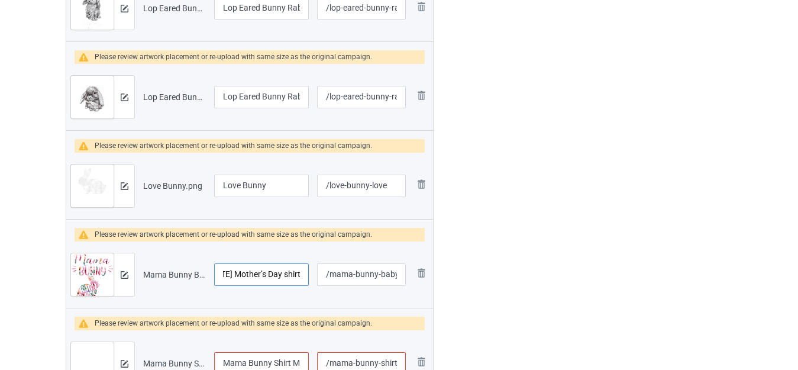
drag, startPoint x: 283, startPoint y: 274, endPoint x: 347, endPoint y: 274, distance: 64.5
click at [347, 274] on tr "Preview and edit artwork Mama Bunny Baby Bunny Floral [DATE] Mother’s Day shirt…" at bounding box center [249, 274] width 367 height 66
type input "Mama Bunny Baby Bunny Floral [DATE] Mother’s Day"
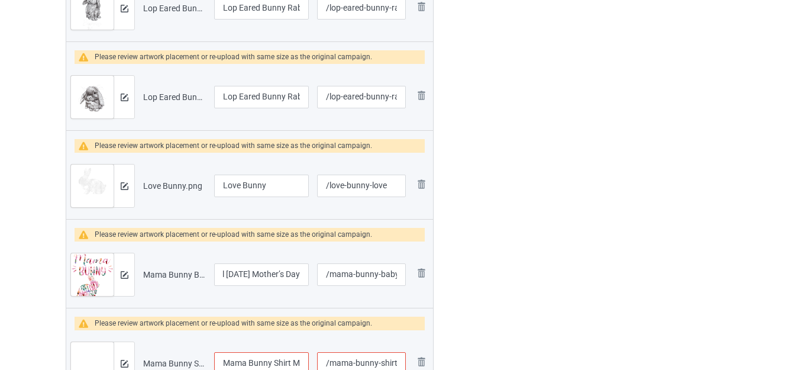
scroll to position [0, 0]
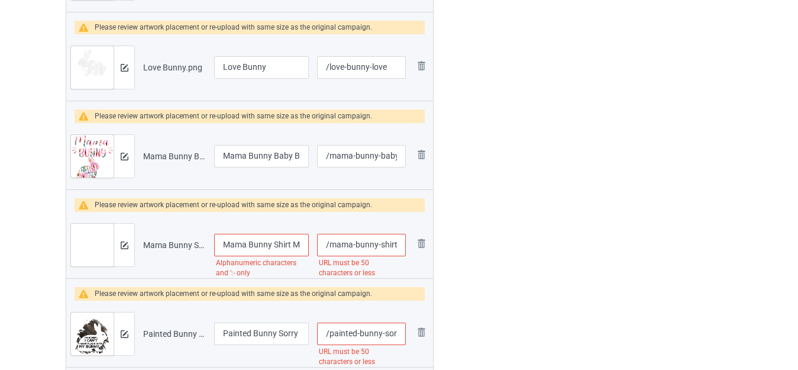
click at [384, 248] on input "/mama-bunny-shirt-mama-shirt-women-s-[DATE]-shirt-mother-s-day-gift-mom-to-be-s…" at bounding box center [361, 245] width 89 height 22
click at [377, 244] on input "/mama-bunny-shirt-mama-shirt-women-s-[DATE]-shirt-mother-s-day-gift-mom-to-be-s…" at bounding box center [361, 245] width 89 height 22
drag, startPoint x: 377, startPoint y: 244, endPoint x: 501, endPoint y: 244, distance: 124.2
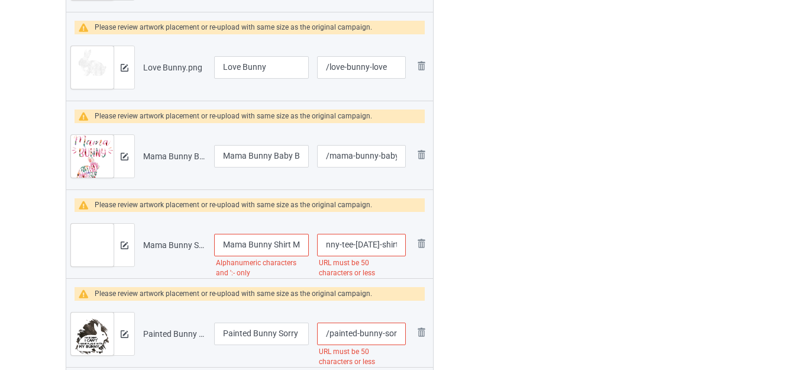
type input "/mama-bunny"
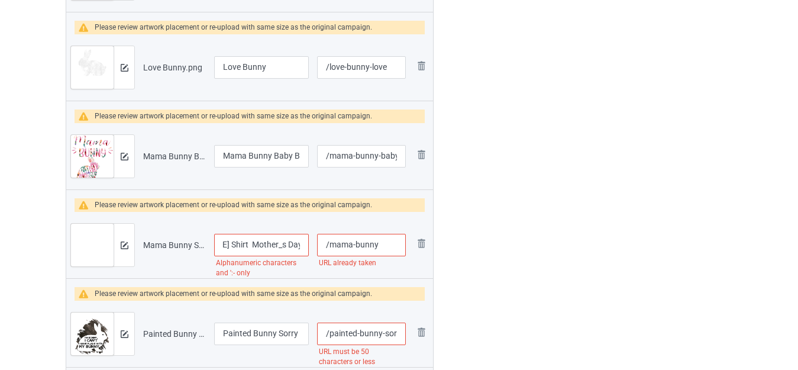
scroll to position [0, 403]
drag, startPoint x: 274, startPoint y: 244, endPoint x: 356, endPoint y: 244, distance: 81.0
click at [356, 244] on tr "Preview and edit artwork Mama Bunny Shirt Mama Shirt Women_s [DATE] Shirt Mothe…" at bounding box center [249, 245] width 367 height 66
type input "Mama Bunny"
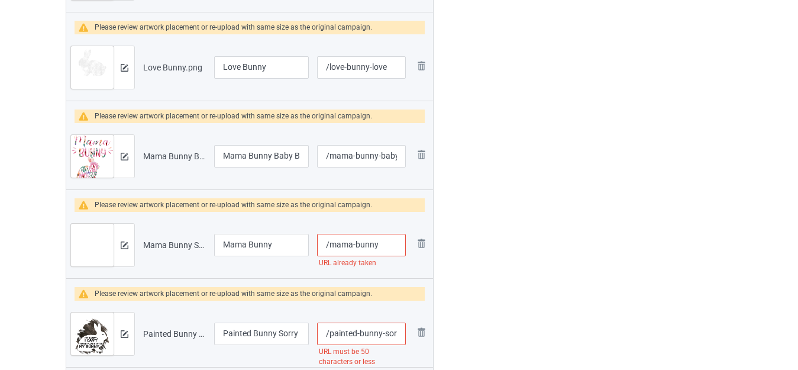
click at [383, 246] on input "/mama-bunny" at bounding box center [361, 245] width 89 height 22
type input "/mama-bunny-mama"
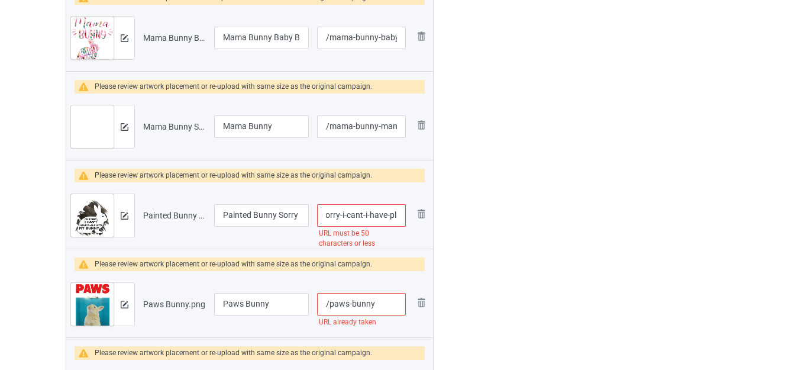
scroll to position [0, 158]
drag, startPoint x: 383, startPoint y: 215, endPoint x: 440, endPoint y: 216, distance: 56.8
click at [440, 216] on div "Campaign to duplicate Happy Hallothanksmas Rabbit Christmas Original Artwork 39…" at bounding box center [249, 288] width 384 height 2651
click at [392, 215] on input "/painted-bunny-sorry-i-cant-i-have-plans-with-my-bunny-rabbit" at bounding box center [361, 215] width 89 height 22
drag, startPoint x: 374, startPoint y: 214, endPoint x: 493, endPoint y: 225, distance: 119.4
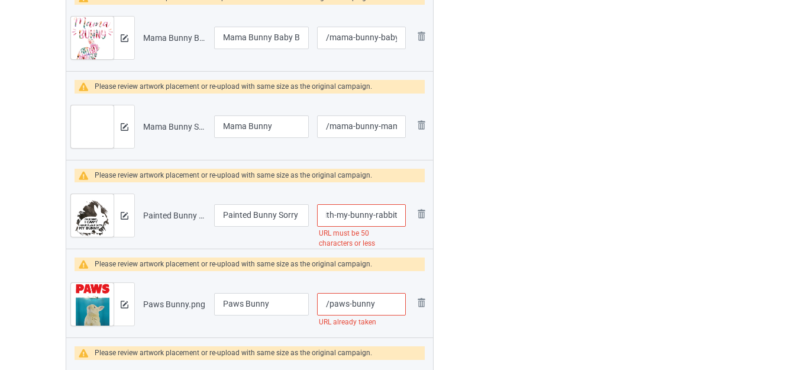
click at [493, 225] on div "Campaign to duplicate Happy Hallothanksmas Rabbit Christmas Original Artwork 39…" at bounding box center [398, 288] width 683 height 2651
type input "/painted-bunny-sorry-i-cant-i-have-plans-with-my-bunny-"
drag, startPoint x: 506, startPoint y: 225, endPoint x: 500, endPoint y: 225, distance: 5.9
click at [505, 225] on div at bounding box center [484, 288] width 85 height 2651
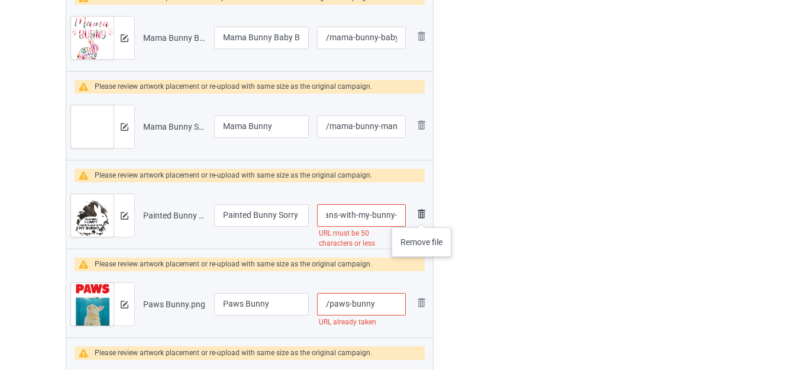
drag, startPoint x: 390, startPoint y: 214, endPoint x: 422, endPoint y: 215, distance: 32.0
click at [422, 215] on tr "Preview and edit artwork Painted Bunny Sorry I Cant I Have Plans With My Bunny …" at bounding box center [249, 215] width 367 height 66
click at [0, 0] on img at bounding box center [0, 0] width 0 height 0
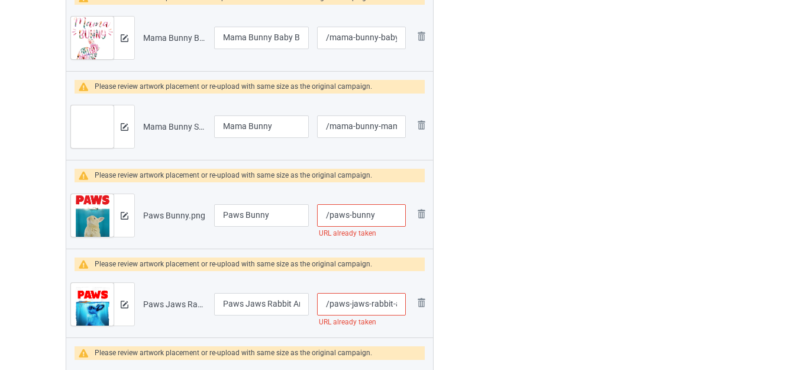
click at [376, 215] on input "/paws-bunny" at bounding box center [361, 215] width 89 height 22
click at [382, 216] on input "/paws-bunny" at bounding box center [361, 215] width 89 height 22
type input "/paws-bunny-ok"
click at [528, 199] on div "Edit artwork You can adjust your artwork position, and upload files for double-…" at bounding box center [634, 244] width 214 height 2563
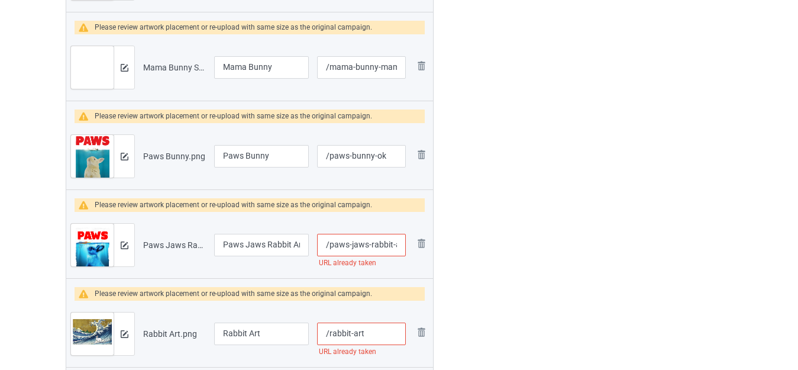
scroll to position [0, 37]
drag, startPoint x: 387, startPoint y: 244, endPoint x: 415, endPoint y: 245, distance: 27.2
click at [415, 245] on tr "Preview and edit artwork Paws Jaws Rabbit And Carrot.png Paws Jaws Rabbit And C…" at bounding box center [249, 245] width 367 height 66
click at [377, 244] on input "/paws-jaws-rabbit-and-carrot" at bounding box center [361, 245] width 89 height 22
click at [398, 243] on input "/paws-jaws-rabbit-and-carrot" at bounding box center [361, 245] width 89 height 22
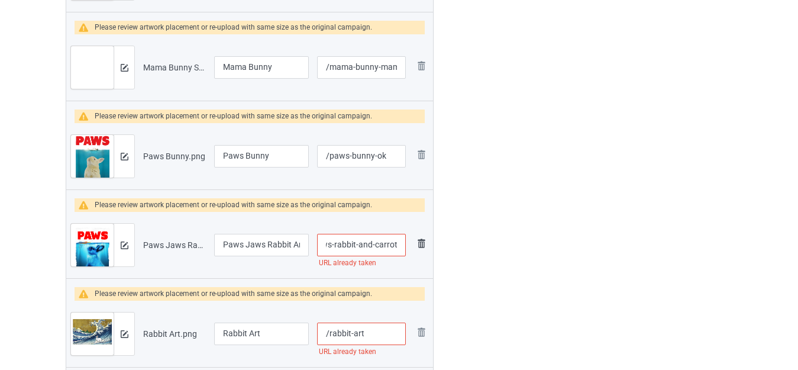
scroll to position [0, 41]
type input "/paws-jaws-rabbit-and-carrots"
click at [512, 243] on div at bounding box center [484, 185] width 85 height 2563
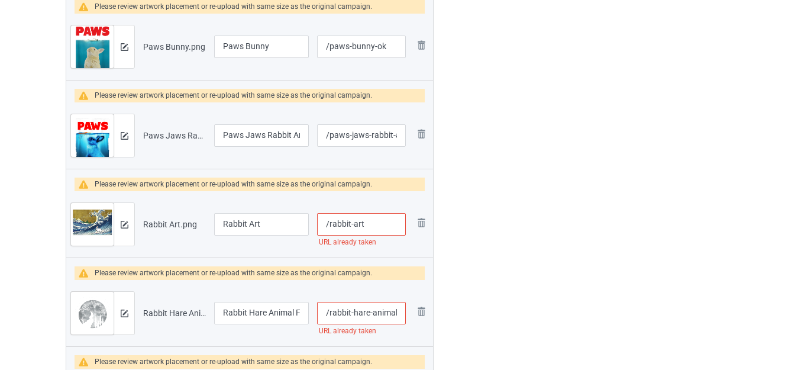
scroll to position [1297, 0]
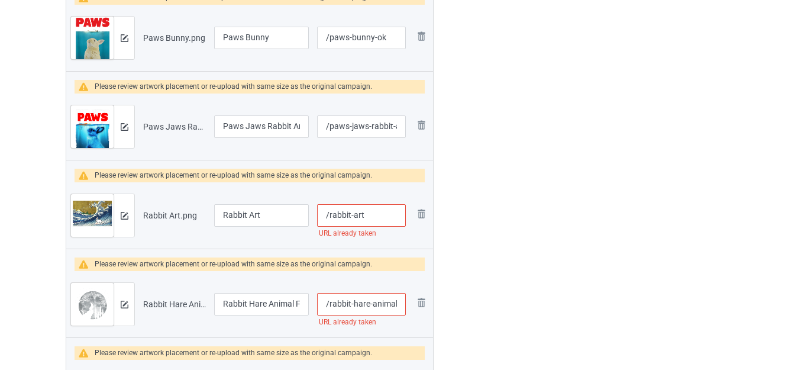
click at [370, 212] on input "/rabbit-art" at bounding box center [361, 215] width 89 height 22
click at [510, 215] on div at bounding box center [484, 67] width 85 height 2563
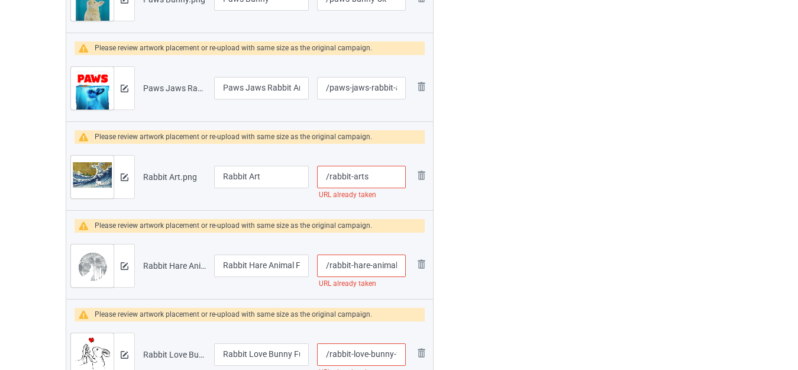
scroll to position [1356, 0]
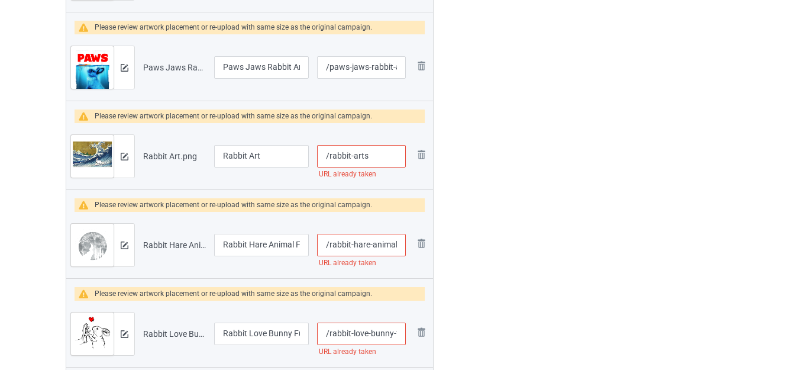
click at [375, 158] on input "/rabbit-arts" at bounding box center [361, 156] width 89 height 22
type input "/rabbit-artss"
click at [503, 178] on div at bounding box center [484, 7] width 85 height 2563
drag, startPoint x: 384, startPoint y: 244, endPoint x: 428, endPoint y: 244, distance: 43.2
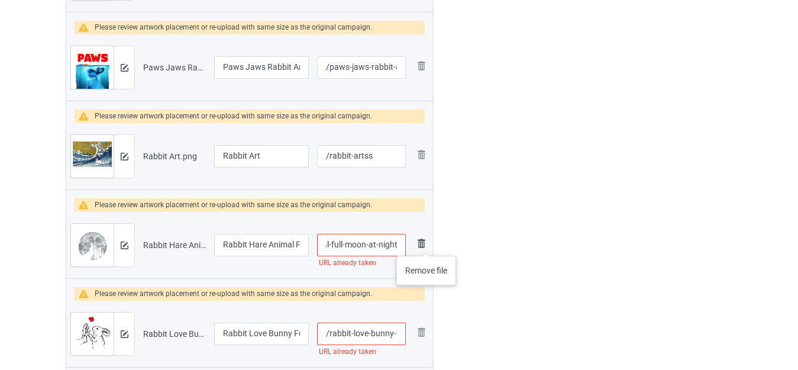
click at [428, 244] on tr "Preview and edit artwork Rabbit Hare Animal Full Moon At Night.png Rabbit Hare …" at bounding box center [249, 245] width 367 height 66
click at [394, 244] on input "/rabbit-hare-animal-full-moon-at-night" at bounding box center [361, 245] width 89 height 22
click at [395, 243] on input "/rabbit-hare-animal-full-moon-at-night" at bounding box center [361, 245] width 89 height 22
click at [400, 242] on input "/rabbit-hare-animal-full-moon-at-night" at bounding box center [361, 245] width 89 height 22
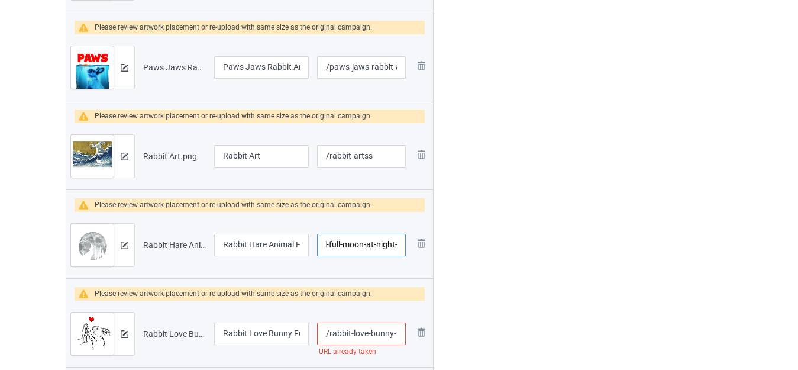
type input "/rabbit-hare-animal-full-moon-at-night-"
click at [511, 228] on div at bounding box center [484, 7] width 85 height 2563
drag, startPoint x: 369, startPoint y: 332, endPoint x: 419, endPoint y: 335, distance: 50.4
click at [419, 335] on tr "Preview and edit artwork Rabbit Love Bunny Funny Gift For Girls Womens.png Rabb…" at bounding box center [249, 333] width 367 height 66
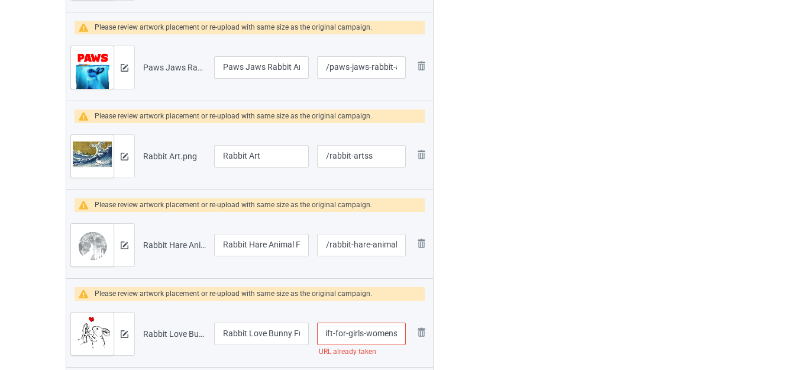
click at [395, 336] on input "/rabbit-love-bunny-funny-gift-for-girls-womens" at bounding box center [361, 333] width 89 height 22
click at [396, 333] on input "/rabbit-love-bunny-funny-gift-for-girls-womens" at bounding box center [361, 333] width 89 height 22
type input "/rabbit-love-bunny-funny-gift-for-girls-womensc"
click at [508, 311] on div at bounding box center [484, 7] width 85 height 2563
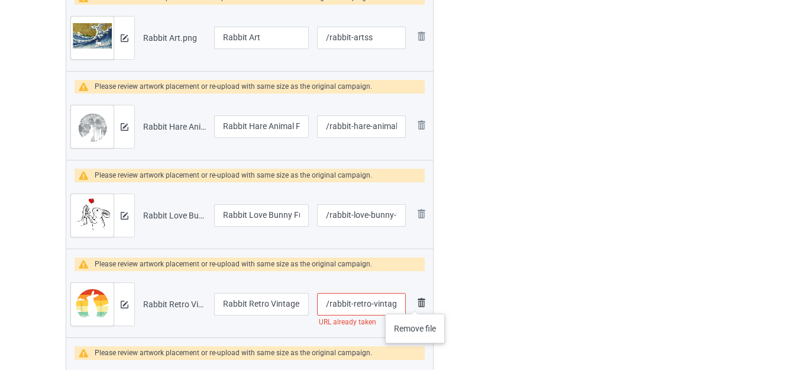
scroll to position [0, 86]
drag, startPoint x: 399, startPoint y: 302, endPoint x: 428, endPoint y: 302, distance: 29.0
click at [428, 302] on tr "Preview and edit artwork Rabbit Retro Vintage 80s Style Bunny Lover.png Rabbit …" at bounding box center [249, 304] width 367 height 66
click at [421, 216] on img at bounding box center [421, 213] width 14 height 14
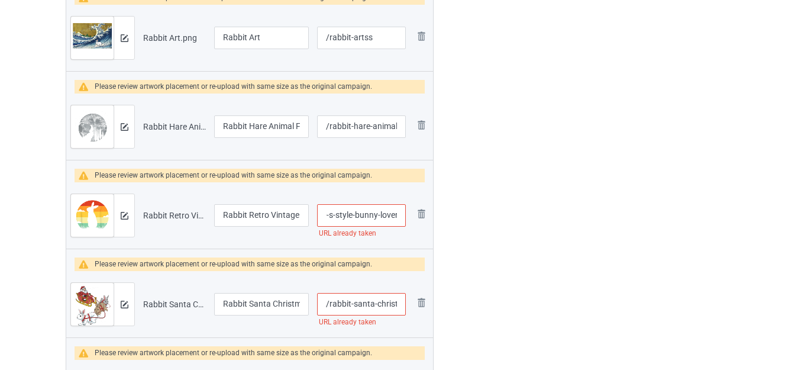
drag, startPoint x: 389, startPoint y: 216, endPoint x: 413, endPoint y: 217, distance: 24.9
click at [412, 218] on tr "Preview and edit artwork Rabbit Retro Vintage 80s Style Bunny Lover.png Rabbit …" at bounding box center [249, 215] width 367 height 66
click at [396, 210] on input "/rabbit-retro-vintage-80-s-style-bunny-lover" at bounding box center [361, 215] width 89 height 22
click at [400, 212] on input "/rabbit-retro-vintage-80-s-style-bunny-lover" at bounding box center [361, 215] width 89 height 22
click at [398, 214] on input "/rabbit-retro-vintage-80-s-style-bunny-lover" at bounding box center [361, 215] width 89 height 22
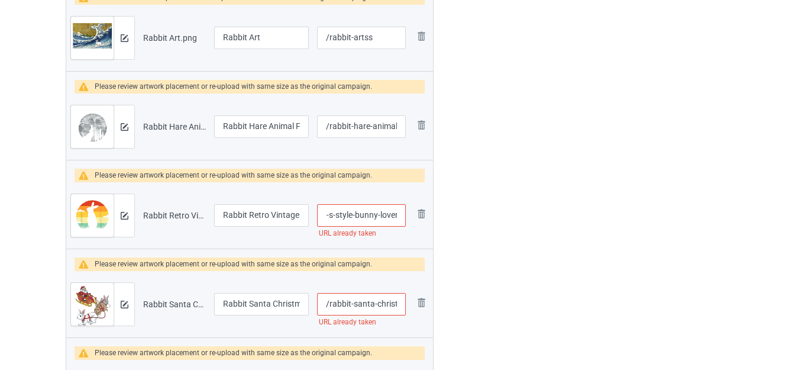
click at [398, 216] on input "/rabbit-retro-vintage-80-s-style-bunny-lover" at bounding box center [361, 215] width 89 height 22
type input "/rabbit-retro-vintage-80-s-style-bunny-lovers"
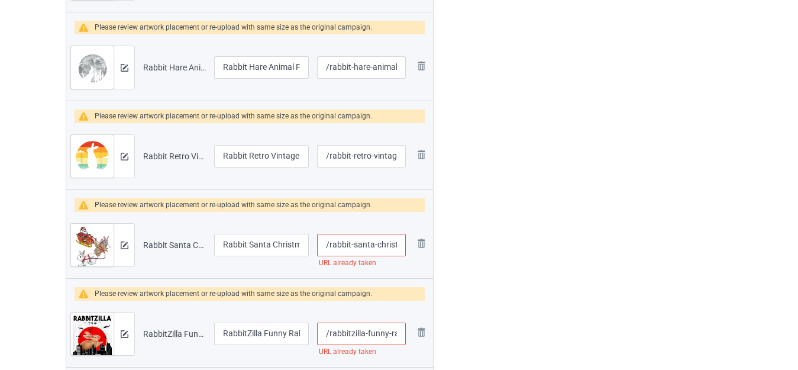
scroll to position [0, 17]
drag, startPoint x: 389, startPoint y: 244, endPoint x: 422, endPoint y: 244, distance: 32.5
click at [422, 244] on tr "Preview and edit artwork Rabbit Santa Christmas.png Rabbit Santa Christmas /rab…" at bounding box center [249, 245] width 367 height 66
click at [400, 241] on input "/rabbit-santa-christmas" at bounding box center [361, 245] width 89 height 22
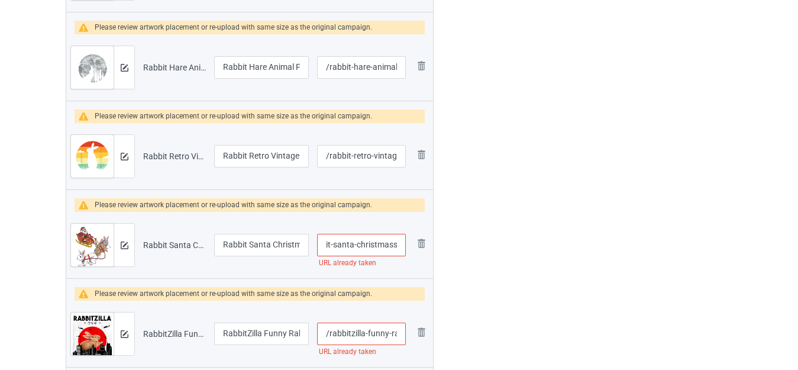
type input "/rabbit-santa-christmass"
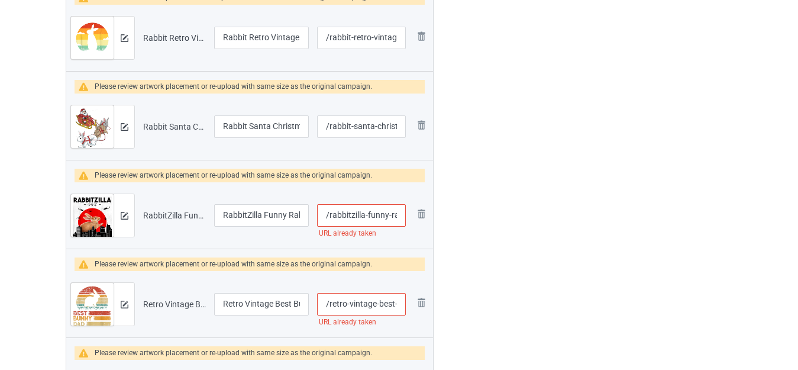
scroll to position [0, 44]
drag, startPoint x: 389, startPoint y: 215, endPoint x: 407, endPoint y: 220, distance: 18.4
click at [428, 220] on tr "Preview and edit artwork RabbitZilla Funny Rabbit Movies.png RabbitZilla Funny …" at bounding box center [249, 215] width 367 height 66
click at [402, 218] on input "/rabbitzilla-funny-rabbit-movies" at bounding box center [361, 215] width 89 height 22
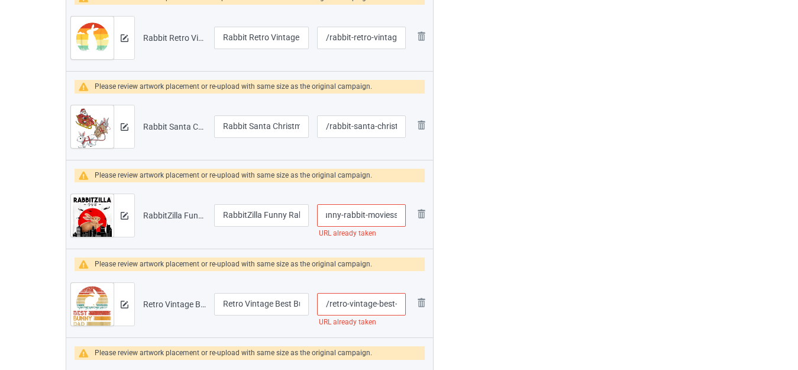
type input "/rabbitzilla-funny-rabbit-moviess"
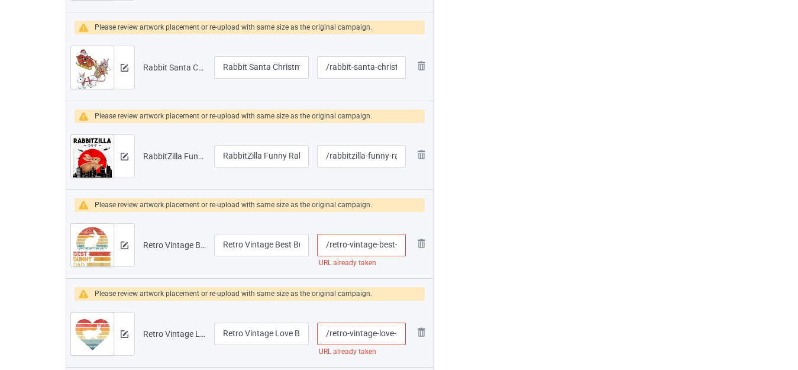
scroll to position [0, 57]
drag, startPoint x: 382, startPoint y: 244, endPoint x: 411, endPoint y: 245, distance: 29.0
click at [421, 245] on tr "Preview and edit artwork Retro Vintage Best Bunny Dad Ever.png Retro Vintage Be…" at bounding box center [249, 245] width 367 height 66
click at [0, 0] on img at bounding box center [0, 0] width 0 height 0
click at [401, 244] on input "/retro-vintage-love-bunny-heart" at bounding box center [361, 245] width 89 height 22
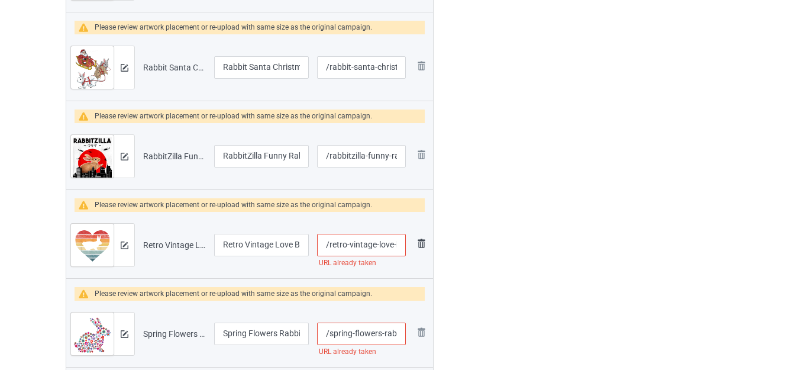
scroll to position [0, 44]
drag, startPoint x: 374, startPoint y: 243, endPoint x: 429, endPoint y: 243, distance: 55.0
click at [429, 243] on tr "Preview and edit artwork Retro Vintage Love Bunny Heart.png Retro Vintage Love …" at bounding box center [249, 245] width 367 height 66
click at [402, 242] on input "/retro-vintage-love-bunny-heart" at bounding box center [361, 245] width 89 height 22
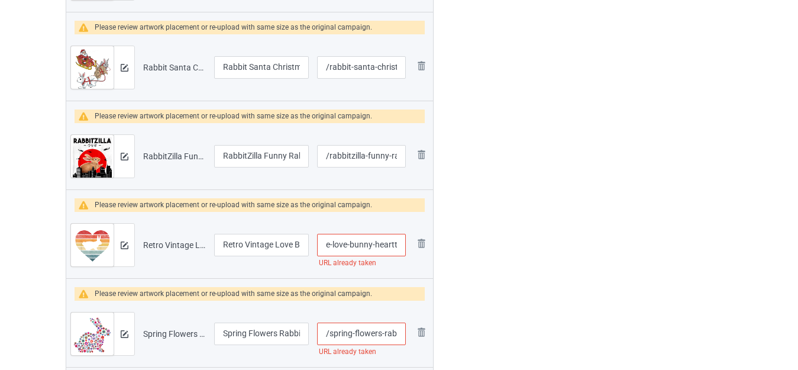
type input "/retro-vintage-love-bunny-heartt"
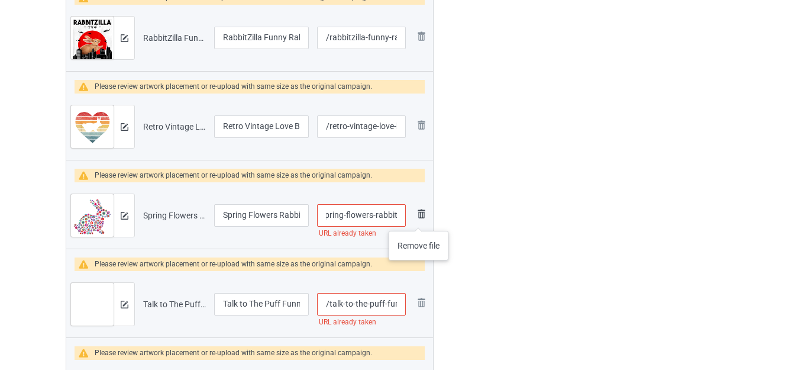
drag, startPoint x: 384, startPoint y: 215, endPoint x: 424, endPoint y: 221, distance: 40.1
click at [424, 221] on tr "Preview and edit artwork Spring Flowers Rabbit.png Spring Flowers Rabbit /sprin…" at bounding box center [249, 215] width 367 height 66
click at [400, 214] on input "/spring-flowers-rabbit" at bounding box center [361, 215] width 89 height 22
type input "/spring-[PERSON_NAME]"
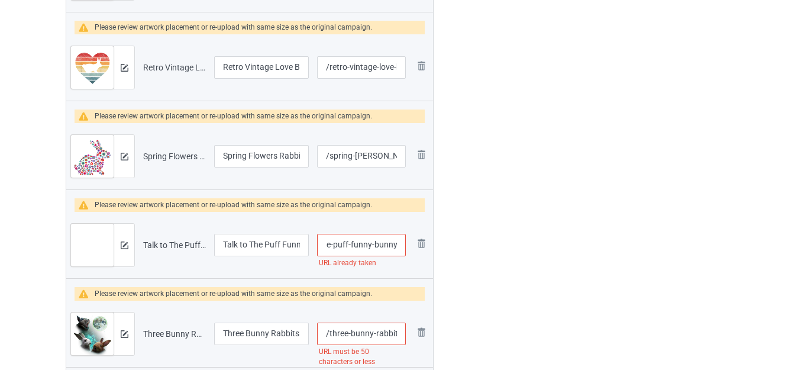
drag, startPoint x: 374, startPoint y: 244, endPoint x: 444, endPoint y: 244, distance: 69.2
click at [398, 242] on input "/talk-to-the-puff-funny-bunny" at bounding box center [361, 245] width 89 height 22
type input "/talk-to-the-puff-funny-bunnyy"
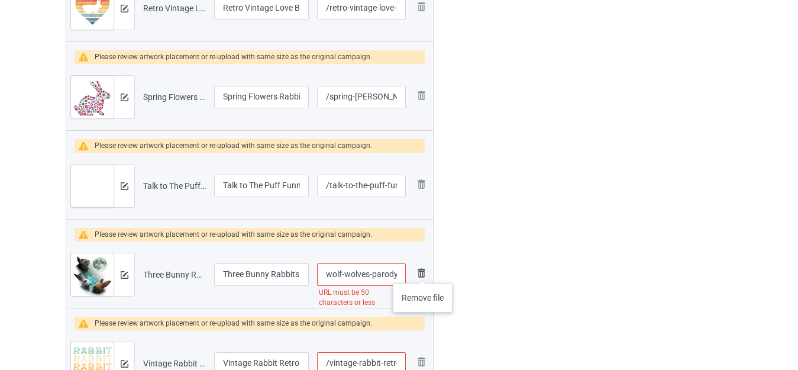
drag, startPoint x: 383, startPoint y: 270, endPoint x: 424, endPoint y: 270, distance: 40.8
click at [424, 271] on tr "Preview and edit artwork Three Bunny Rabbits Howl At Moon 3 Wolf Wolves Parody.…" at bounding box center [249, 274] width 367 height 66
click at [397, 269] on input "/three-bunny-rabbits-howl-at-moon-3-wolf-wolves-parody" at bounding box center [361, 274] width 89 height 22
click at [369, 272] on input "/three-bunny-rabbits-howl-at-moon-3-wolf-wolves-parody" at bounding box center [361, 274] width 89 height 22
drag, startPoint x: 343, startPoint y: 274, endPoint x: 490, endPoint y: 273, distance: 146.7
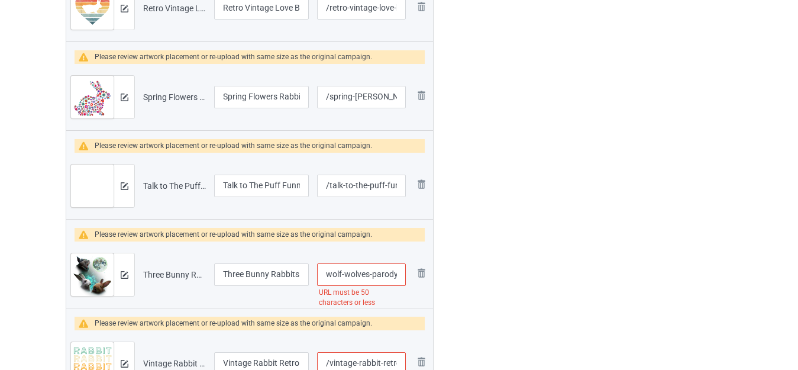
drag, startPoint x: 375, startPoint y: 273, endPoint x: 400, endPoint y: 273, distance: 25.4
click at [400, 273] on input "/three-bunny-rabbits-howl-at-moon-3-wolf-wolves-parody" at bounding box center [361, 274] width 89 height 22
click at [401, 273] on input "/three-bunny-rabbits-howl-at-moon-3-wolf-wolves-parody" at bounding box center [361, 274] width 89 height 22
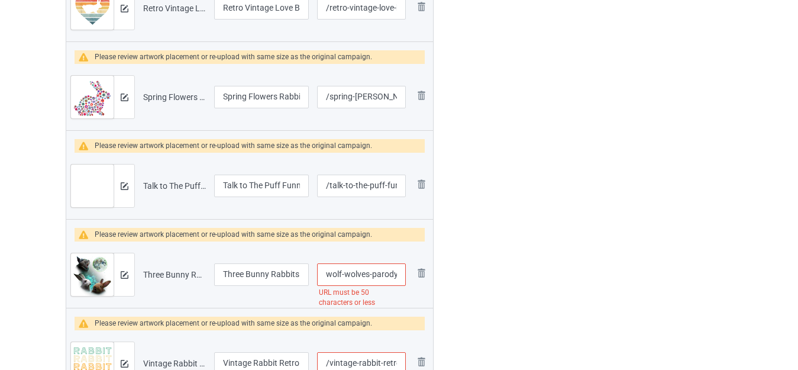
click at [379, 274] on input "/three-bunny-rabbits-howl-at-moon-3-wolf-wolves-parody" at bounding box center [361, 274] width 89 height 22
drag, startPoint x: 342, startPoint y: 273, endPoint x: 489, endPoint y: 273, distance: 146.7
type input "/three-bunny-rabbits-howl-at-moon-3-wolf"
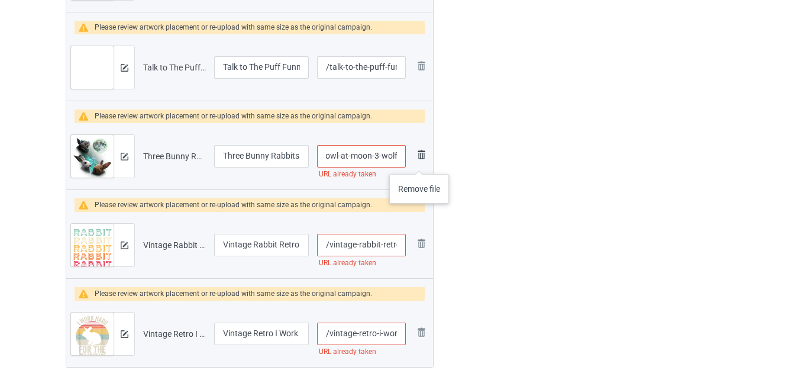
drag, startPoint x: 387, startPoint y: 157, endPoint x: 419, endPoint y: 162, distance: 31.7
click at [419, 162] on tr "Preview and edit artwork Three Bunny Rabbits Howl At Moon 3 Wolf Wolves Parody.…" at bounding box center [249, 156] width 367 height 66
click at [419, 162] on link at bounding box center [421, 155] width 14 height 17
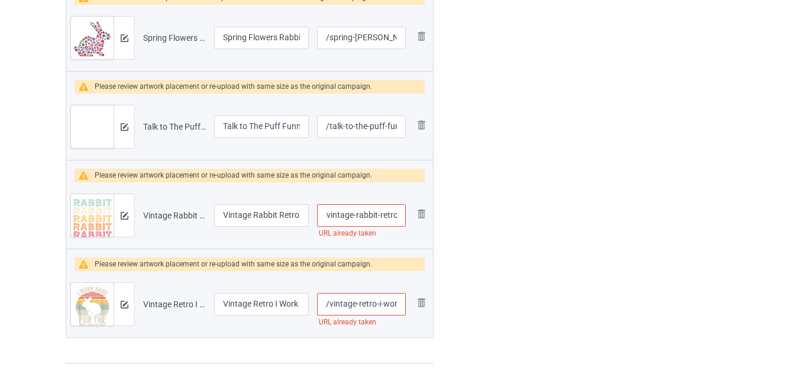
drag, startPoint x: 385, startPoint y: 215, endPoint x: 431, endPoint y: 215, distance: 46.1
click at [431, 215] on tr "Preview and edit artwork Vintage Rabbit Retro.png Vintage Rabbit Retro /vintage…" at bounding box center [249, 215] width 367 height 66
click at [431, 215] on td "Remove file" at bounding box center [421, 215] width 22 height 66
drag, startPoint x: 378, startPoint y: 215, endPoint x: 404, endPoint y: 216, distance: 26.0
click at [404, 216] on input "/vintage-rabbit-retro" at bounding box center [361, 215] width 89 height 22
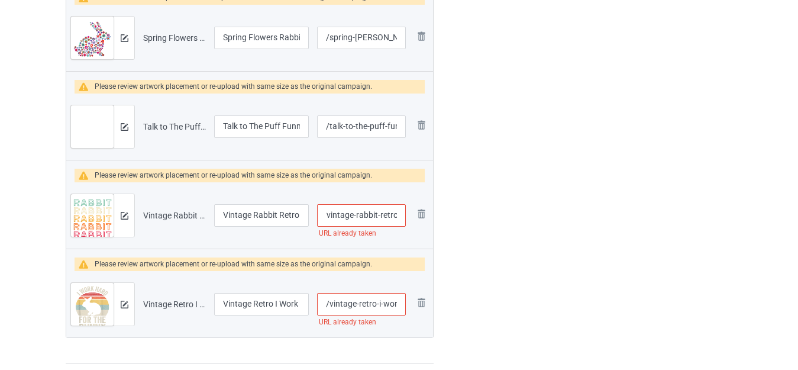
click at [404, 216] on input "/vintage-rabbit-retro" at bounding box center [361, 215] width 89 height 22
drag, startPoint x: 380, startPoint y: 215, endPoint x: 429, endPoint y: 223, distance: 50.3
click at [429, 223] on tr "Preview and edit artwork Vintage Rabbit Retro.png Vintage Rabbit Retro /vintage…" at bounding box center [249, 215] width 367 height 66
type input "/vintage-rabbit"
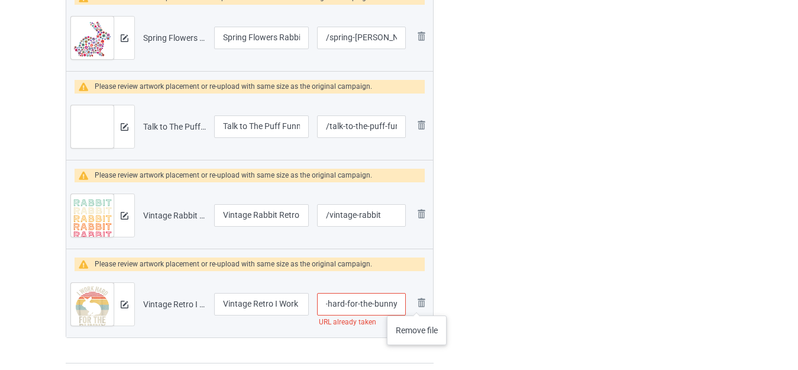
drag, startPoint x: 379, startPoint y: 303, endPoint x: 406, endPoint y: 304, distance: 27.2
click at [417, 304] on tr "Preview and edit artwork Vintage Retro I Work Hard For The Bunny.png Vintage Re…" at bounding box center [249, 304] width 367 height 66
drag, startPoint x: 380, startPoint y: 304, endPoint x: 367, endPoint y: 303, distance: 13.1
click at [379, 304] on input "/vintage-retro-i-work-hard-for-the-bunny" at bounding box center [361, 304] width 89 height 22
click at [357, 303] on input "/vintage-retro-i-work-hard-for-the-bunny" at bounding box center [361, 304] width 89 height 22
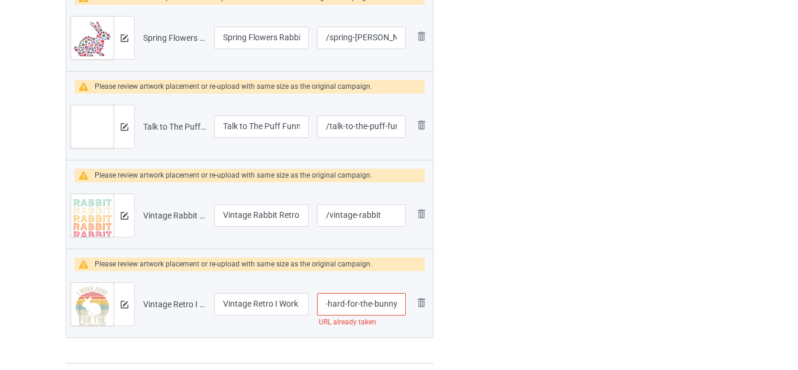
drag, startPoint x: 358, startPoint y: 303, endPoint x: 499, endPoint y: 298, distance: 141.5
type input "/vintage-retro-i-work-hard-for"
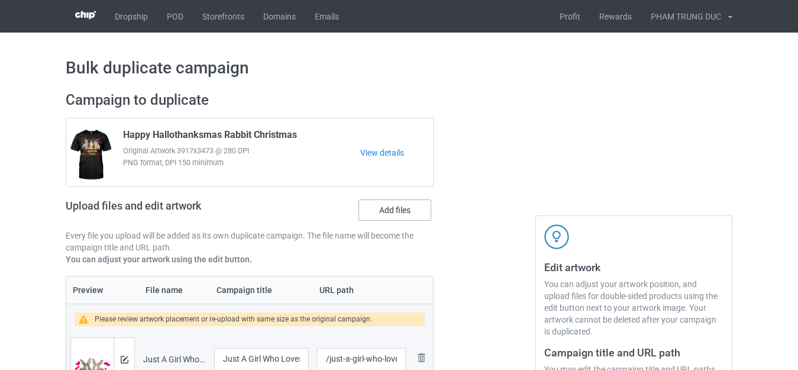
click at [384, 214] on label "Add files" at bounding box center [394, 209] width 73 height 21
click at [0, 0] on input "Add files" at bounding box center [0, 0] width 0 height 0
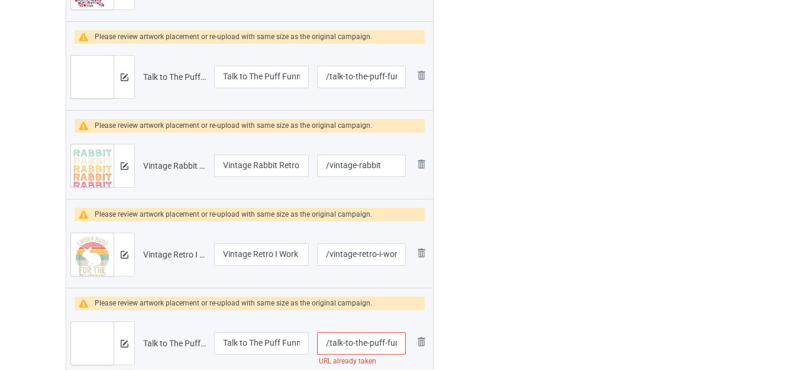
scroll to position [2130, 0]
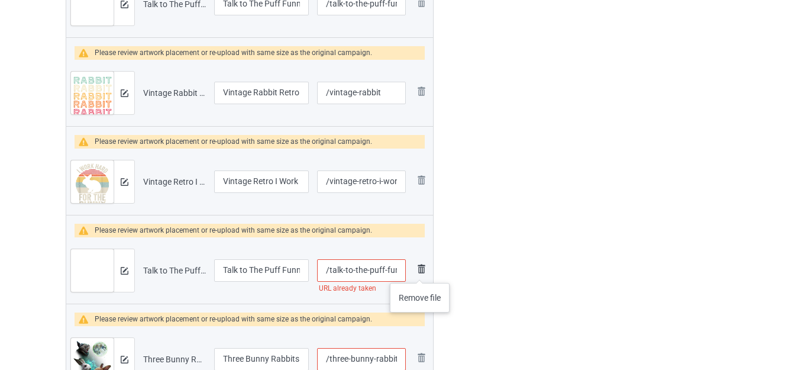
click at [419, 271] on img at bounding box center [421, 268] width 14 height 14
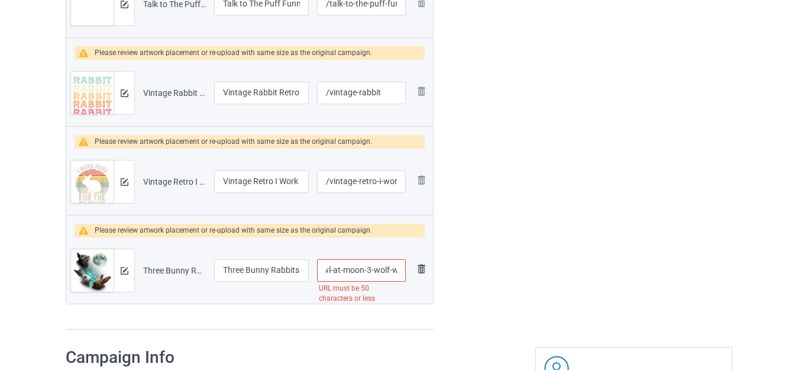
scroll to position [0, 140]
drag, startPoint x: 357, startPoint y: 272, endPoint x: 413, endPoint y: 278, distance: 56.5
click at [416, 278] on tr "Preview and edit artwork Three Bunny Rabbits Howl At Moon 3 Wolf Wolves Parody.…" at bounding box center [249, 270] width 367 height 66
click at [370, 270] on input "/three-bunny-rabbits-howl-at-moon-3-wolf-wolves-parody" at bounding box center [361, 270] width 89 height 22
drag, startPoint x: 369, startPoint y: 267, endPoint x: 445, endPoint y: 268, distance: 76.3
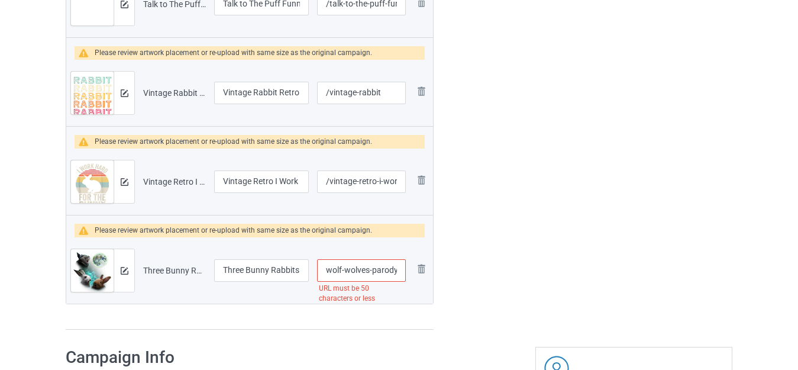
type input "/three-bunny-rabbits-howl-at-moon-3-wolf-wolves"
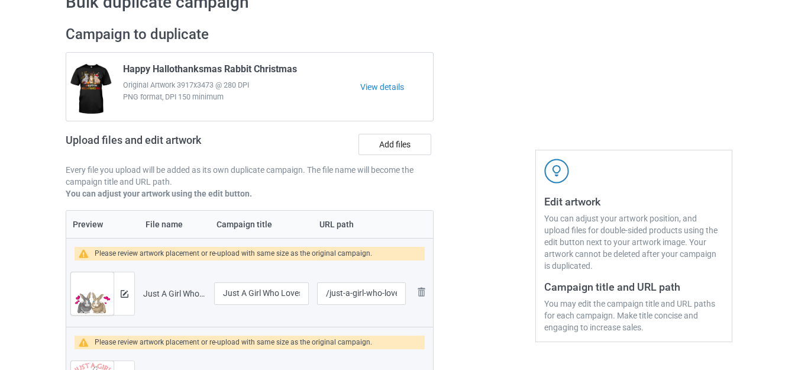
scroll to position [16, 0]
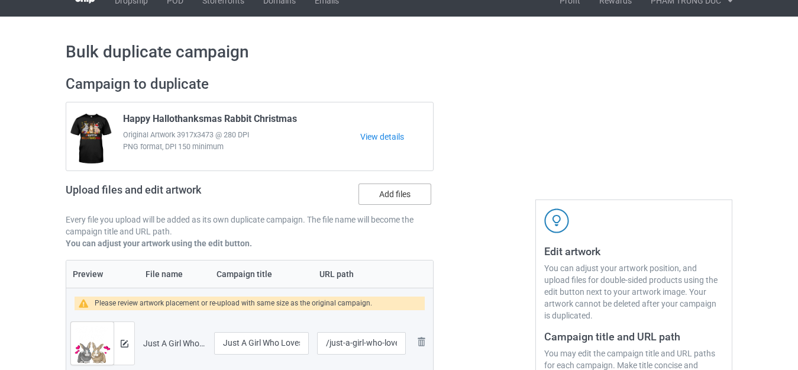
click at [390, 189] on label "Add files" at bounding box center [394, 193] width 73 height 21
click at [0, 0] on input "Add files" at bounding box center [0, 0] width 0 height 0
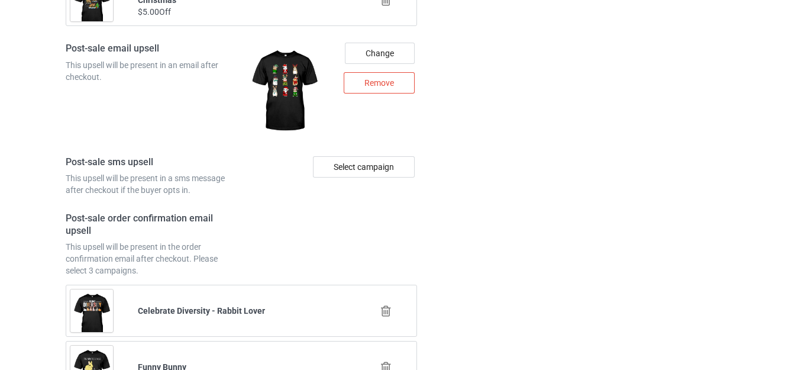
scroll to position [3831, 0]
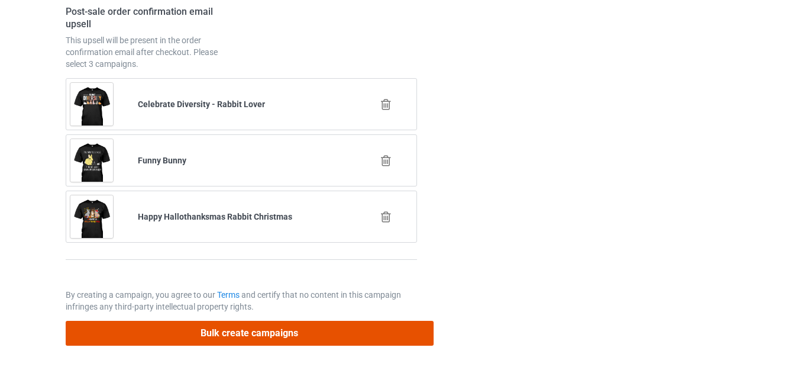
click at [258, 329] on button "Bulk create campaigns" at bounding box center [250, 333] width 368 height 24
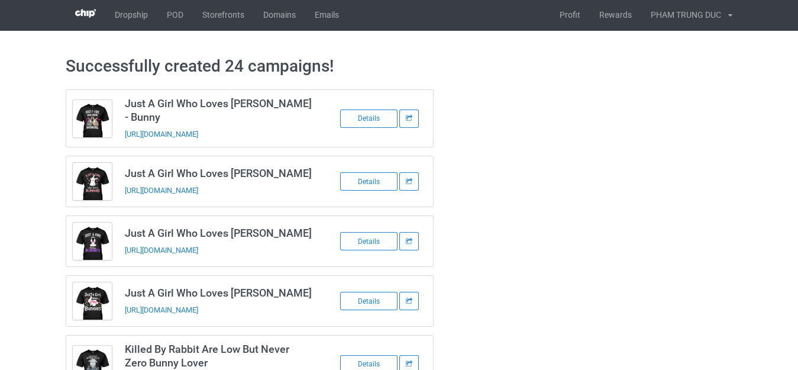
scroll to position [0, 0]
